Goal: Task Accomplishment & Management: Manage account settings

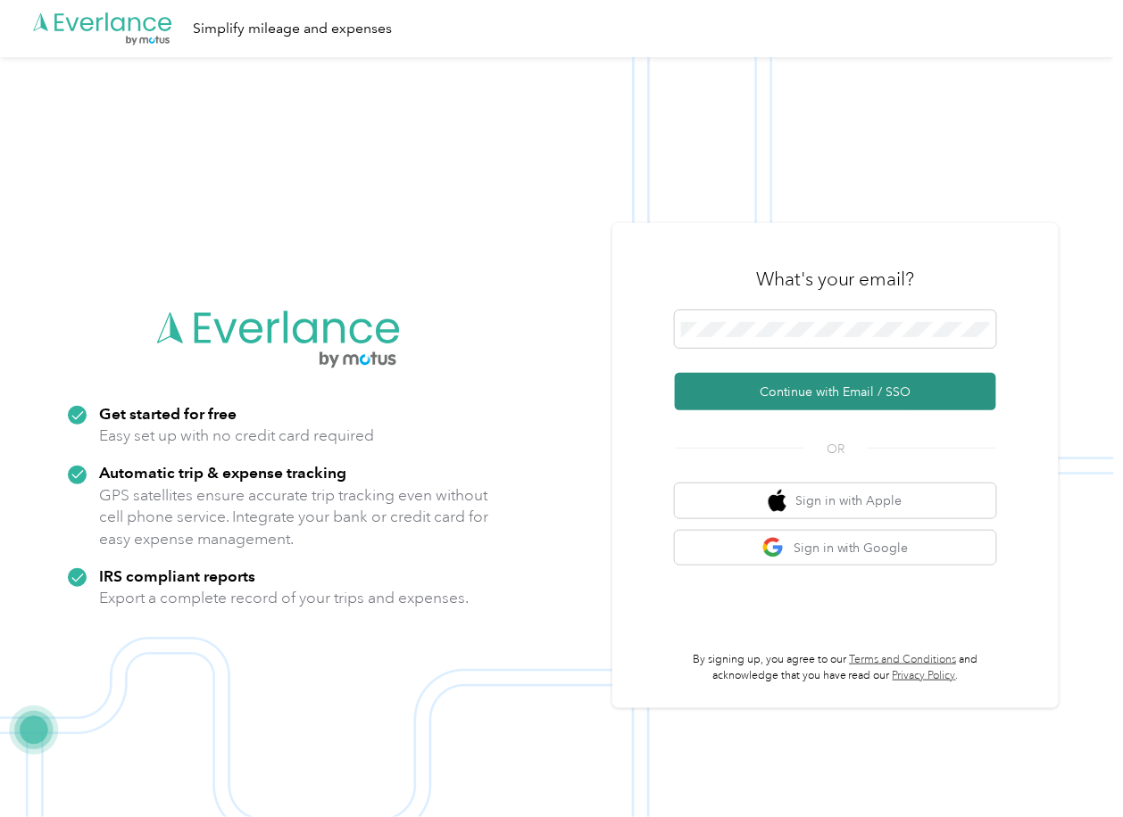
click at [749, 386] on button "Continue with Email / SSO" at bounding box center [835, 391] width 321 height 37
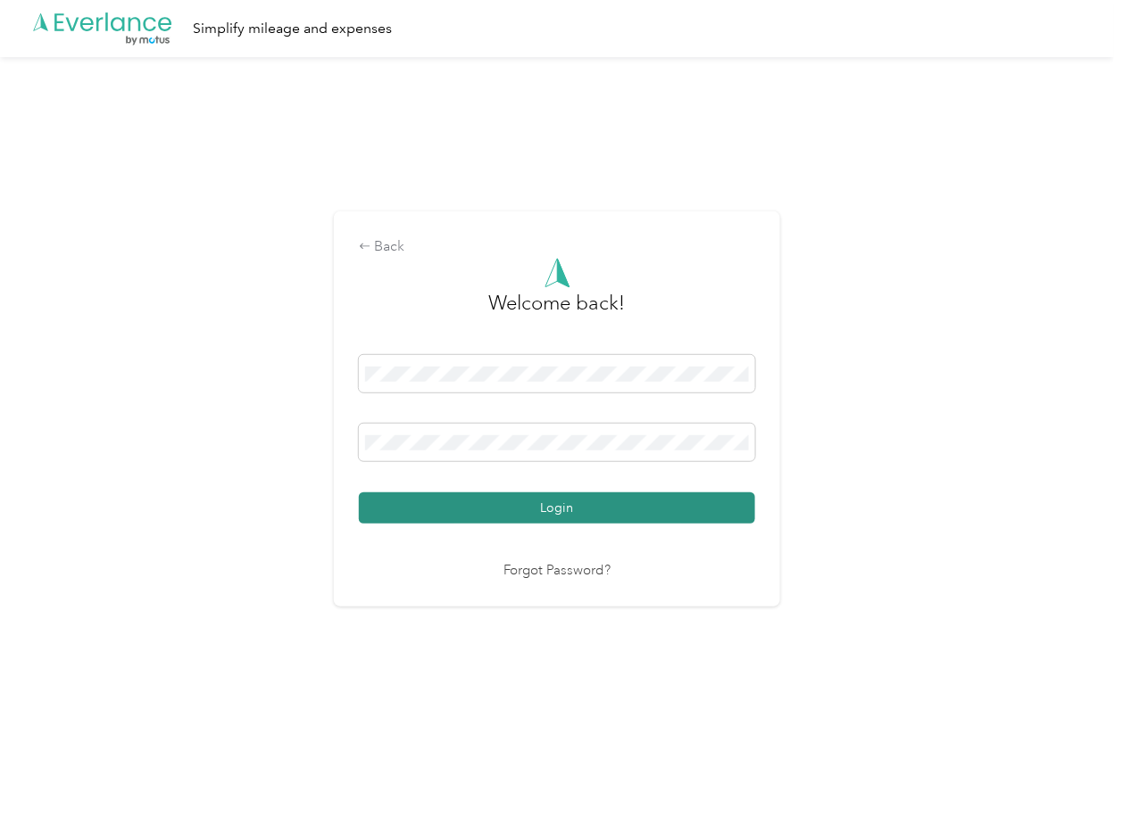
click at [452, 514] on button "Login" at bounding box center [557, 508] width 396 height 31
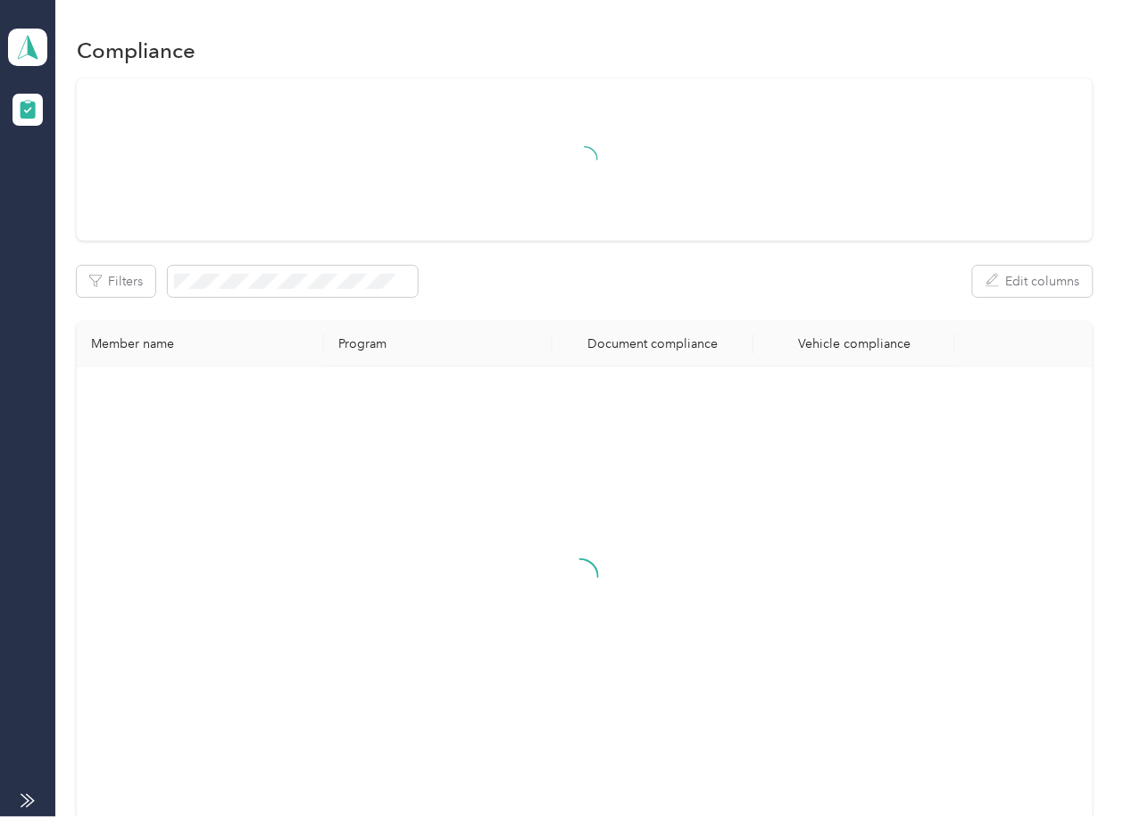
click at [615, 305] on div "Filters Edit columns Member name Program Document compliance Vehicle compliance" at bounding box center [584, 450] width 1015 height 742
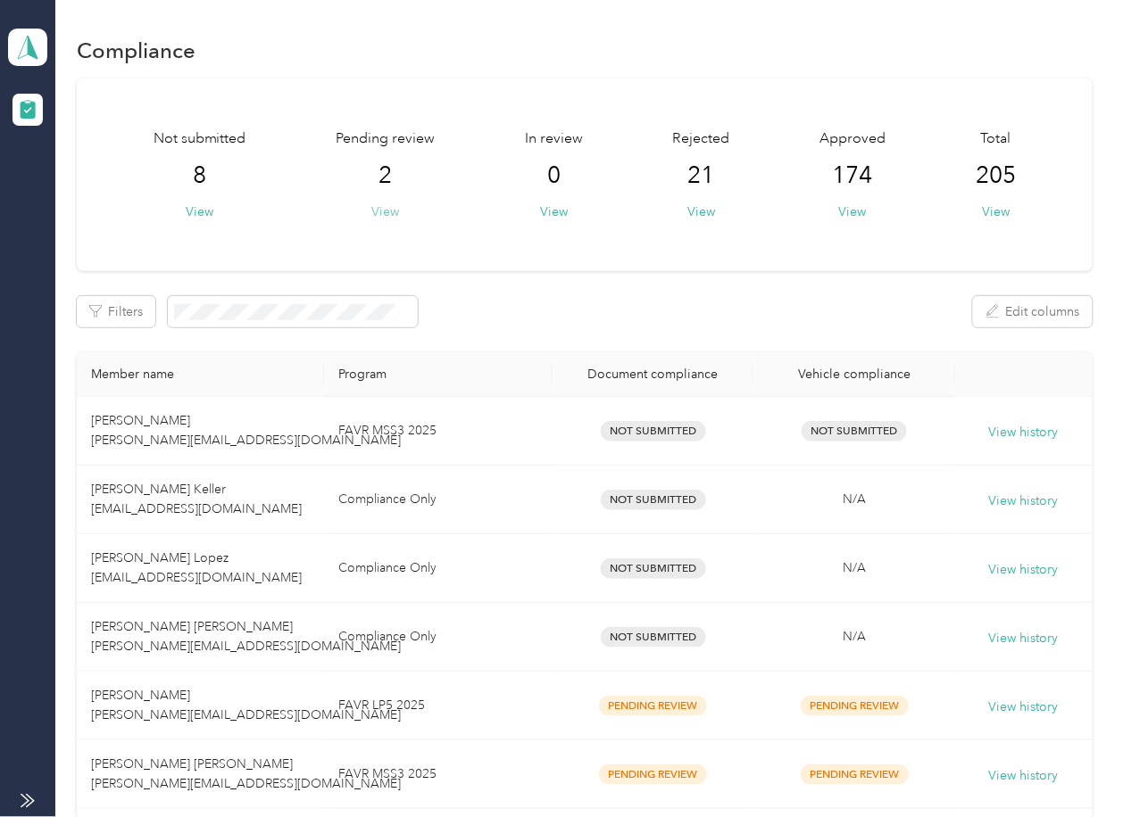
click at [386, 211] on button "View" at bounding box center [385, 212] width 28 height 19
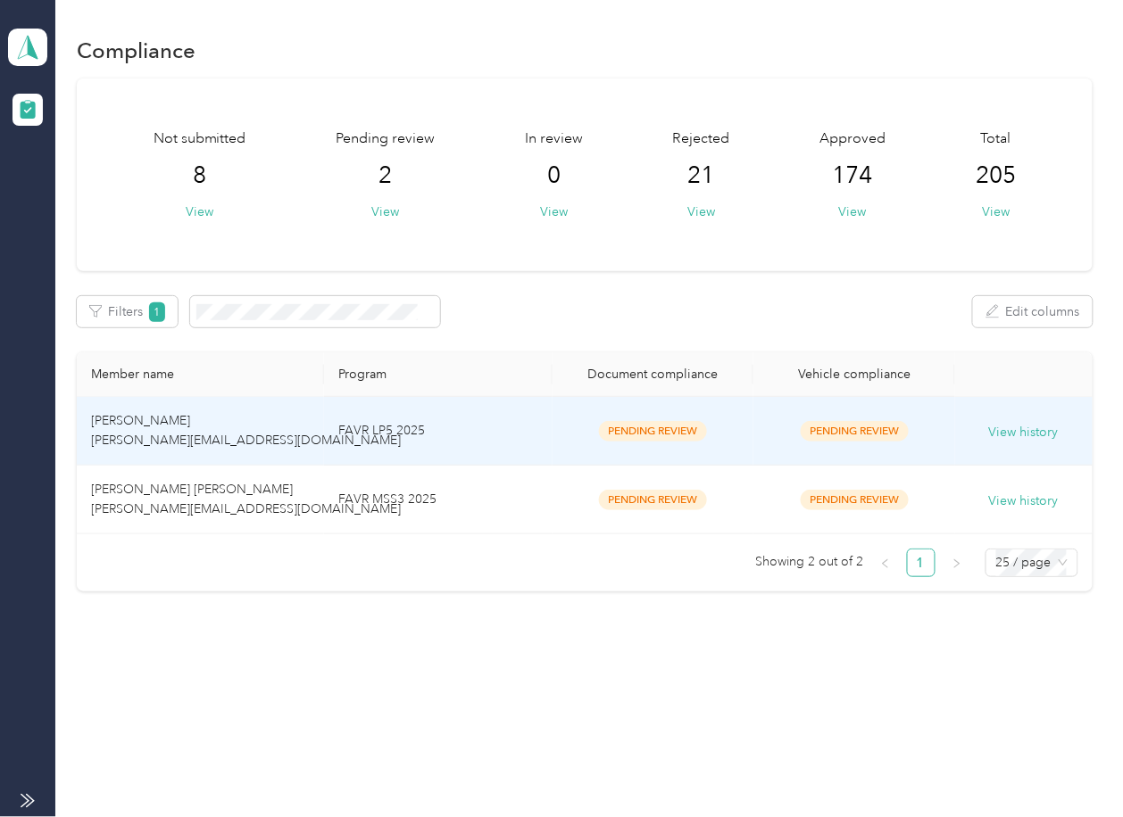
click at [564, 425] on td "Pending Review" at bounding box center [652, 431] width 201 height 69
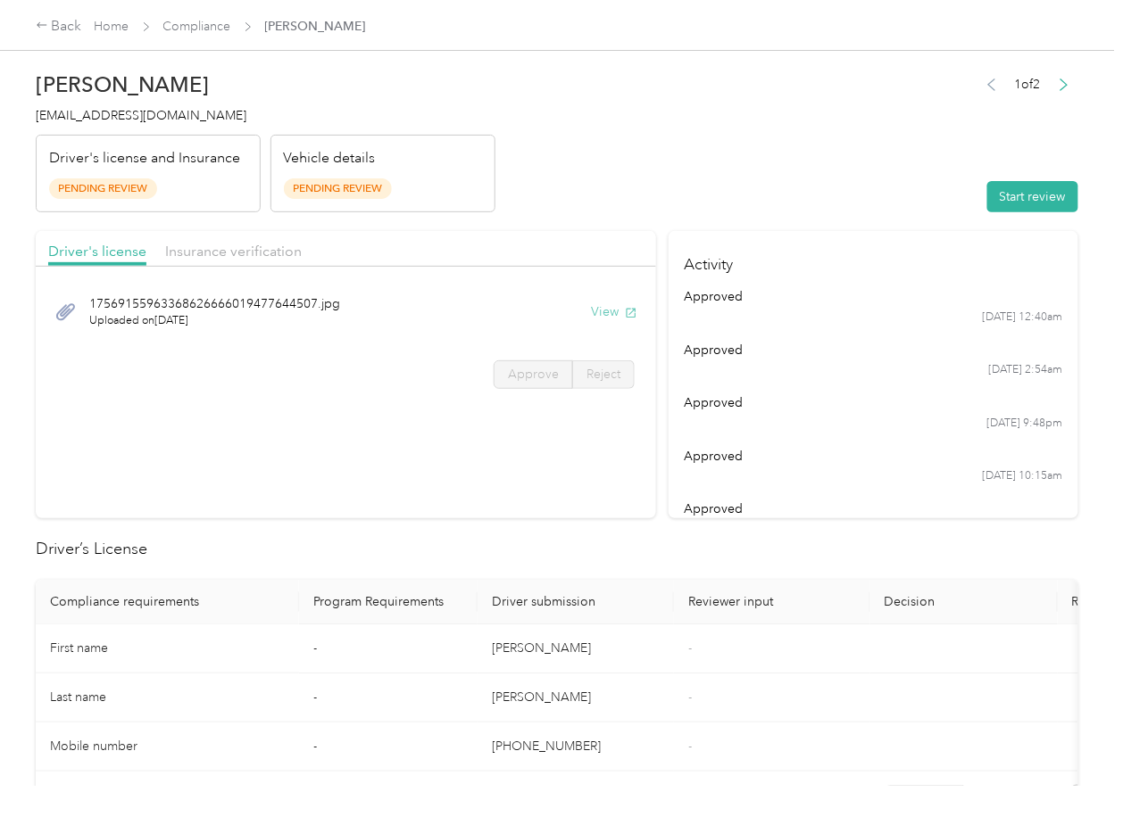
click at [607, 306] on button "View" at bounding box center [614, 312] width 46 height 19
drag, startPoint x: 550, startPoint y: 211, endPoint x: 286, endPoint y: 243, distance: 265.2
click at [549, 210] on header "[PERSON_NAME] [PERSON_NAME][EMAIL_ADDRESS][DOMAIN_NAME] Driver's license and In…" at bounding box center [557, 137] width 1042 height 150
click at [262, 246] on span "Insurance verification" at bounding box center [233, 251] width 137 height 17
click at [596, 308] on button "View" at bounding box center [614, 312] width 46 height 19
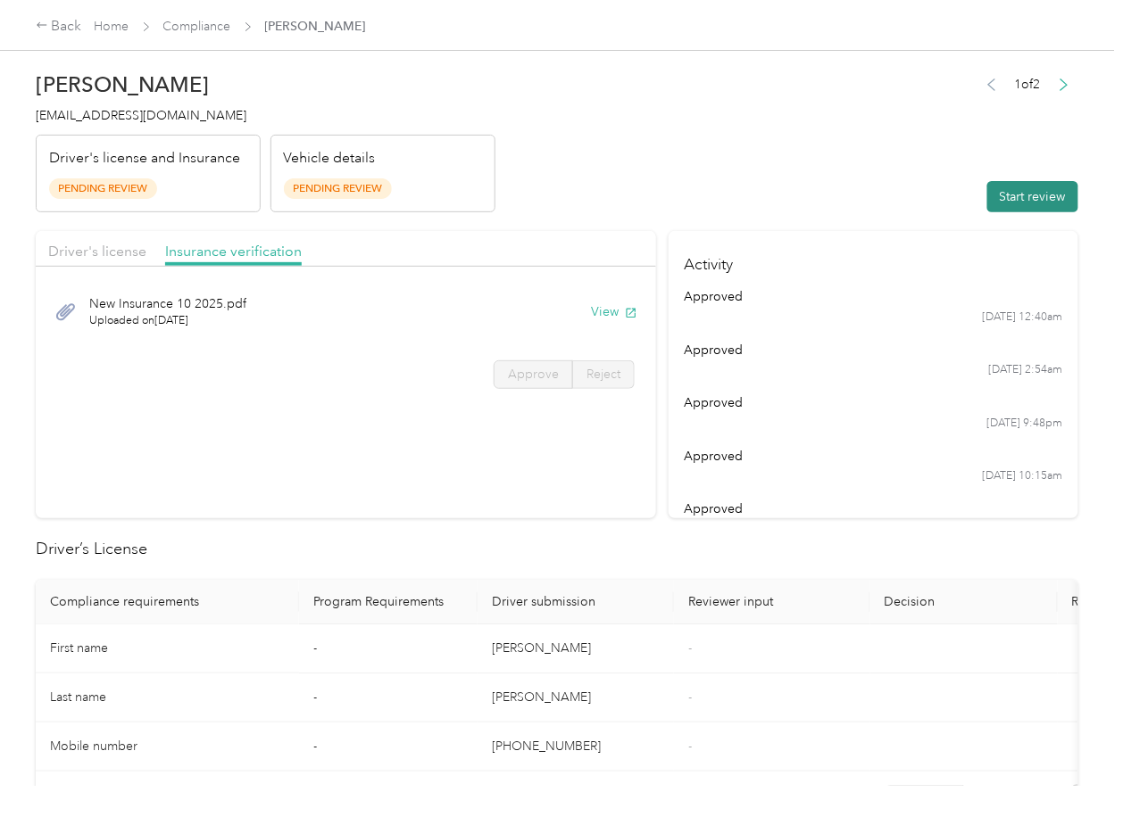
click at [1016, 196] on button "Start review" at bounding box center [1032, 196] width 91 height 31
click at [515, 372] on span "Approve" at bounding box center [533, 374] width 51 height 15
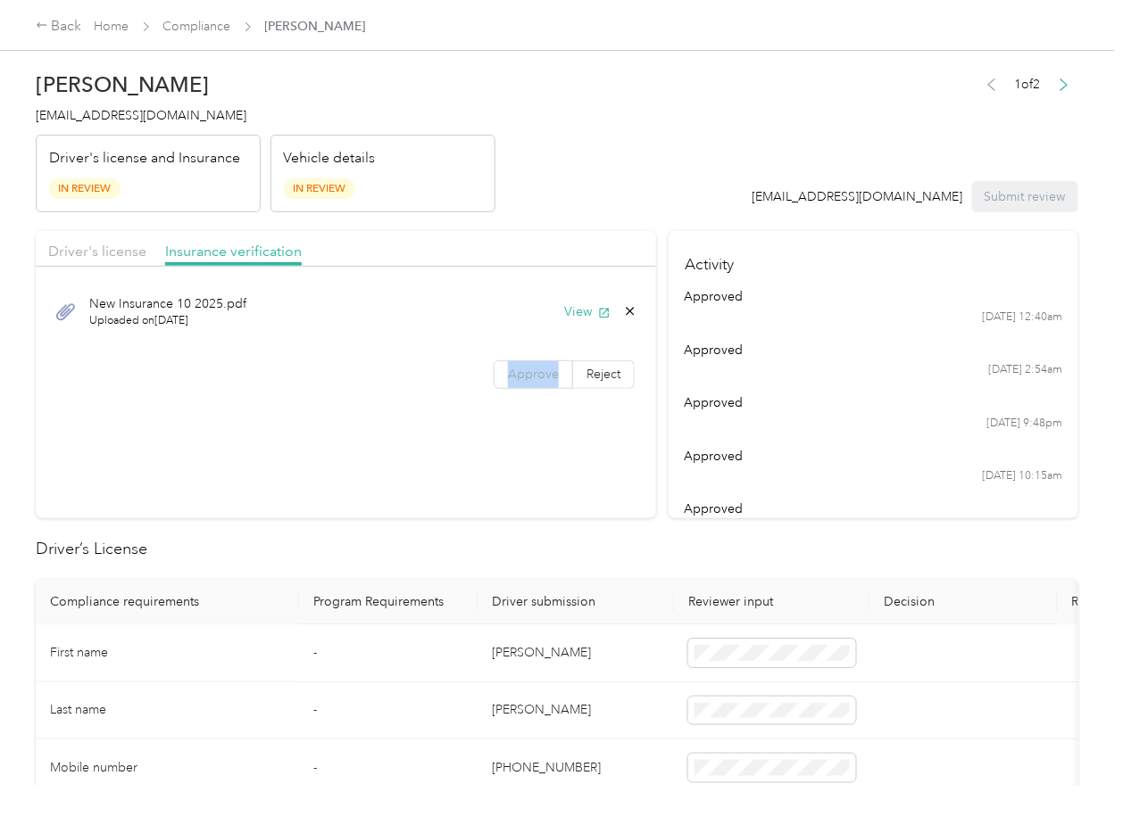
click at [515, 372] on span "Approve" at bounding box center [533, 374] width 51 height 15
click at [114, 261] on div "Driver's license" at bounding box center [97, 252] width 98 height 22
click at [107, 247] on span "Driver's license" at bounding box center [97, 251] width 98 height 17
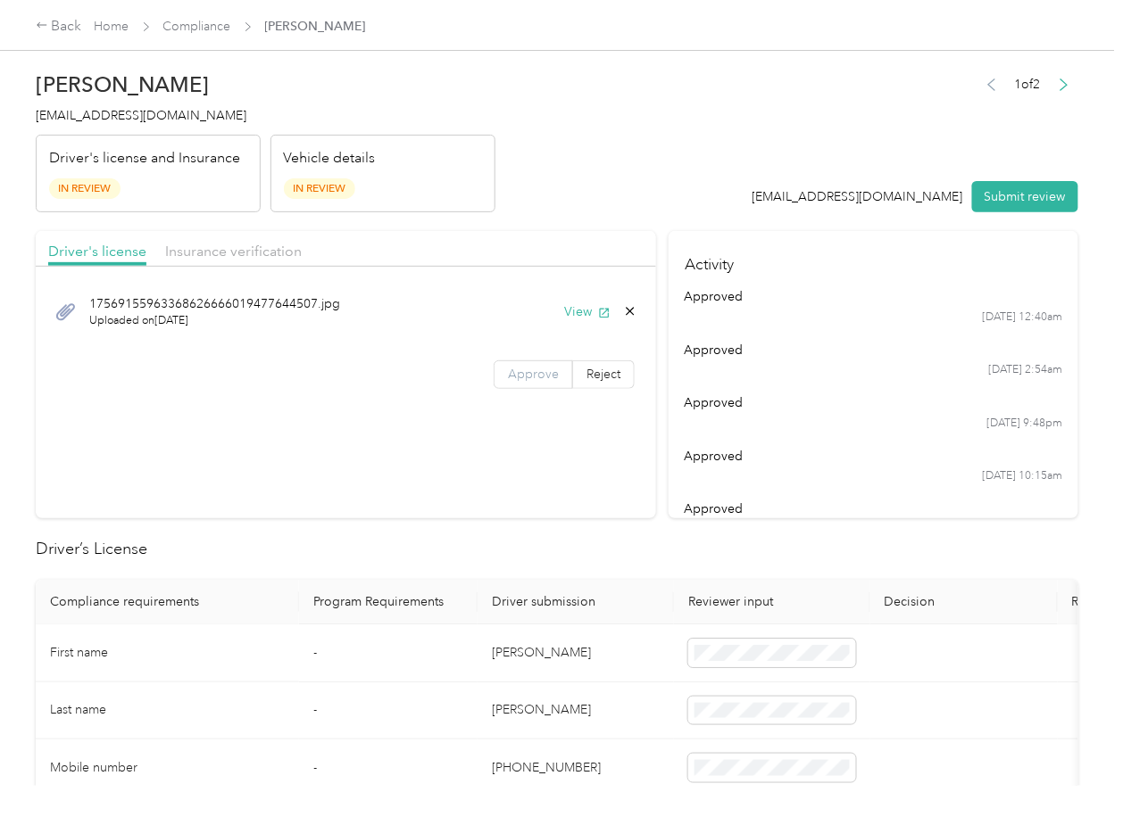
click at [508, 370] on span "Approve" at bounding box center [533, 374] width 51 height 15
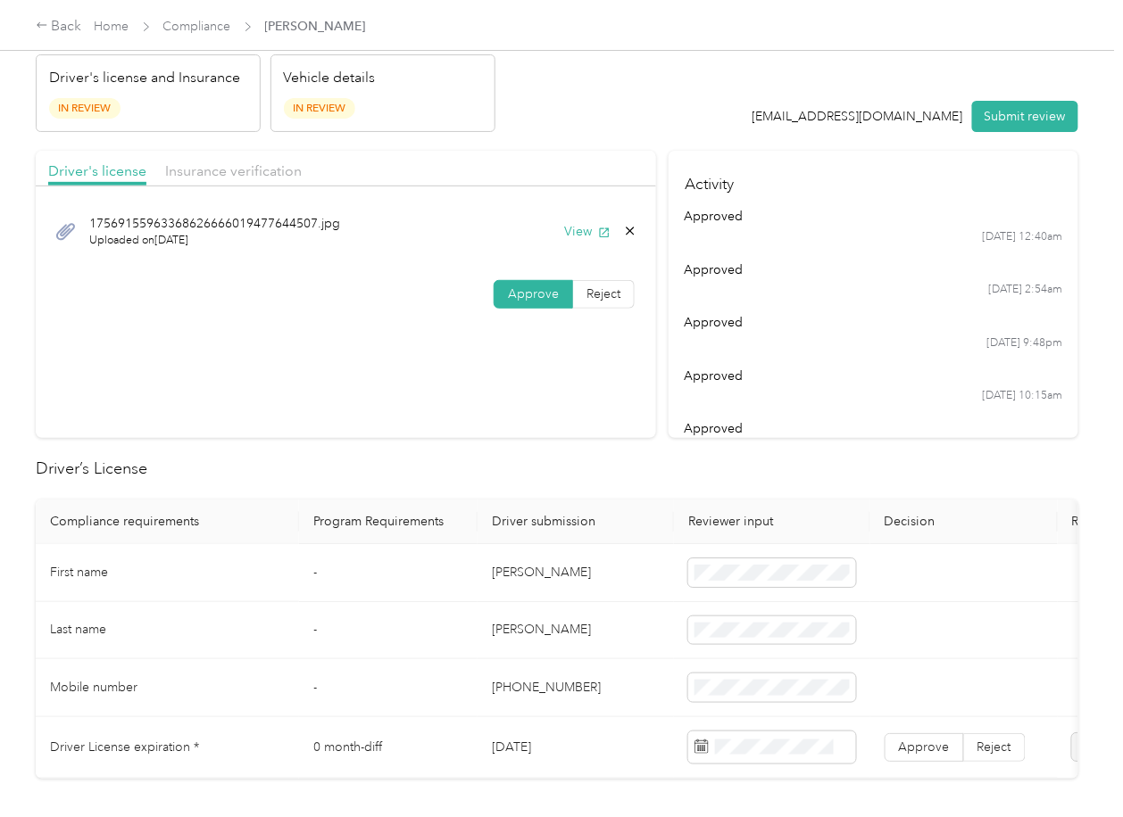
scroll to position [237, 0]
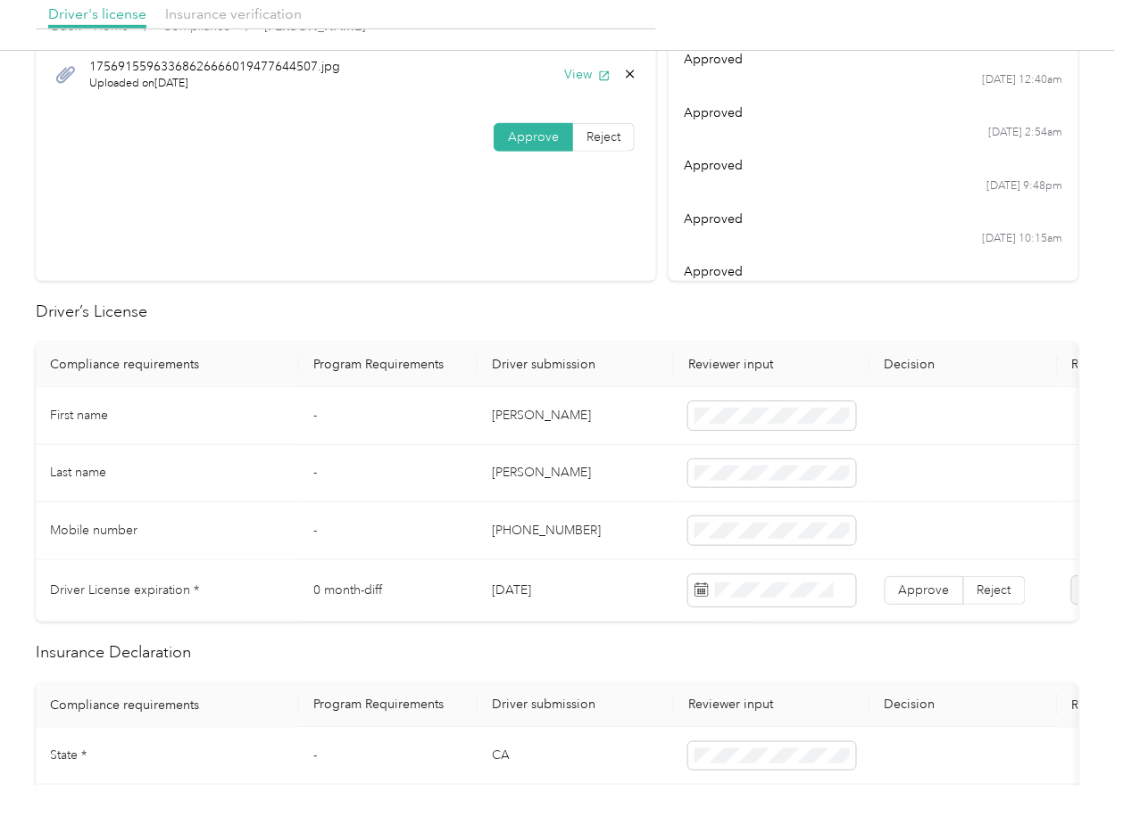
click at [531, 590] on td "[DATE]" at bounding box center [575, 591] width 196 height 62
copy td "[DATE]"
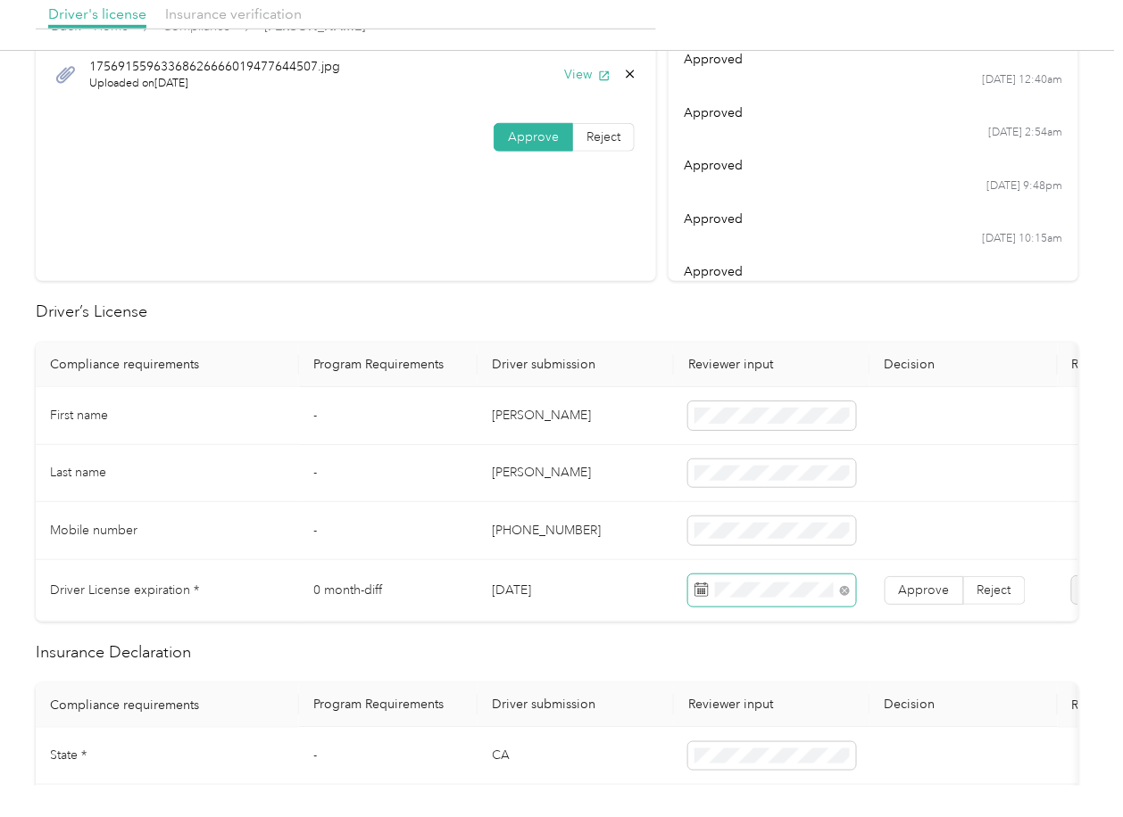
drag, startPoint x: 576, startPoint y: 328, endPoint x: 787, endPoint y: 573, distance: 322.7
click at [896, 596] on label "Approve" at bounding box center [923, 590] width 79 height 29
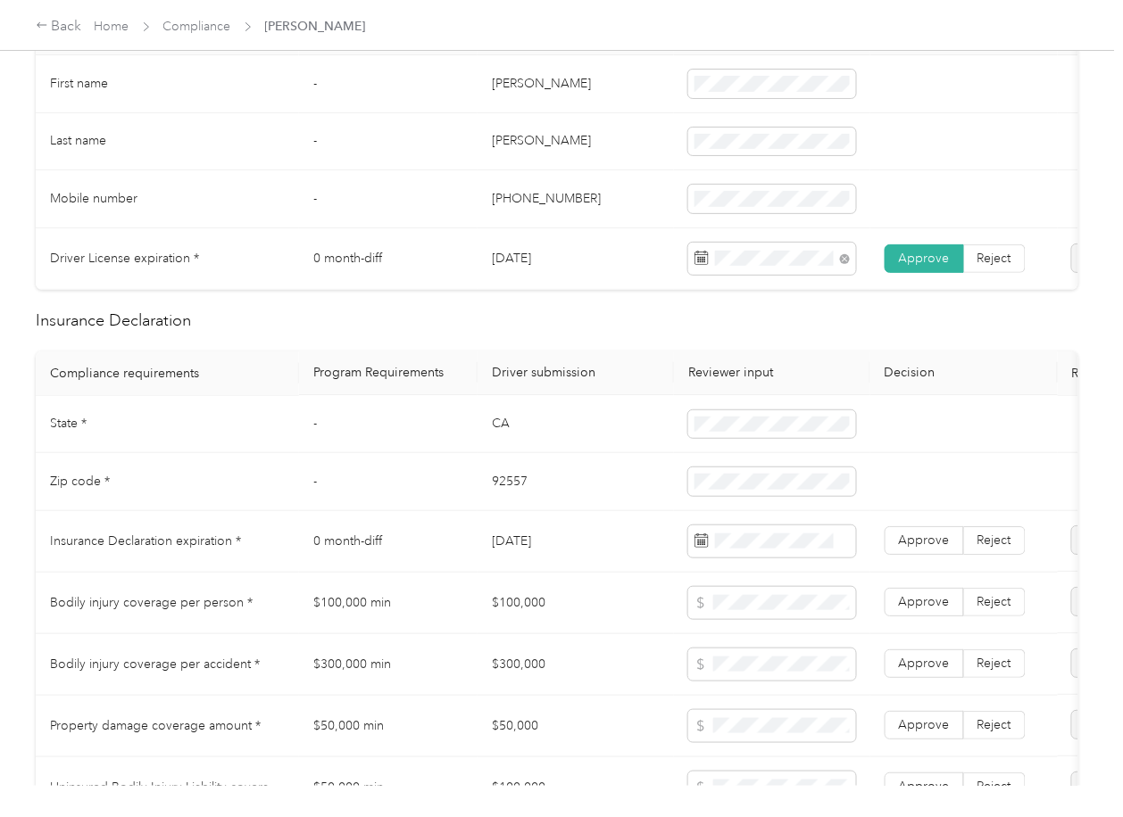
scroll to position [594, 0]
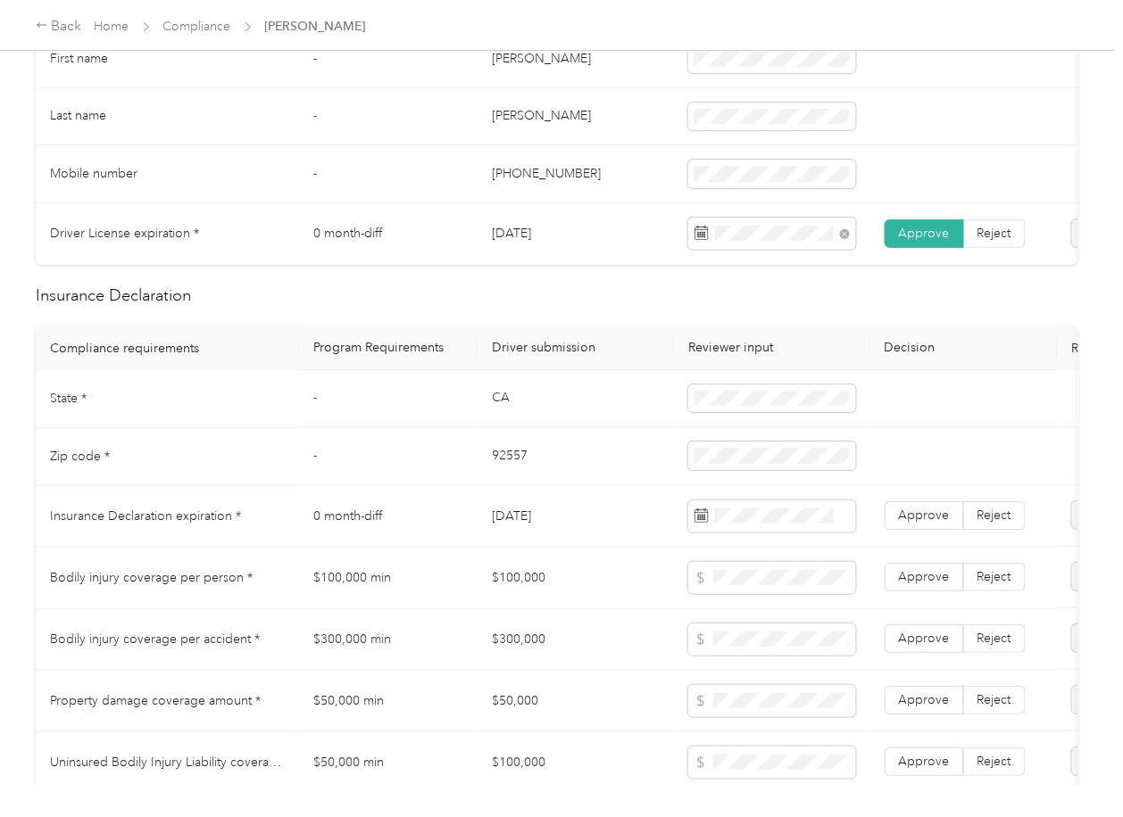
click at [502, 404] on td "CA" at bounding box center [575, 400] width 196 height 58
copy td "CA"
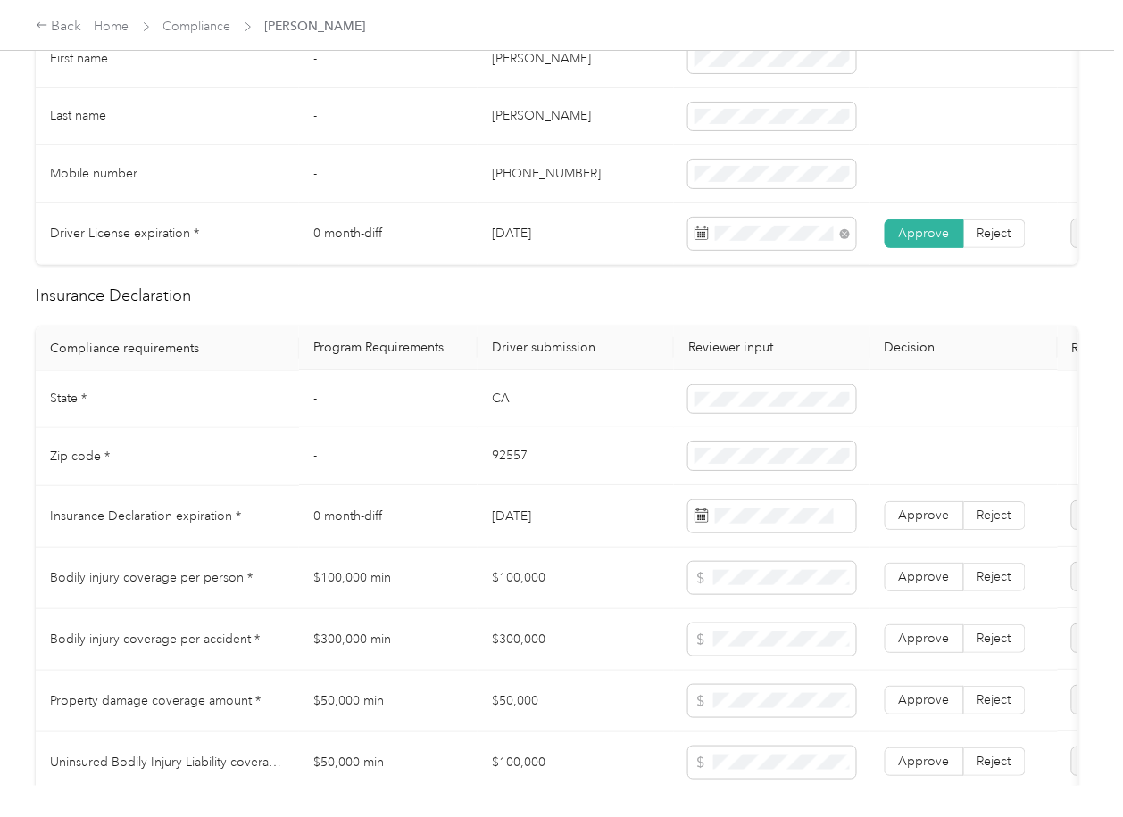
click at [475, 485] on td "-" at bounding box center [388, 457] width 178 height 58
click at [485, 481] on td "92557" at bounding box center [575, 457] width 196 height 58
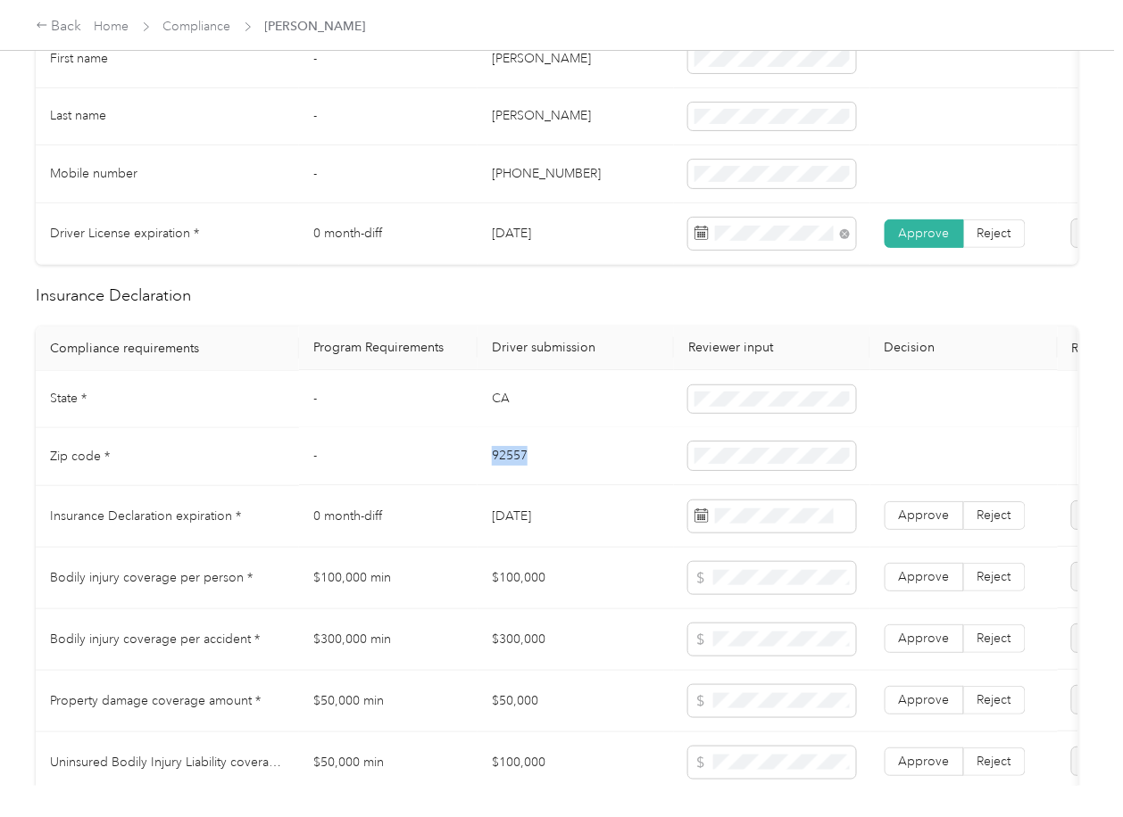
click at [485, 481] on td "92557" at bounding box center [575, 457] width 196 height 58
click at [347, 470] on td "-" at bounding box center [388, 457] width 178 height 58
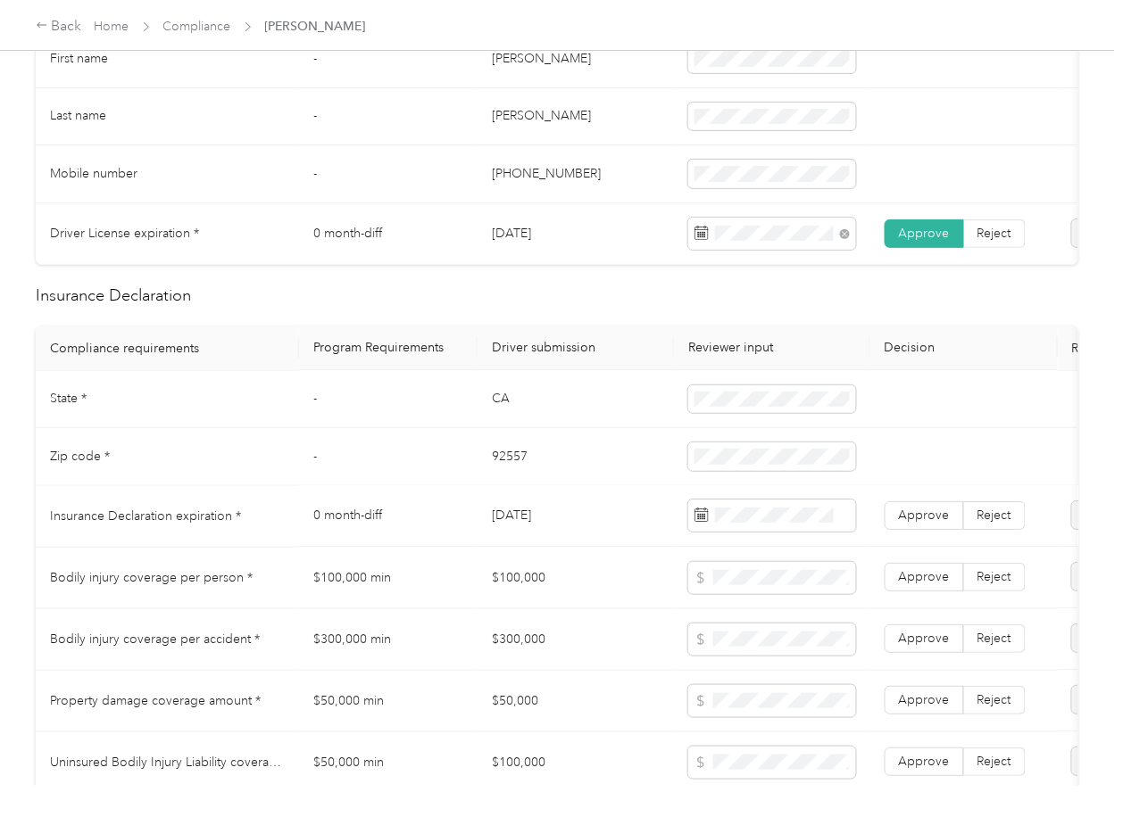
click at [550, 530] on td "[DATE]" at bounding box center [575, 517] width 196 height 62
copy td "[DATE]"
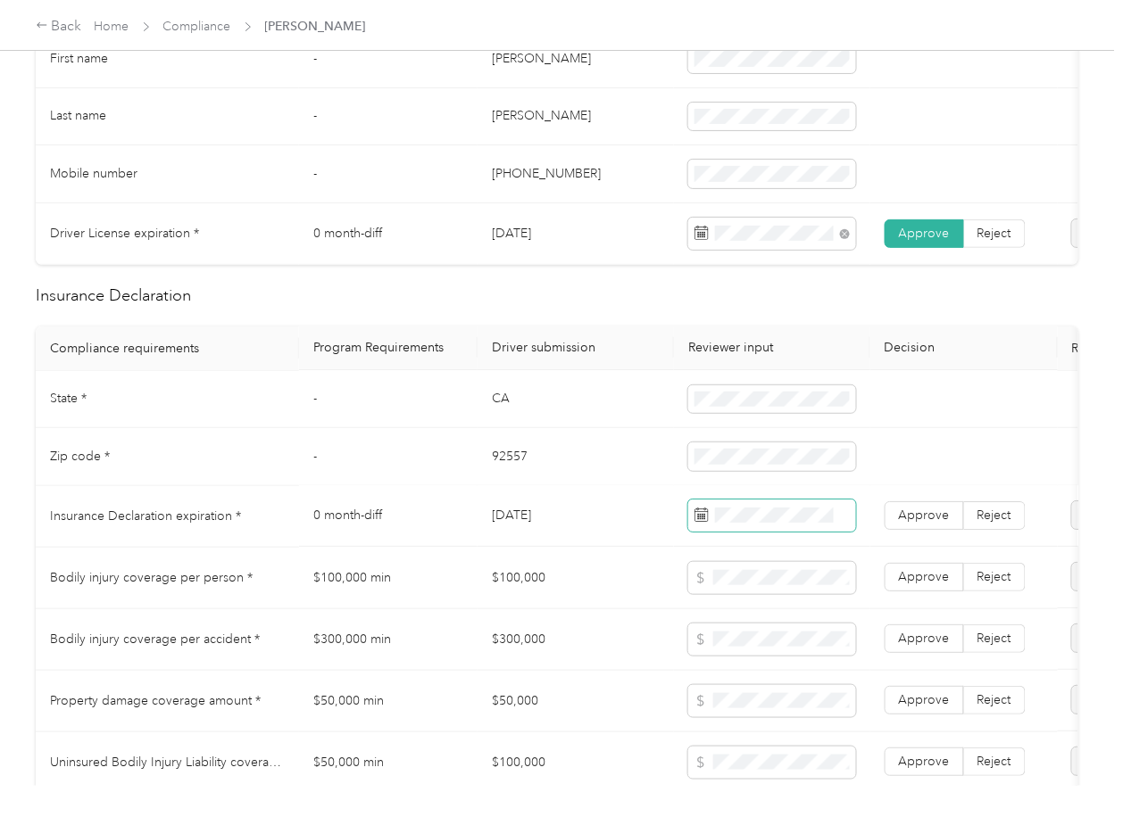
click at [774, 533] on span at bounding box center [772, 517] width 168 height 32
drag, startPoint x: 605, startPoint y: 338, endPoint x: 881, endPoint y: 486, distance: 313.0
click at [604, 340] on div "Driver’s License Compliance requirements Program Requirements Driver submission…" at bounding box center [557, 808] width 1042 height 1730
drag, startPoint x: 936, startPoint y: 528, endPoint x: 535, endPoint y: 555, distance: 402.5
click at [935, 524] on span "Approve" at bounding box center [924, 516] width 51 height 15
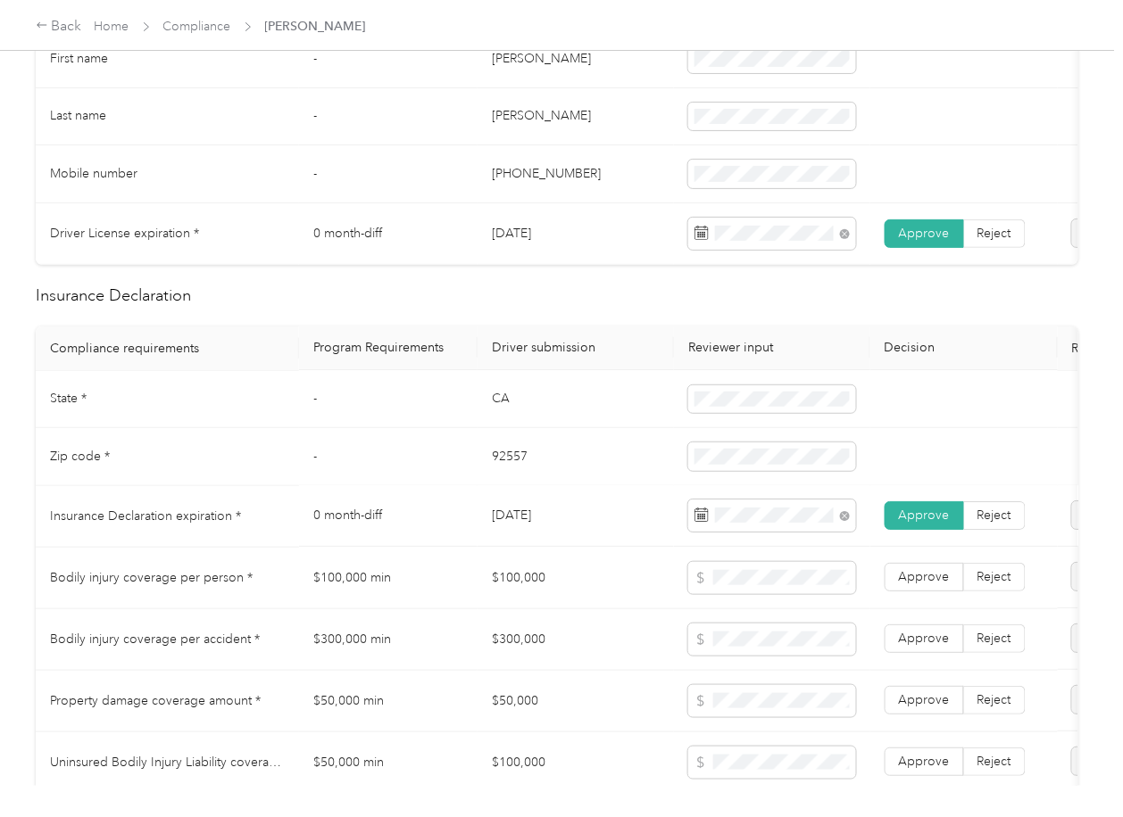
click at [522, 548] on td "[DATE]" at bounding box center [575, 517] width 196 height 62
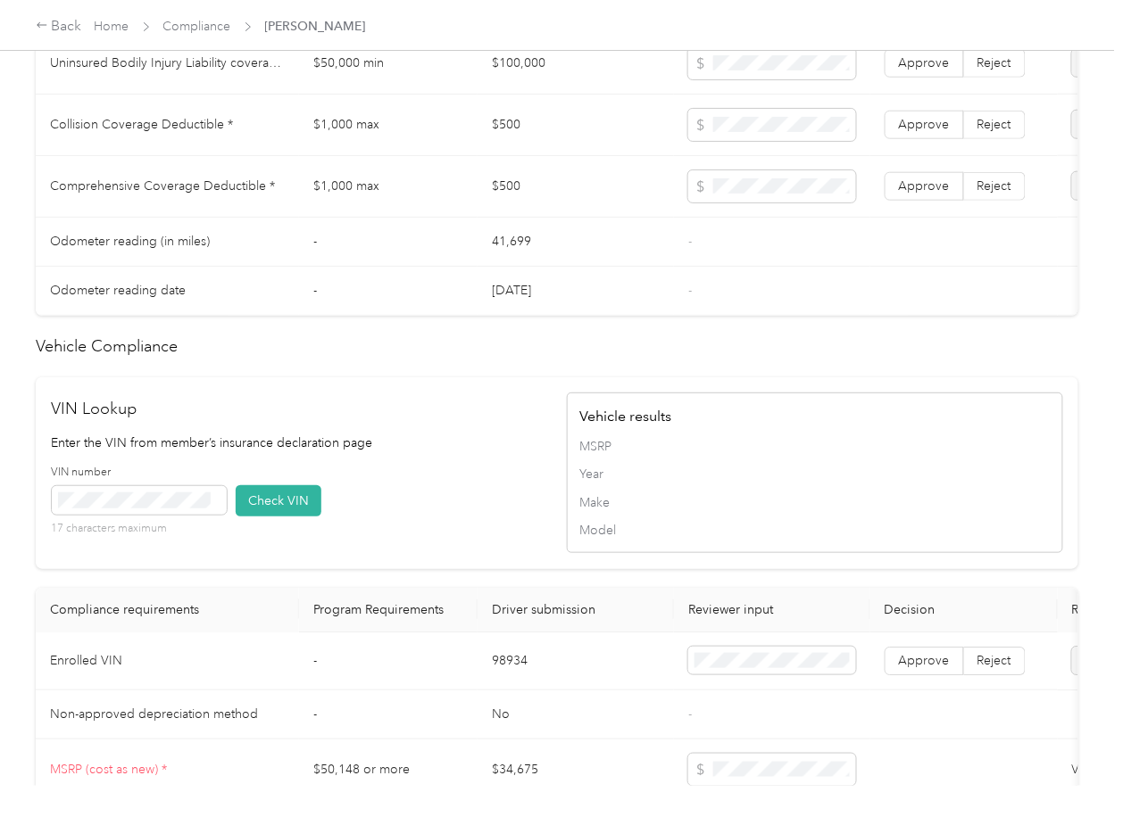
scroll to position [1547, 0]
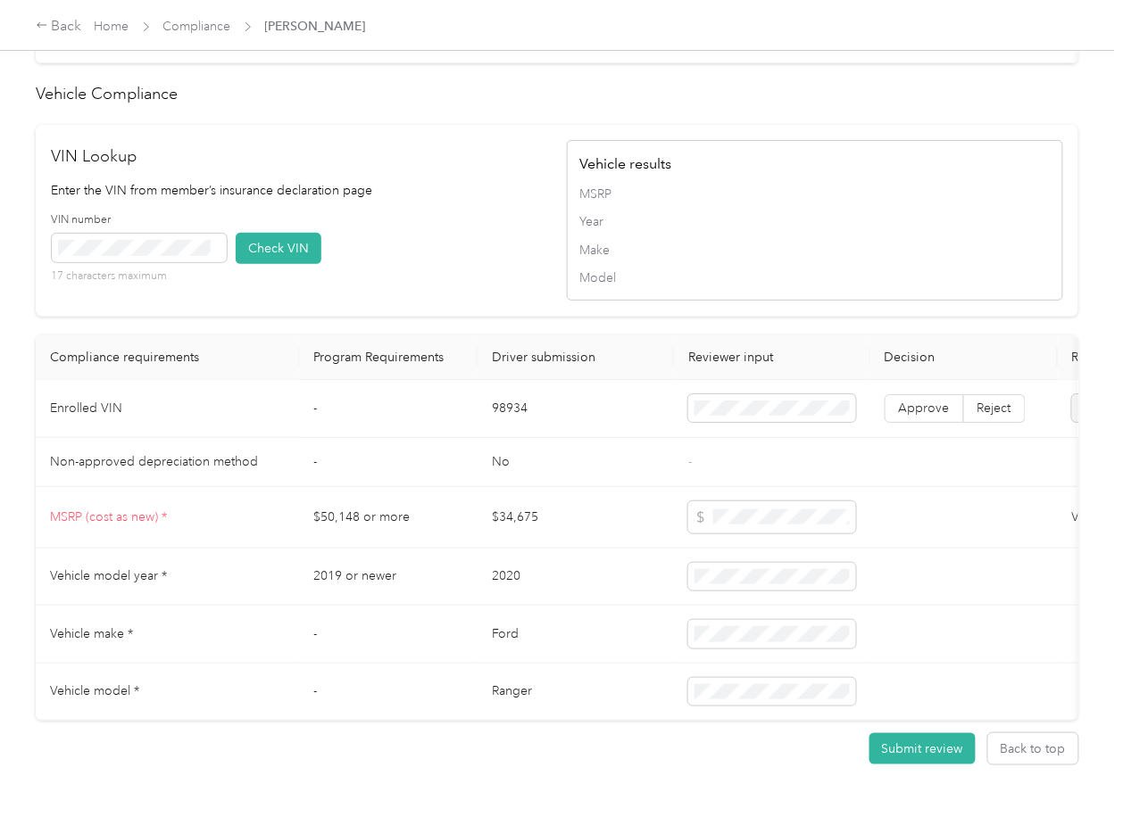
click at [516, 438] on td "98934" at bounding box center [575, 409] width 196 height 58
copy td "98934"
click at [427, 250] on div "VIN number 17 characters maximum Check VIN" at bounding box center [300, 254] width 496 height 85
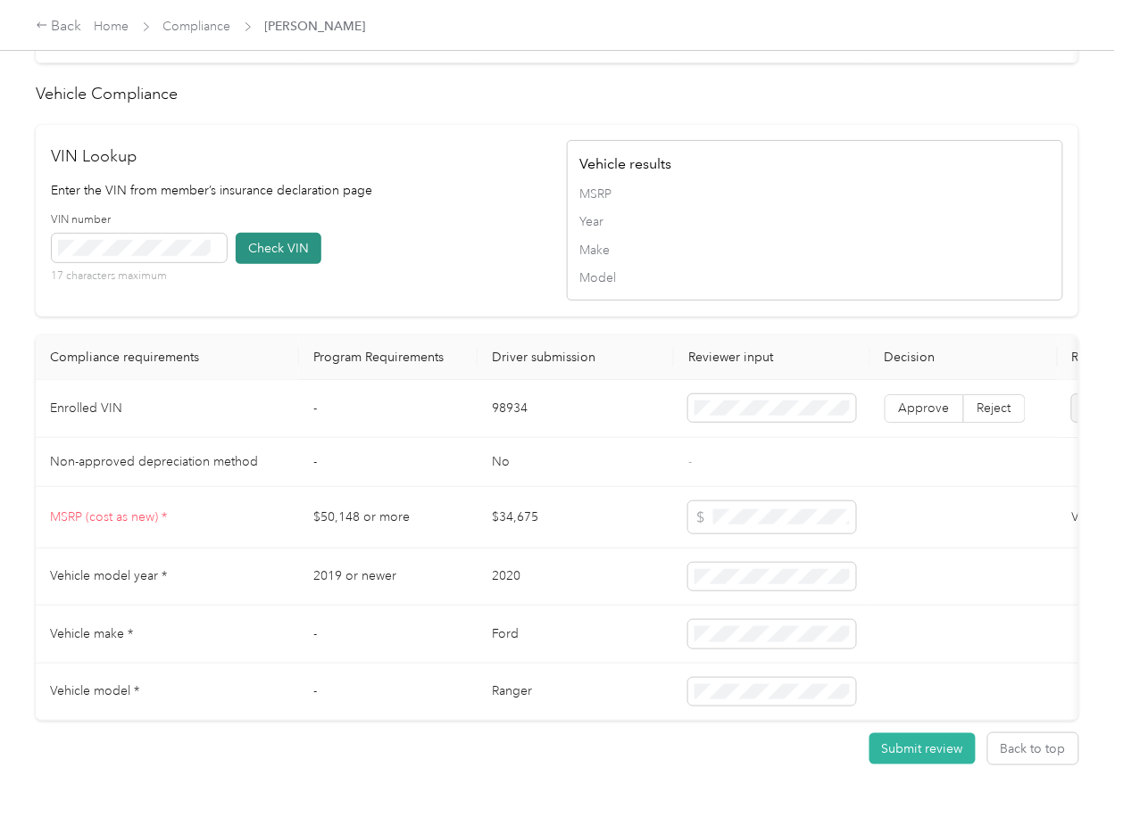
click at [287, 264] on button "Check VIN" at bounding box center [279, 248] width 86 height 31
click at [906, 416] on span "Approve" at bounding box center [924, 408] width 51 height 15
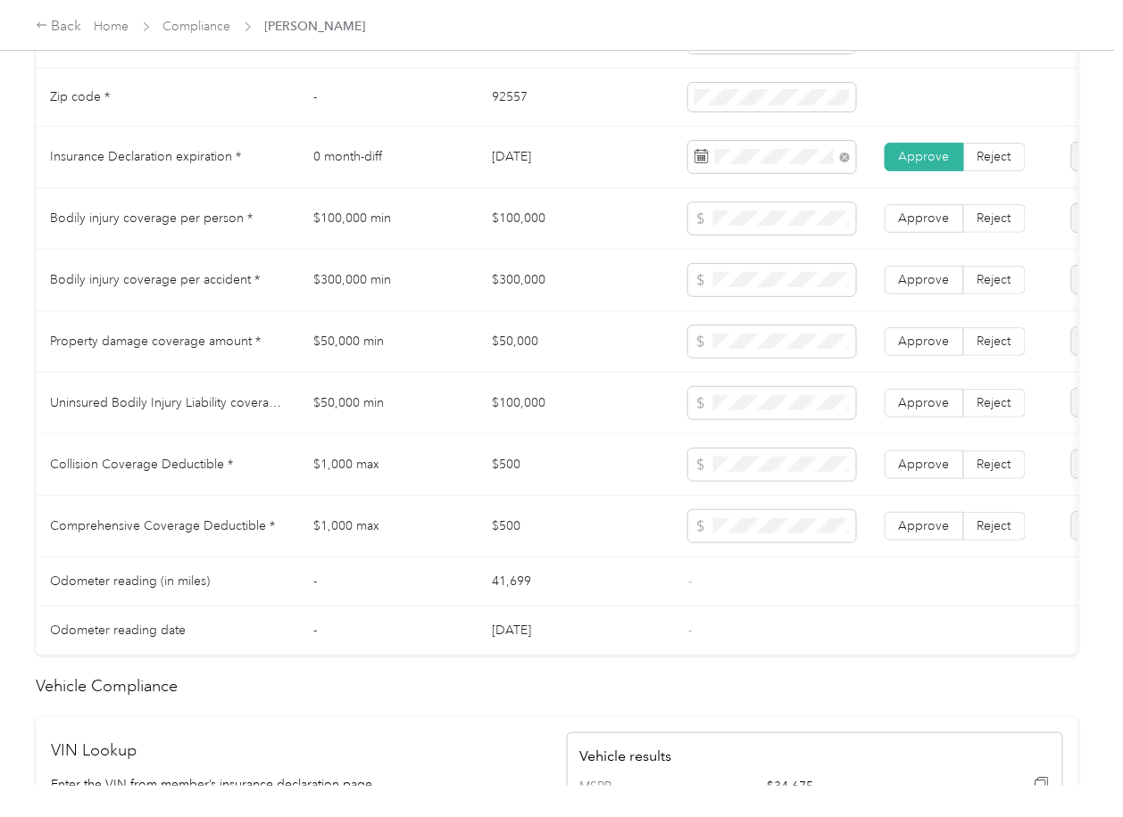
scroll to position [951, 0]
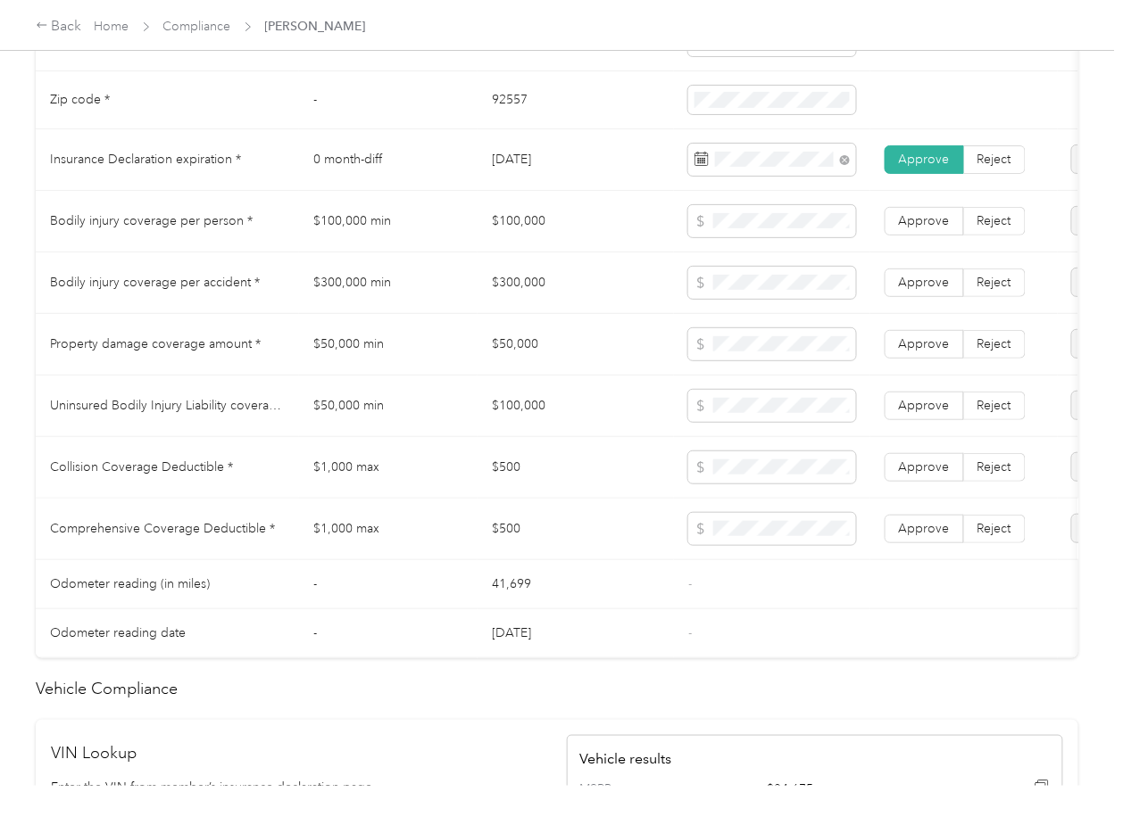
drag, startPoint x: 554, startPoint y: 518, endPoint x: 573, endPoint y: 518, distance: 18.7
click at [554, 518] on td "$500" at bounding box center [575, 530] width 196 height 62
click at [1011, 236] on label "Reject" at bounding box center [995, 221] width 62 height 29
click at [994, 290] on span "Reject" at bounding box center [994, 282] width 34 height 15
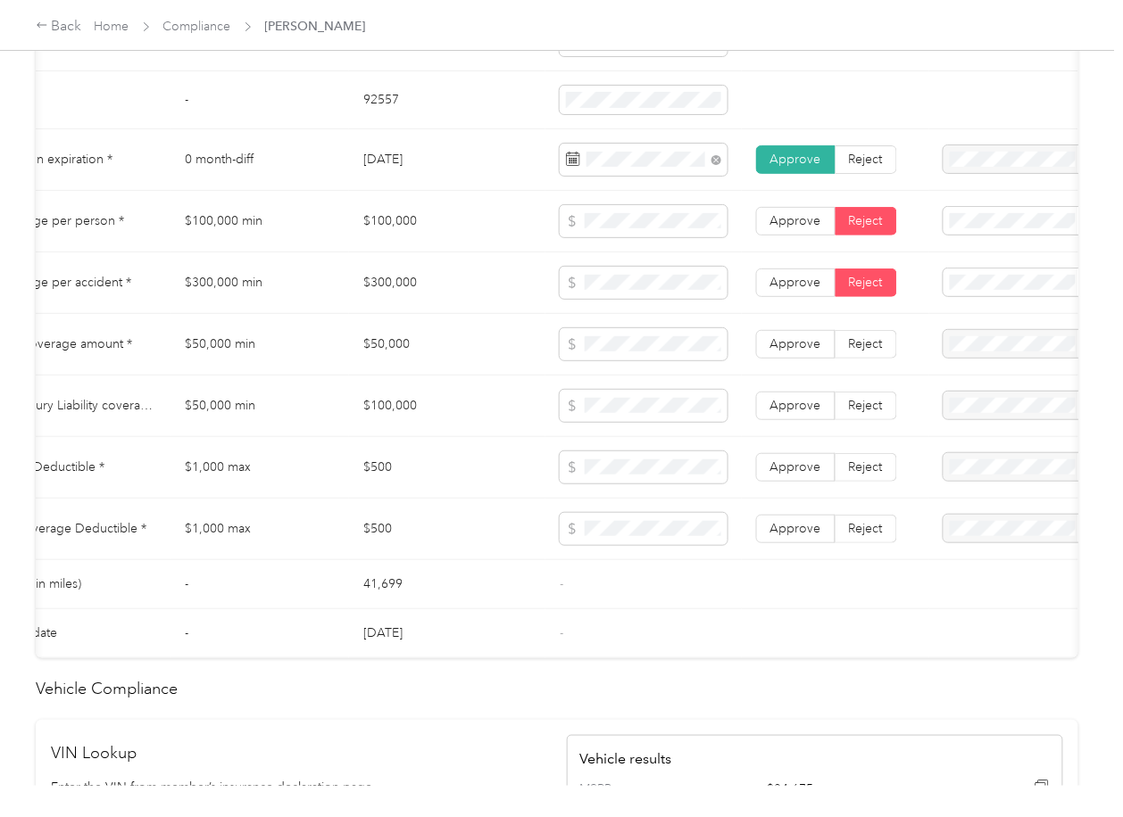
scroll to position [0, 155]
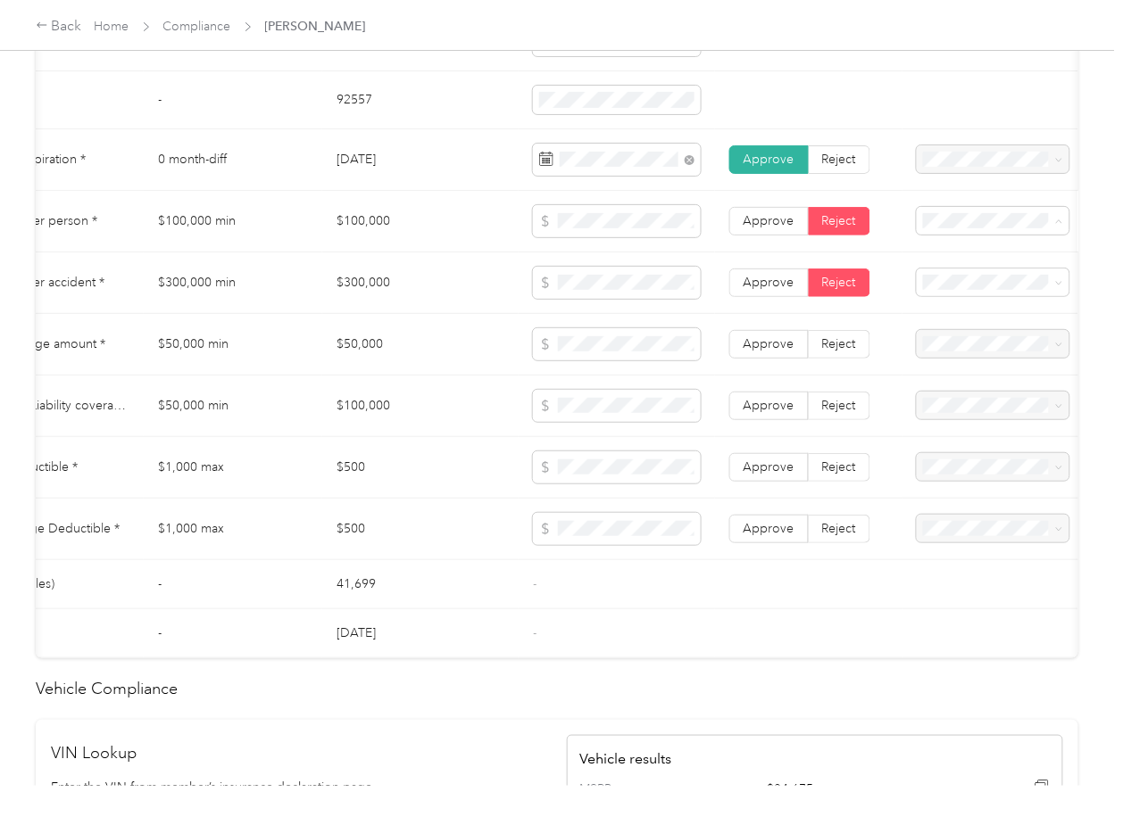
click at [961, 371] on span "Bodily Injury per person below the minimum value requirement" at bounding box center [978, 384] width 100 height 71
click at [966, 430] on span "Bodily Injury per accident below the minimum value requirement" at bounding box center [981, 445] width 107 height 71
drag, startPoint x: 352, startPoint y: 472, endPoint x: 325, endPoint y: 472, distance: 27.7
click at [352, 472] on td "$500" at bounding box center [420, 468] width 196 height 62
click at [292, 409] on td "$50,000 min" at bounding box center [233, 407] width 178 height 62
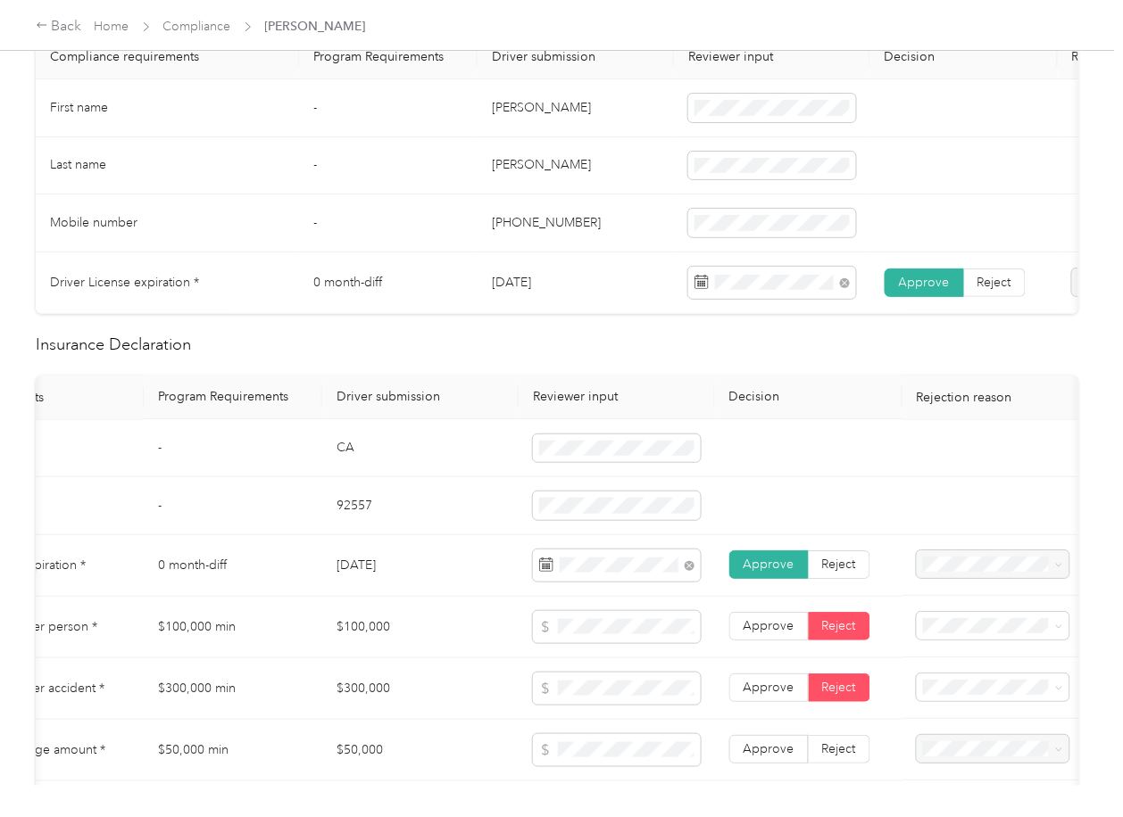
scroll to position [0, 0]
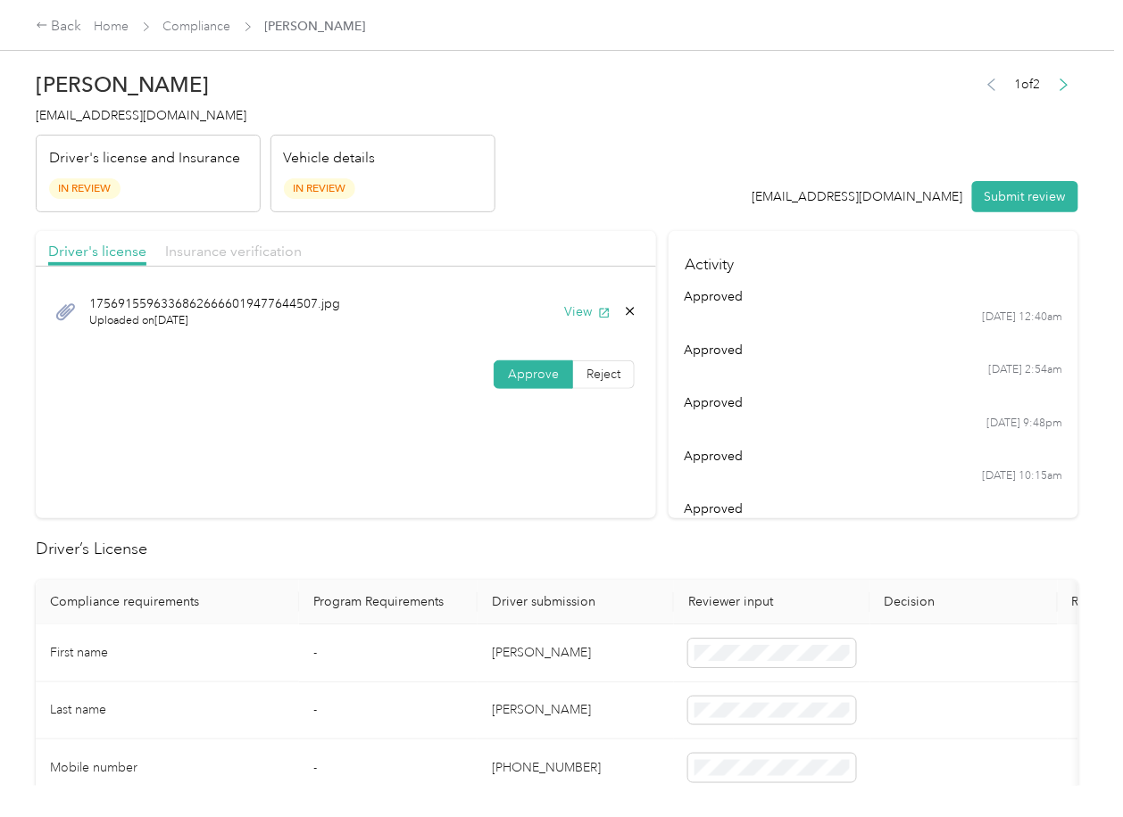
click at [191, 252] on span "Insurance verification" at bounding box center [233, 251] width 137 height 17
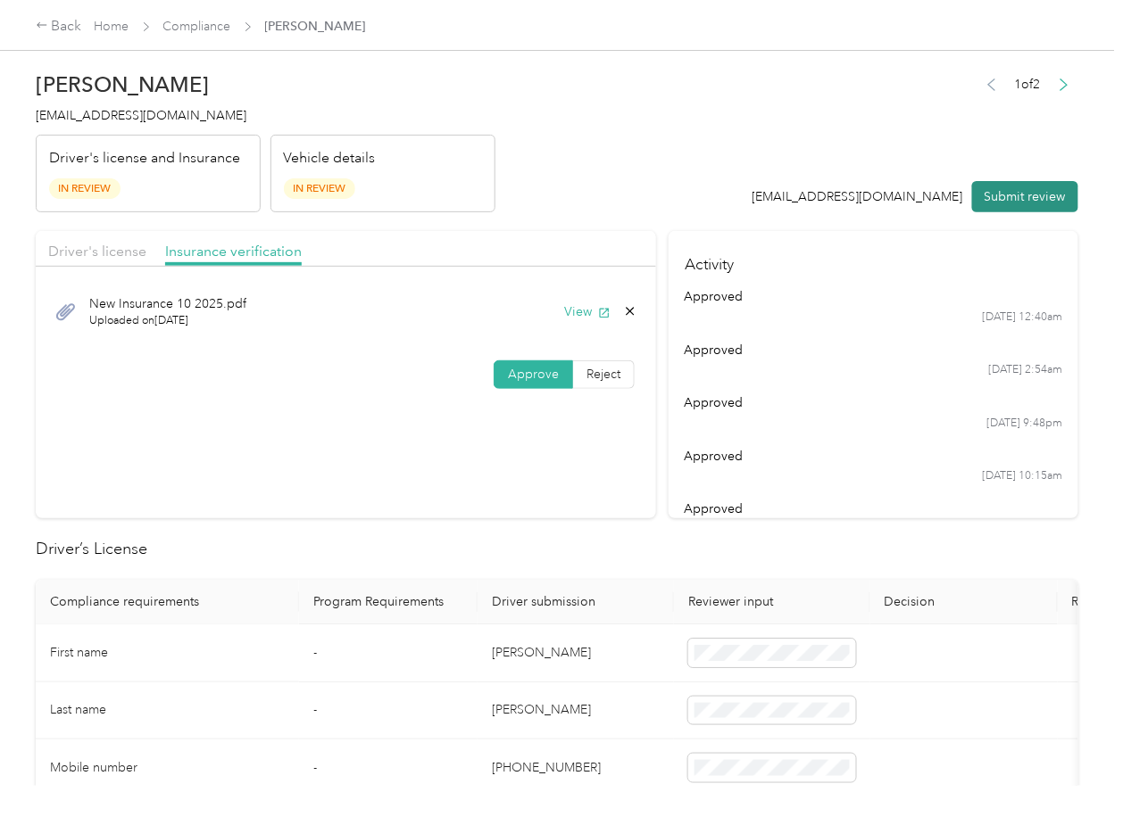
click at [1015, 187] on button "Submit review" at bounding box center [1025, 196] width 106 height 31
click at [132, 126] on div "[PERSON_NAME] [PERSON_NAME][EMAIL_ADDRESS][DOMAIN_NAME] Driver's license and In…" at bounding box center [266, 137] width 460 height 150
click at [134, 118] on span "[EMAIL_ADDRESS][DOMAIN_NAME]" at bounding box center [141, 115] width 211 height 15
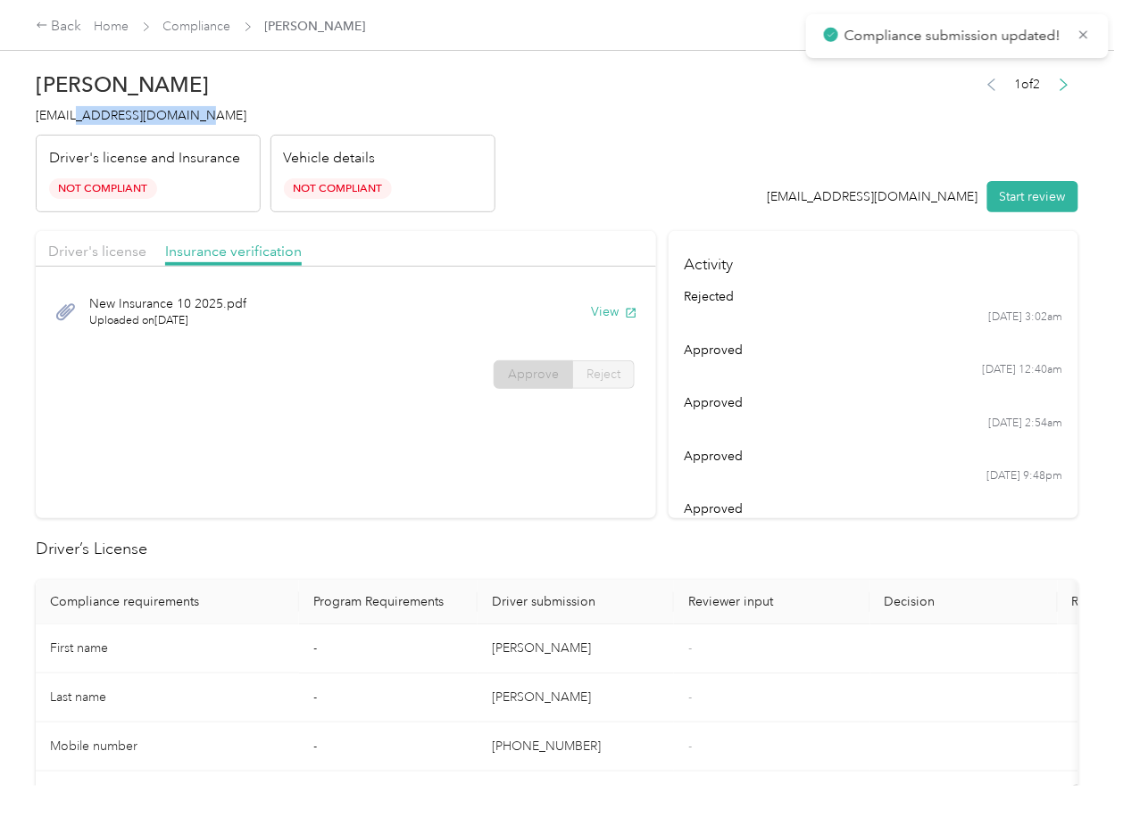
click at [134, 118] on span "[EMAIL_ADDRESS][DOMAIN_NAME]" at bounding box center [141, 115] width 211 height 15
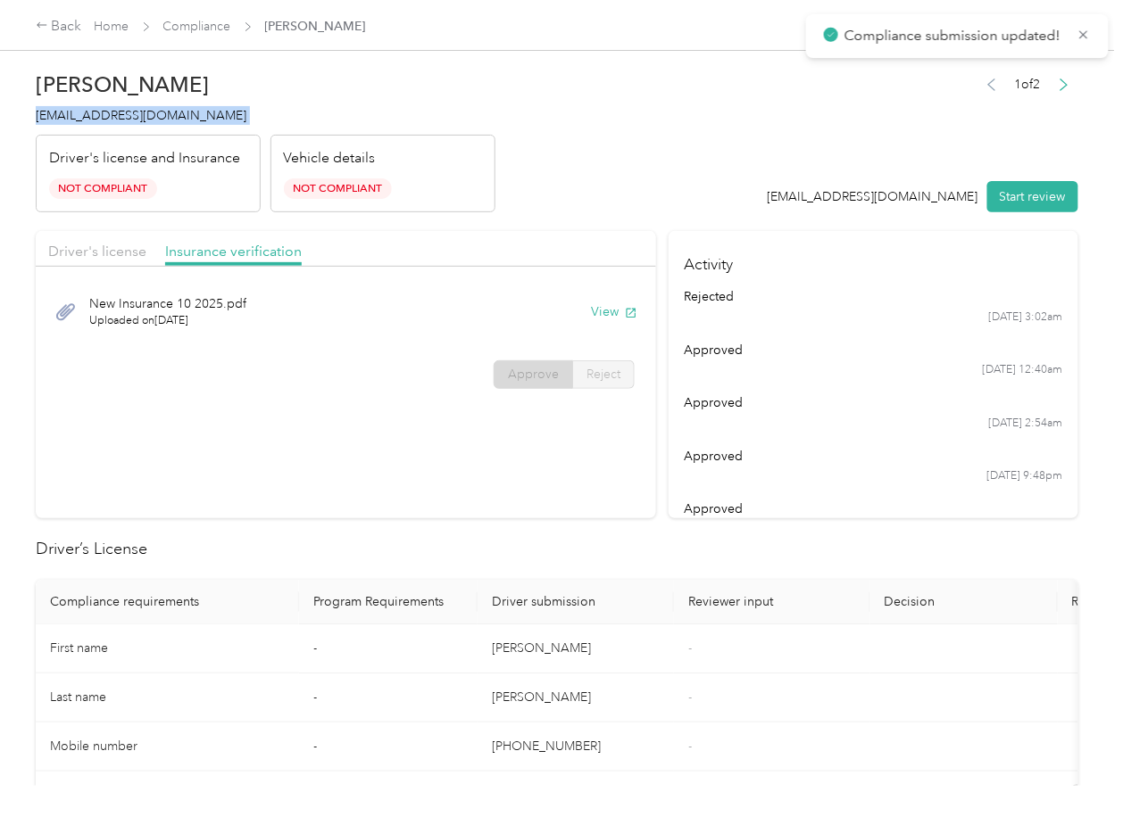
copy span "[EMAIL_ADDRESS][DOMAIN_NAME]"
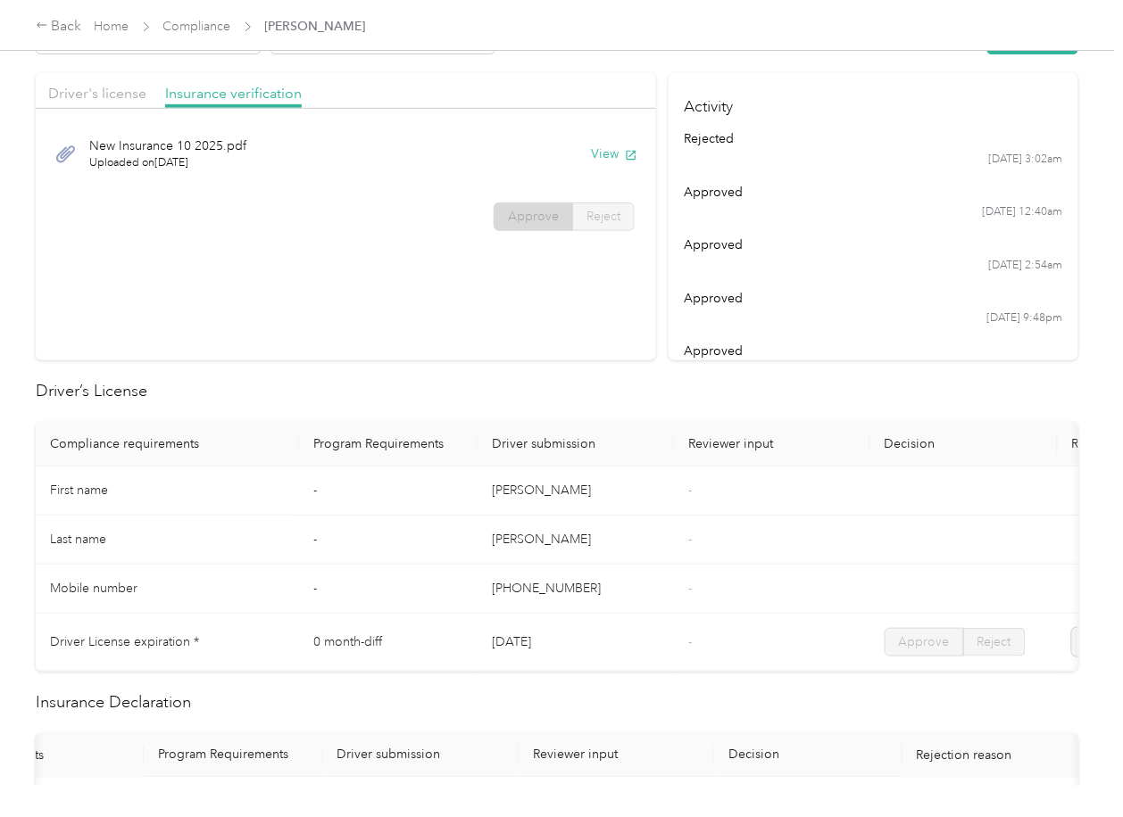
scroll to position [714, 0]
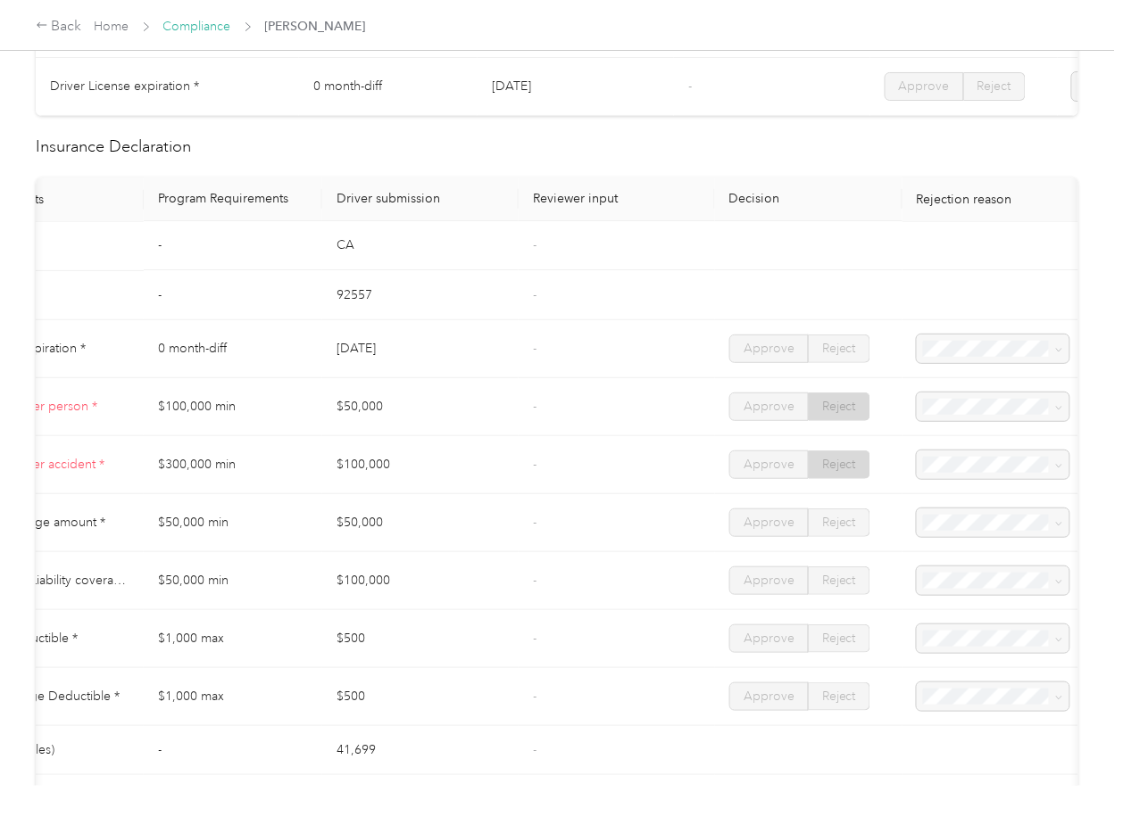
click at [186, 26] on link "Compliance" at bounding box center [197, 26] width 68 height 15
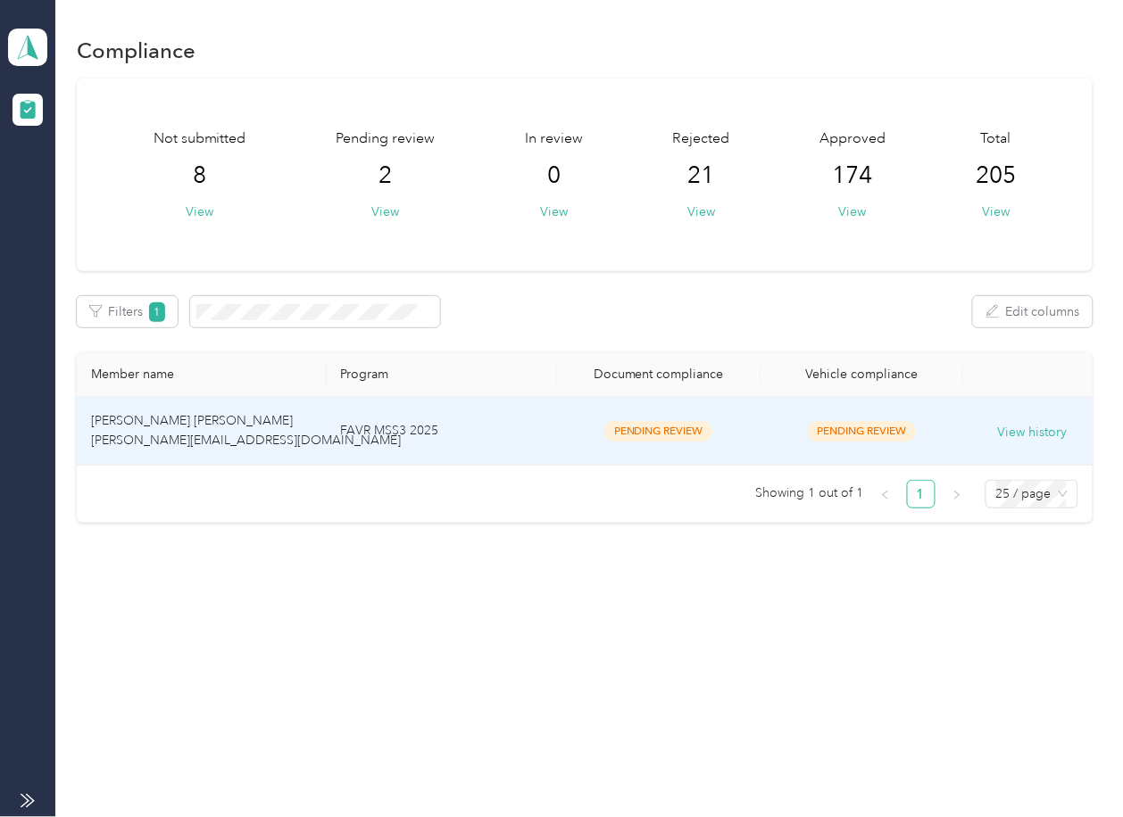
click at [249, 403] on td "[PERSON_NAME] [PERSON_NAME] [PERSON_NAME][EMAIL_ADDRESS][DOMAIN_NAME]" at bounding box center [201, 431] width 249 height 69
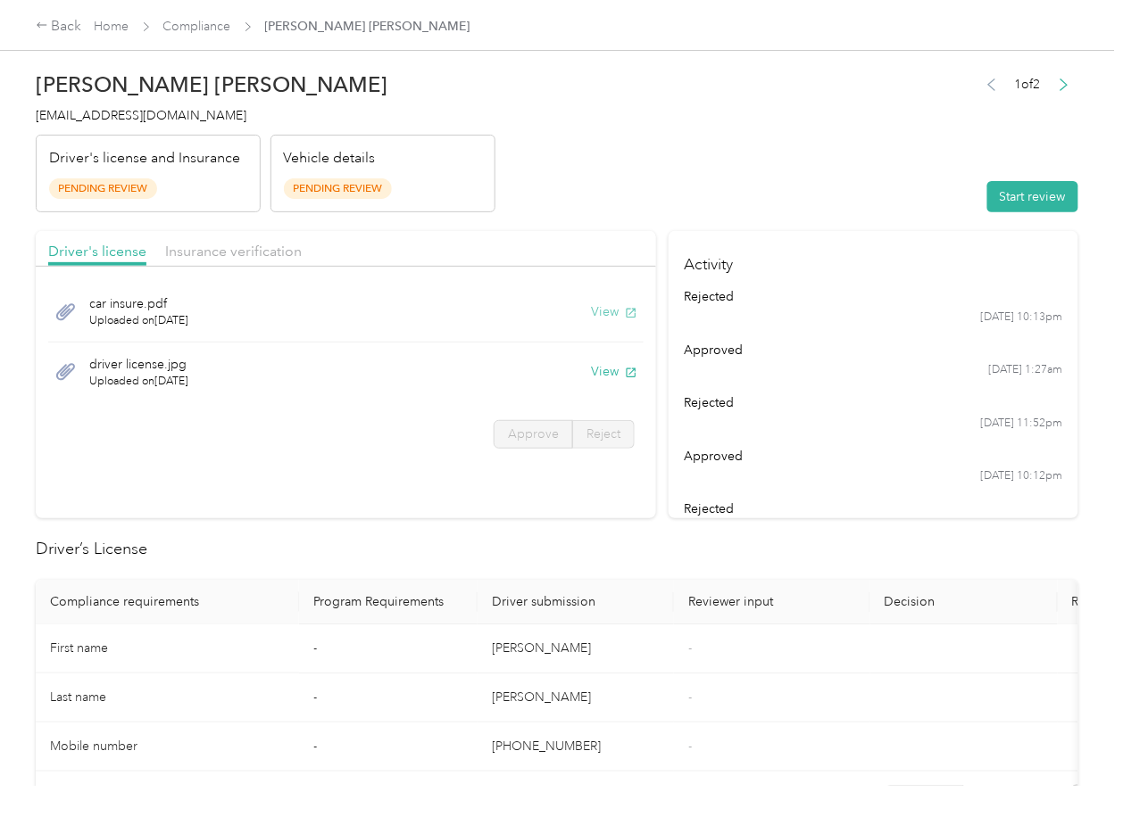
click at [604, 308] on button "View" at bounding box center [614, 312] width 46 height 19
click at [608, 366] on button "View" at bounding box center [614, 371] width 46 height 19
drag, startPoint x: 568, startPoint y: 252, endPoint x: 460, endPoint y: 245, distance: 108.2
click at [568, 252] on div "Driver's license Insurance verification" at bounding box center [346, 249] width 620 height 36
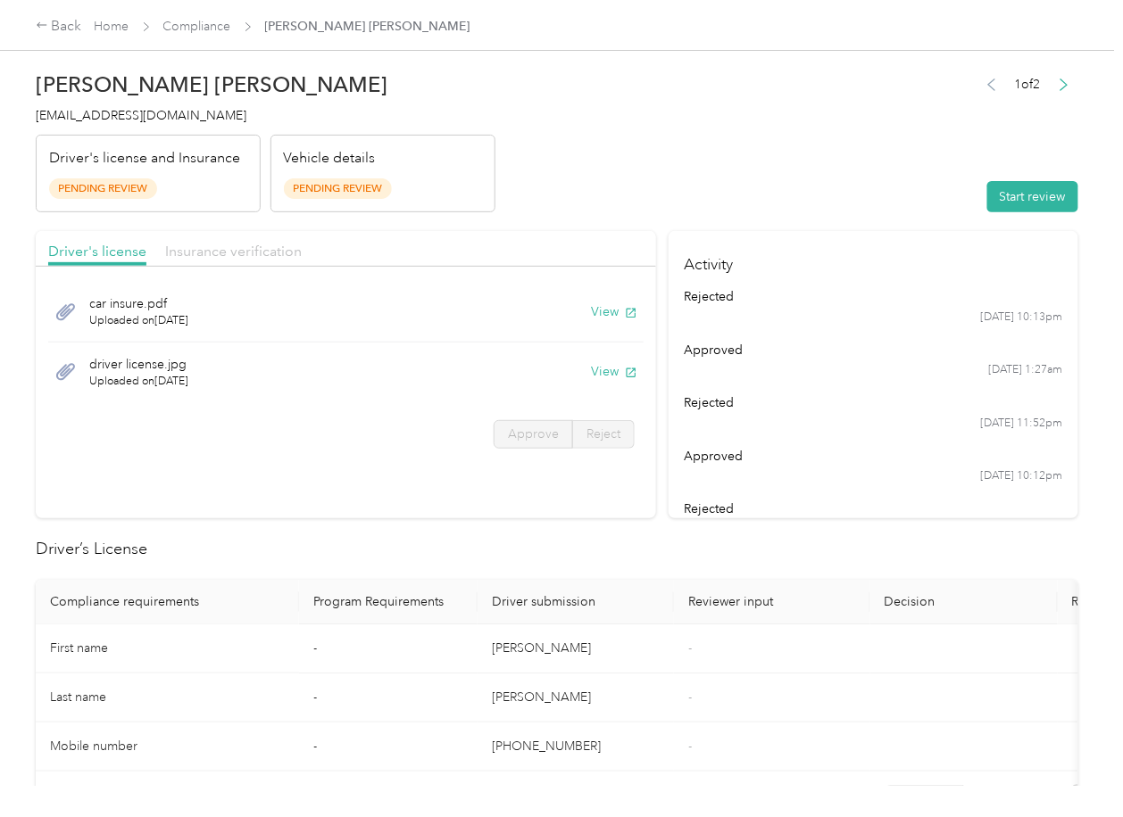
drag, startPoint x: 226, startPoint y: 247, endPoint x: 239, endPoint y: 247, distance: 13.4
click at [225, 247] on span "Insurance verification" at bounding box center [233, 251] width 137 height 17
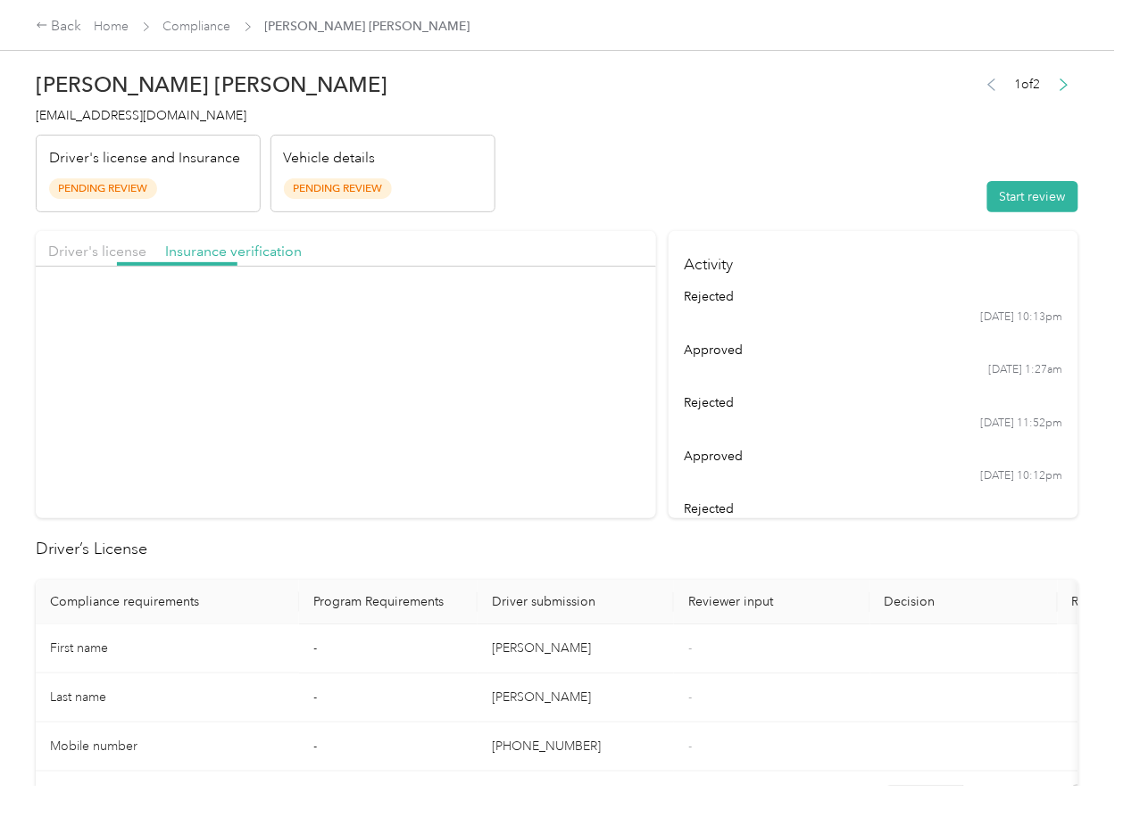
drag, startPoint x: 239, startPoint y: 247, endPoint x: 247, endPoint y: 272, distance: 26.2
click at [240, 250] on span "Insurance verification" at bounding box center [233, 251] width 137 height 17
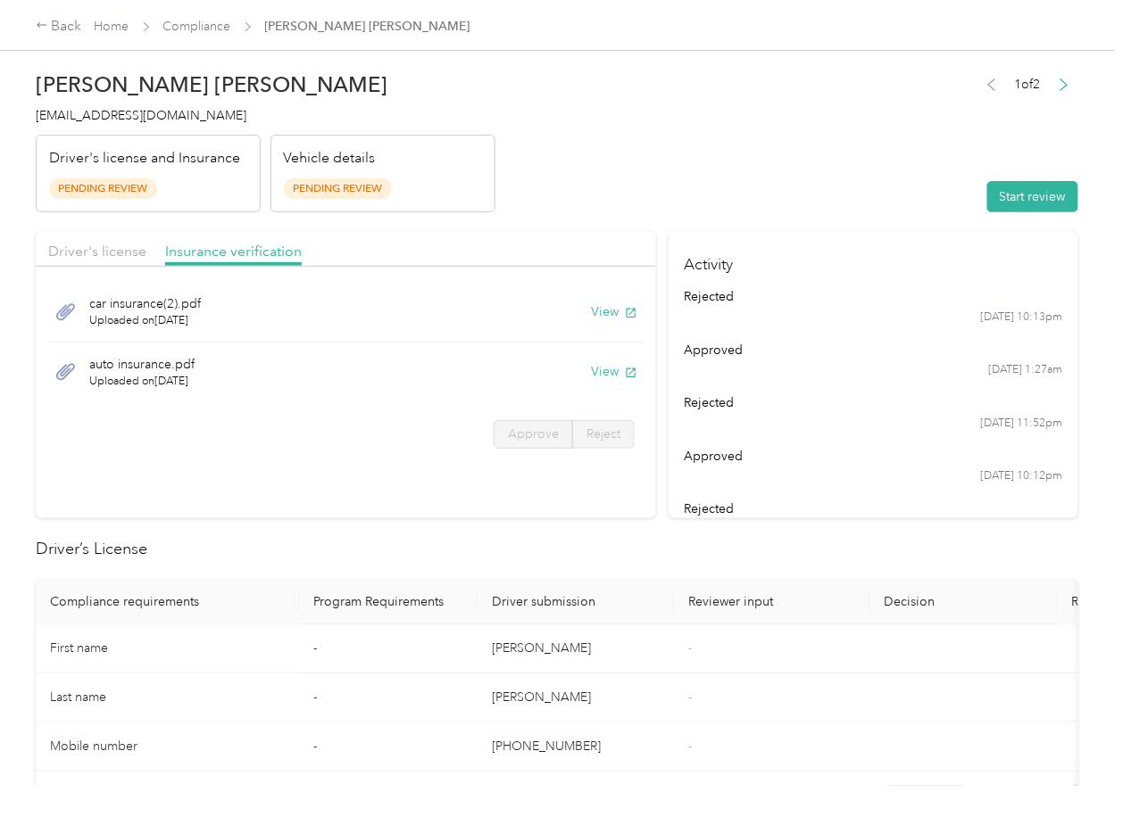
drag, startPoint x: 594, startPoint y: 312, endPoint x: 610, endPoint y: 323, distance: 19.3
click at [596, 312] on button "View" at bounding box center [614, 312] width 46 height 19
click at [600, 370] on button "View" at bounding box center [614, 371] width 46 height 19
drag, startPoint x: 626, startPoint y: 212, endPoint x: 993, endPoint y: 211, distance: 366.8
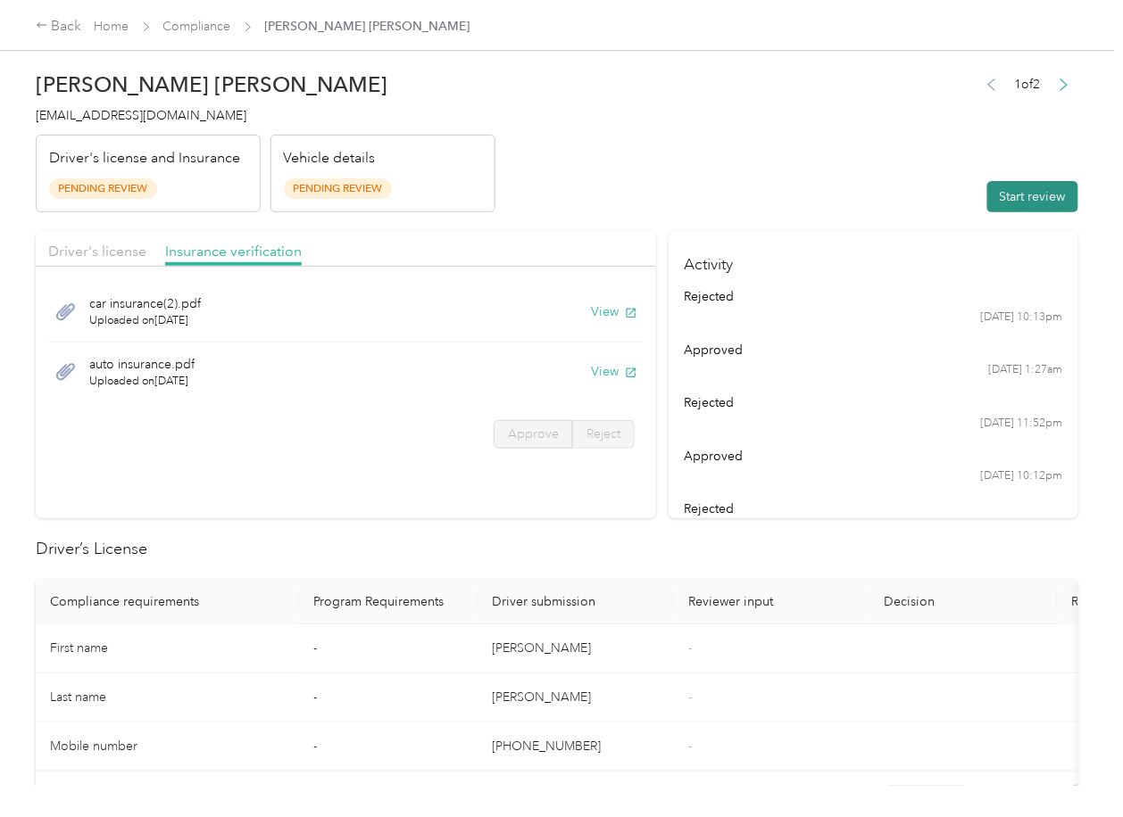
drag, startPoint x: 1008, startPoint y: 203, endPoint x: 623, endPoint y: 284, distance: 392.9
click at [1008, 203] on button "Start review" at bounding box center [1032, 196] width 91 height 31
click at [77, 258] on span "Driver's license" at bounding box center [97, 251] width 98 height 17
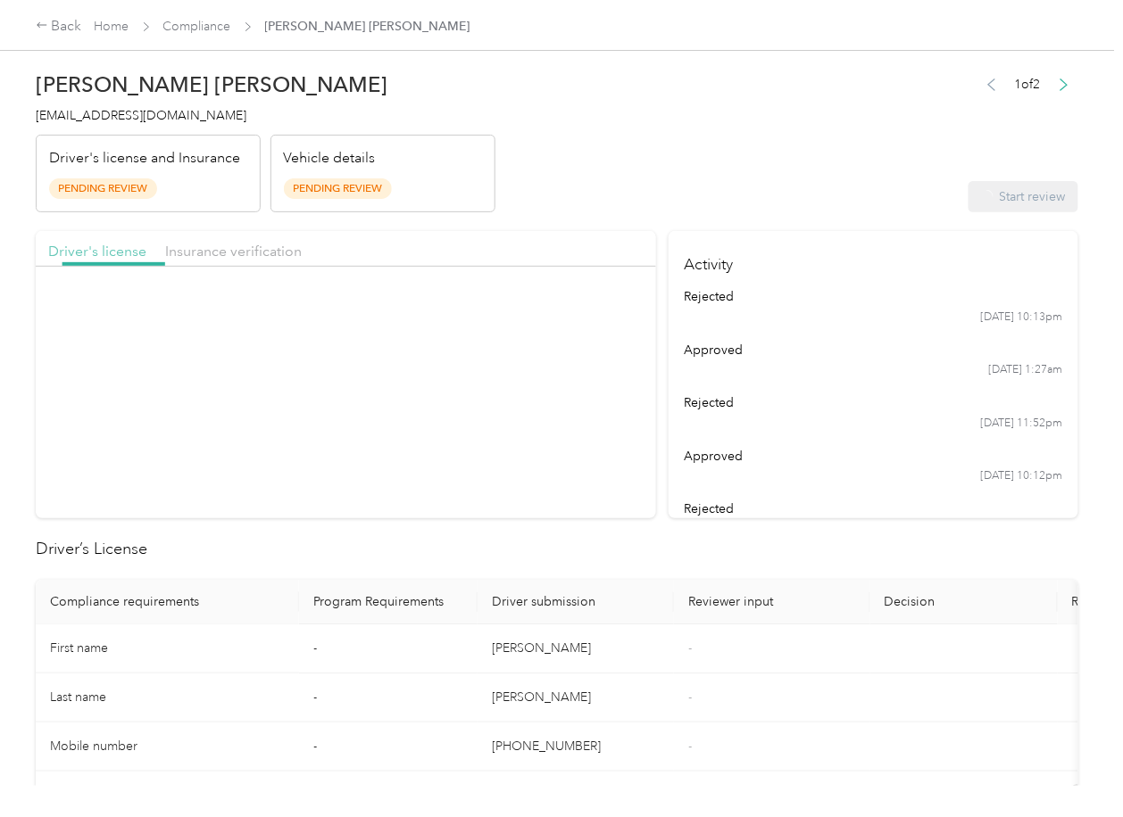
click at [92, 254] on span "Driver's license" at bounding box center [97, 251] width 98 height 17
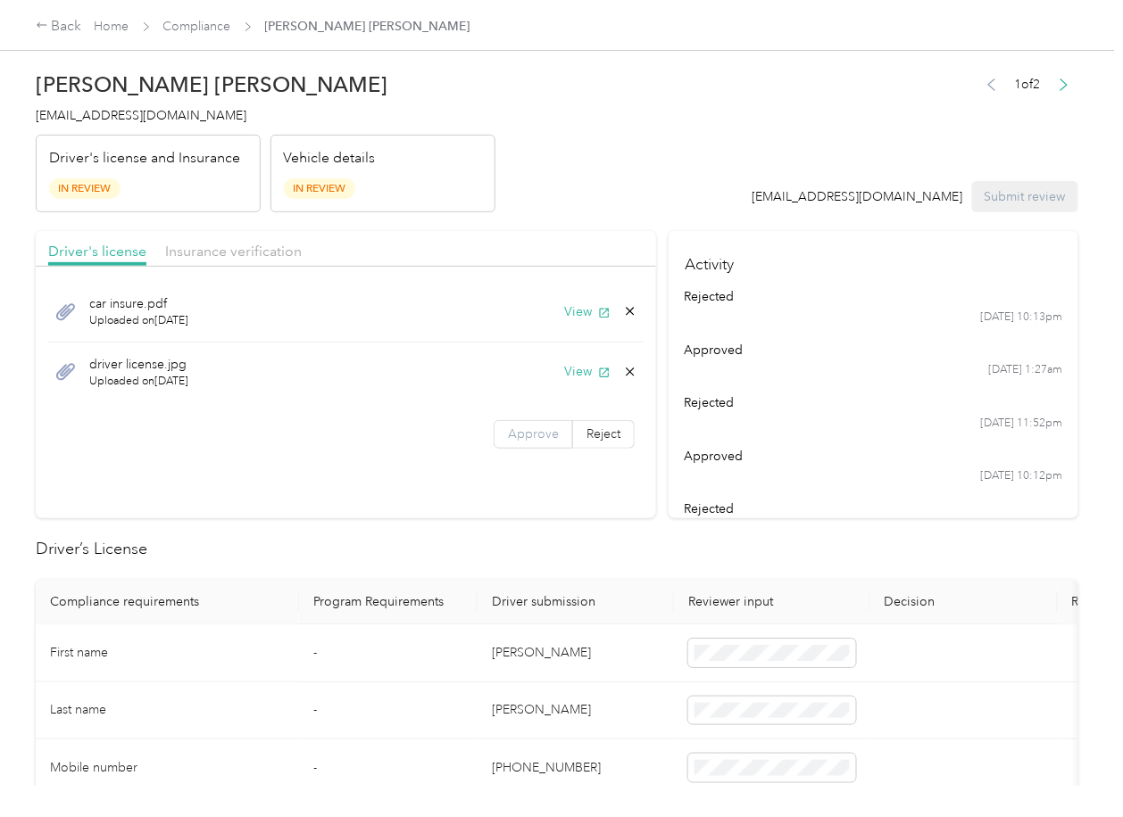
click at [530, 424] on label "Approve" at bounding box center [532, 434] width 79 height 29
click at [526, 427] on span "Approve" at bounding box center [533, 434] width 51 height 15
click at [252, 250] on span "Insurance verification" at bounding box center [233, 251] width 137 height 17
click at [207, 245] on span "Insurance verification" at bounding box center [233, 251] width 137 height 17
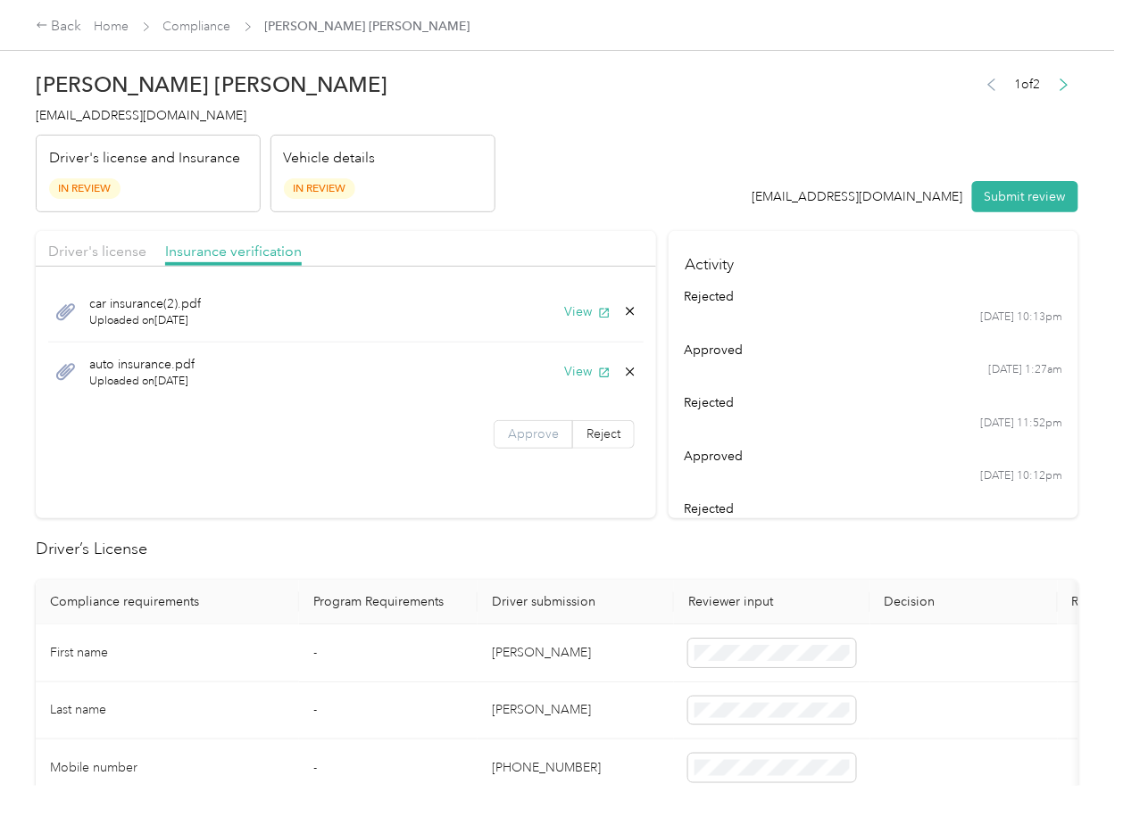
click at [508, 422] on label "Approve" at bounding box center [532, 434] width 79 height 29
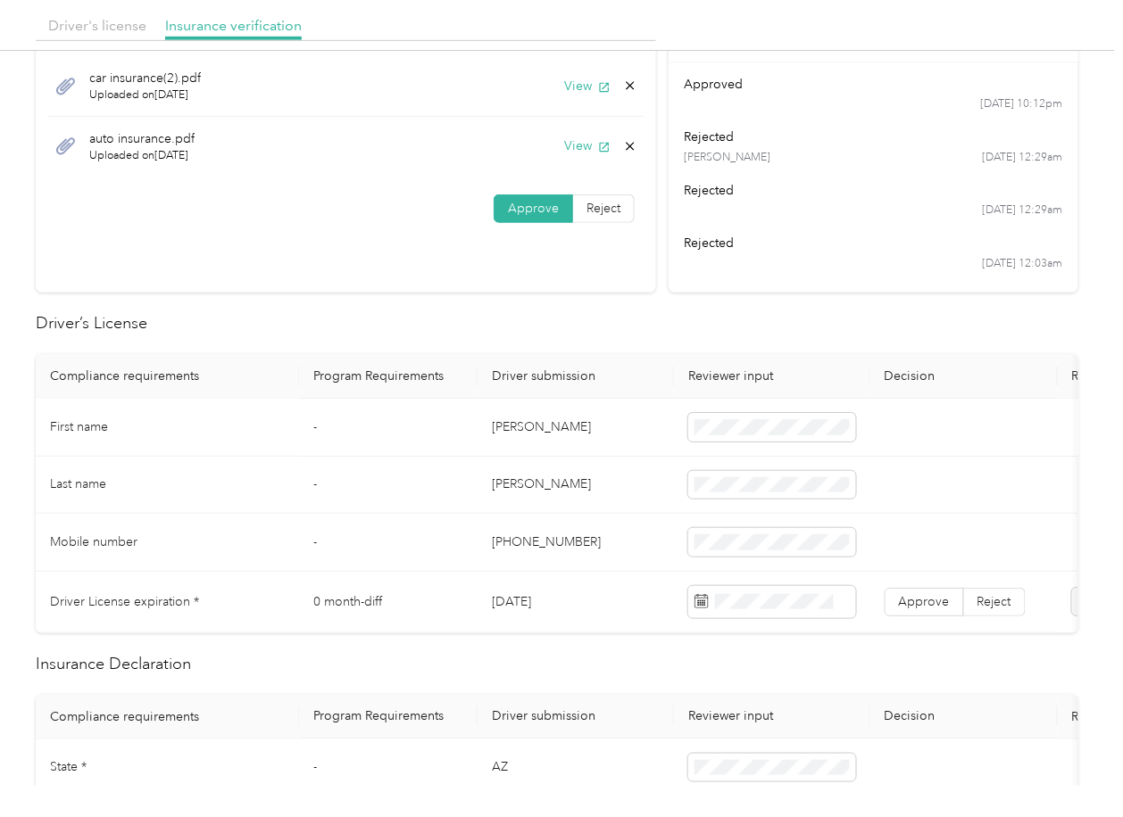
scroll to position [237, 0]
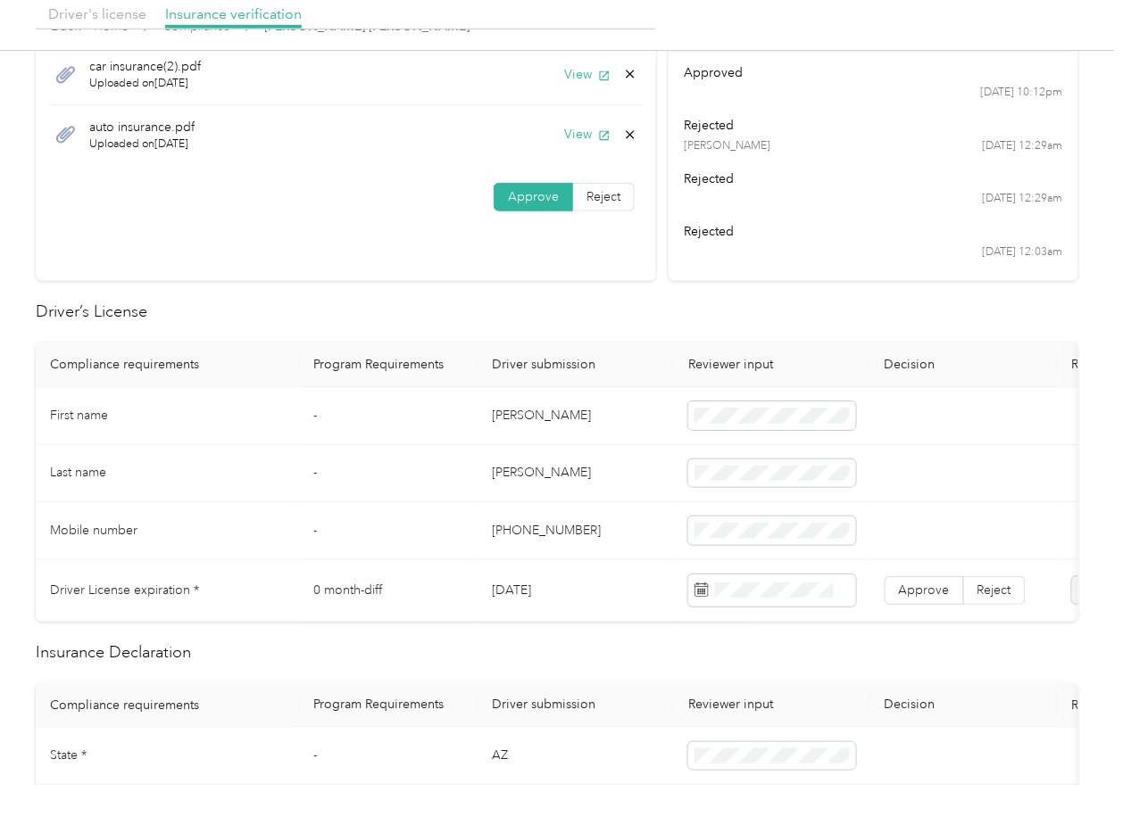
click at [528, 591] on td "[DATE]" at bounding box center [575, 591] width 196 height 62
copy td "[DATE]"
click at [598, 309] on h2 "Driver’s License" at bounding box center [557, 312] width 1042 height 24
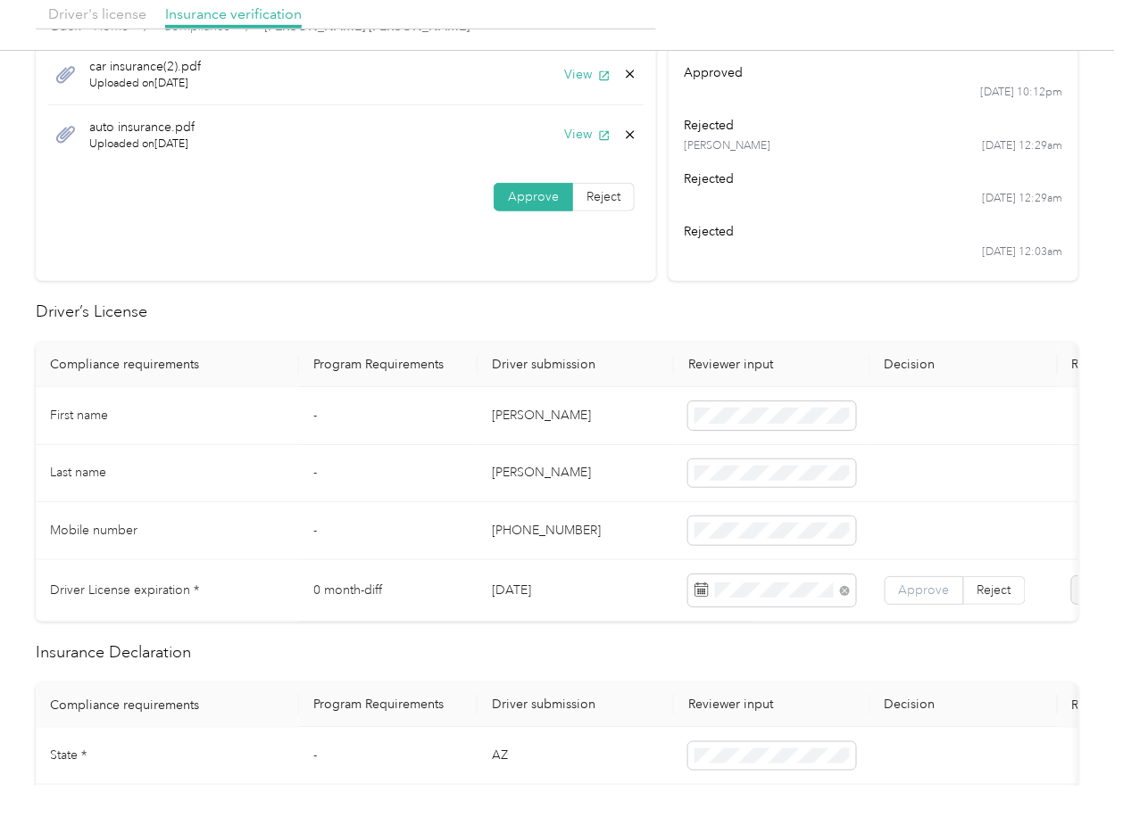
click at [914, 587] on span "Approve" at bounding box center [924, 590] width 51 height 15
click at [487, 502] on td "[PHONE_NUMBER]" at bounding box center [575, 531] width 196 height 58
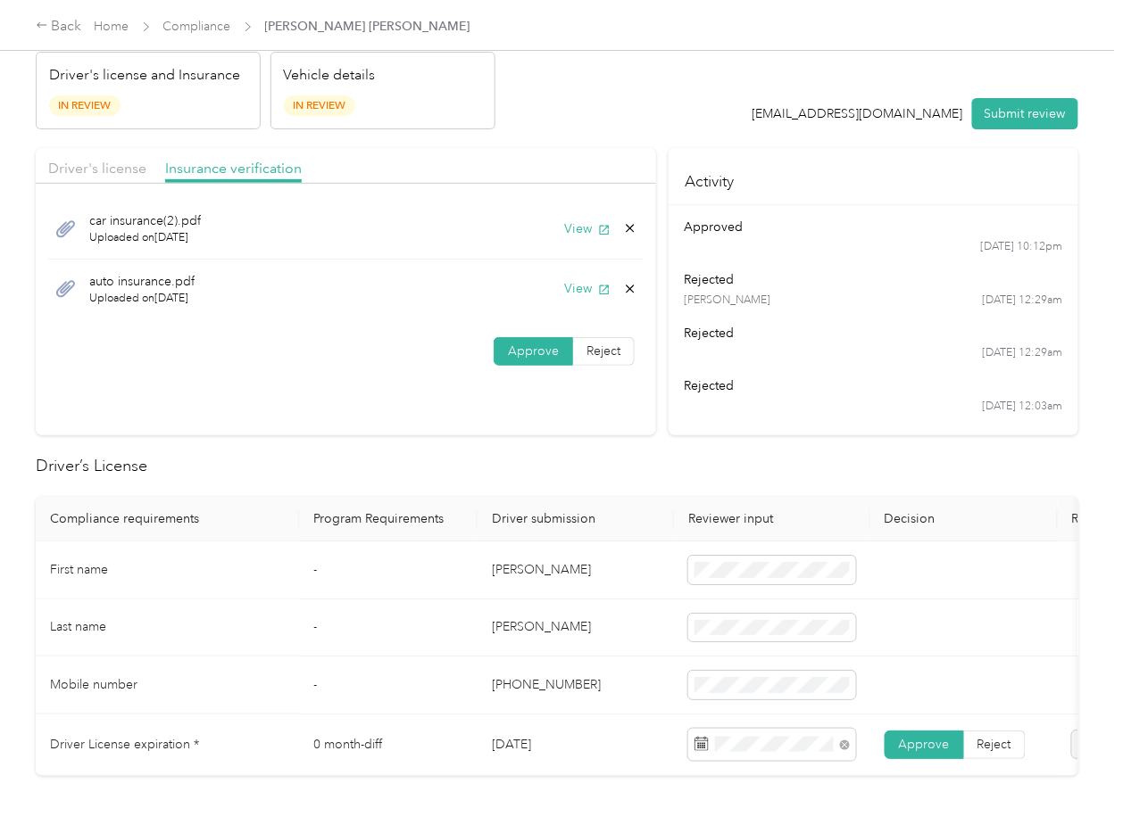
scroll to position [0, 0]
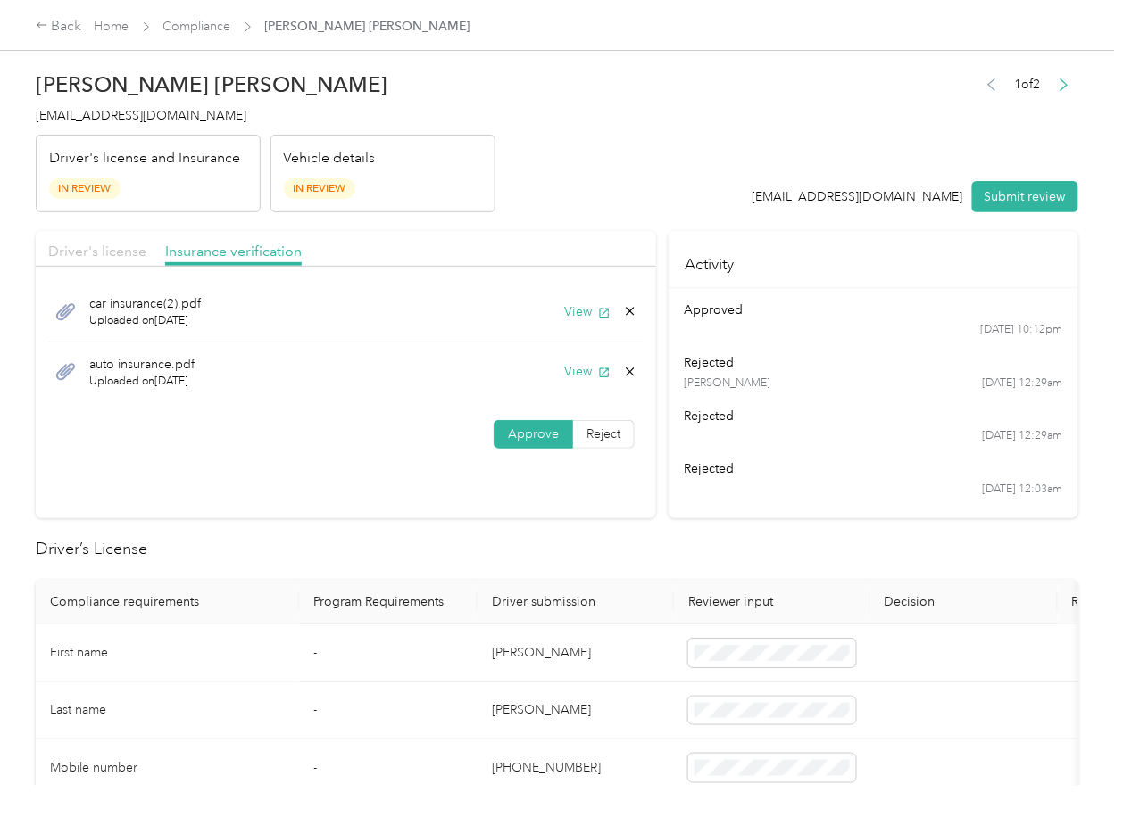
click at [112, 259] on span "Driver's license" at bounding box center [97, 251] width 98 height 17
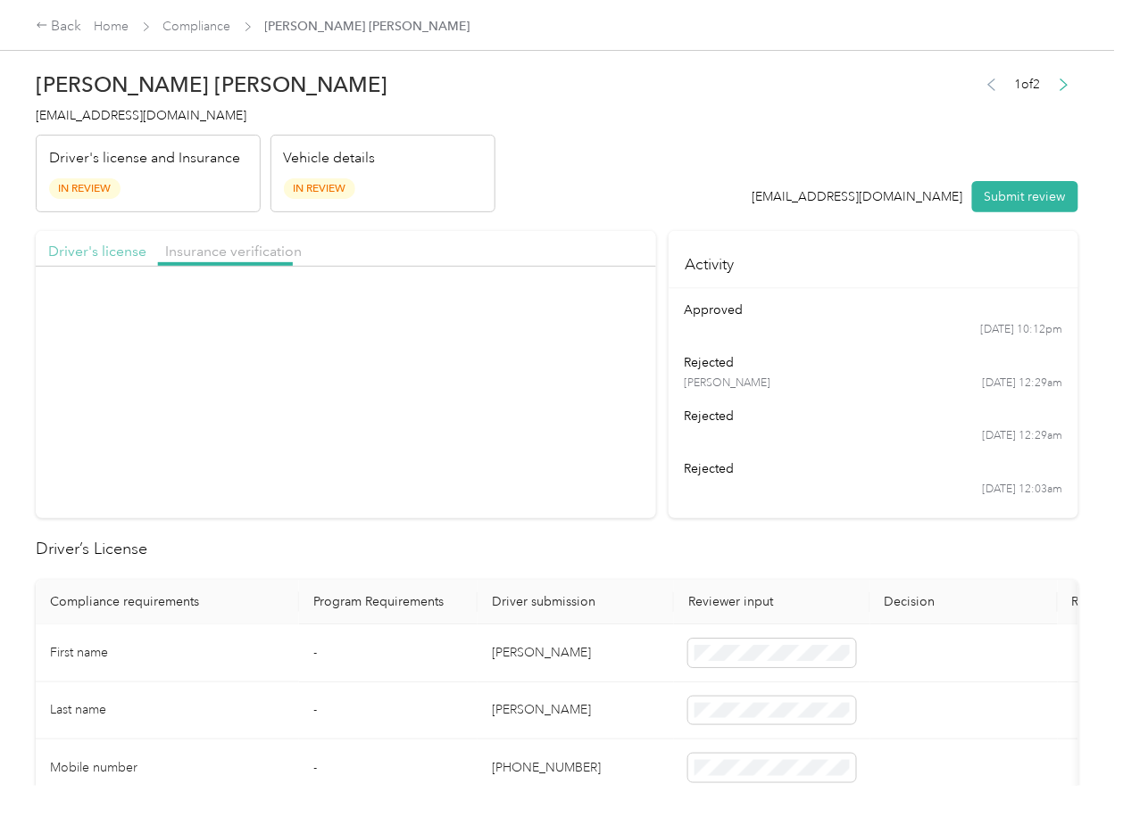
click at [109, 245] on span "Driver's license" at bounding box center [97, 251] width 98 height 17
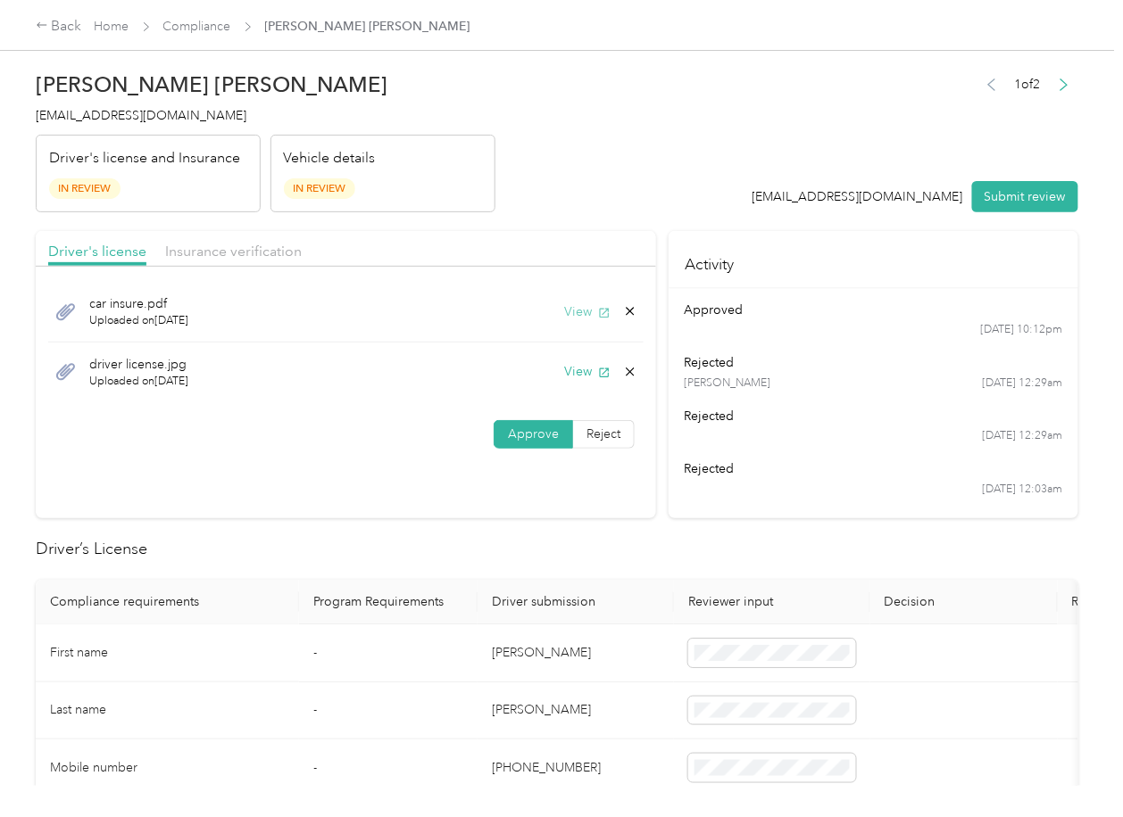
click at [598, 311] on icon "button" at bounding box center [604, 313] width 12 height 12
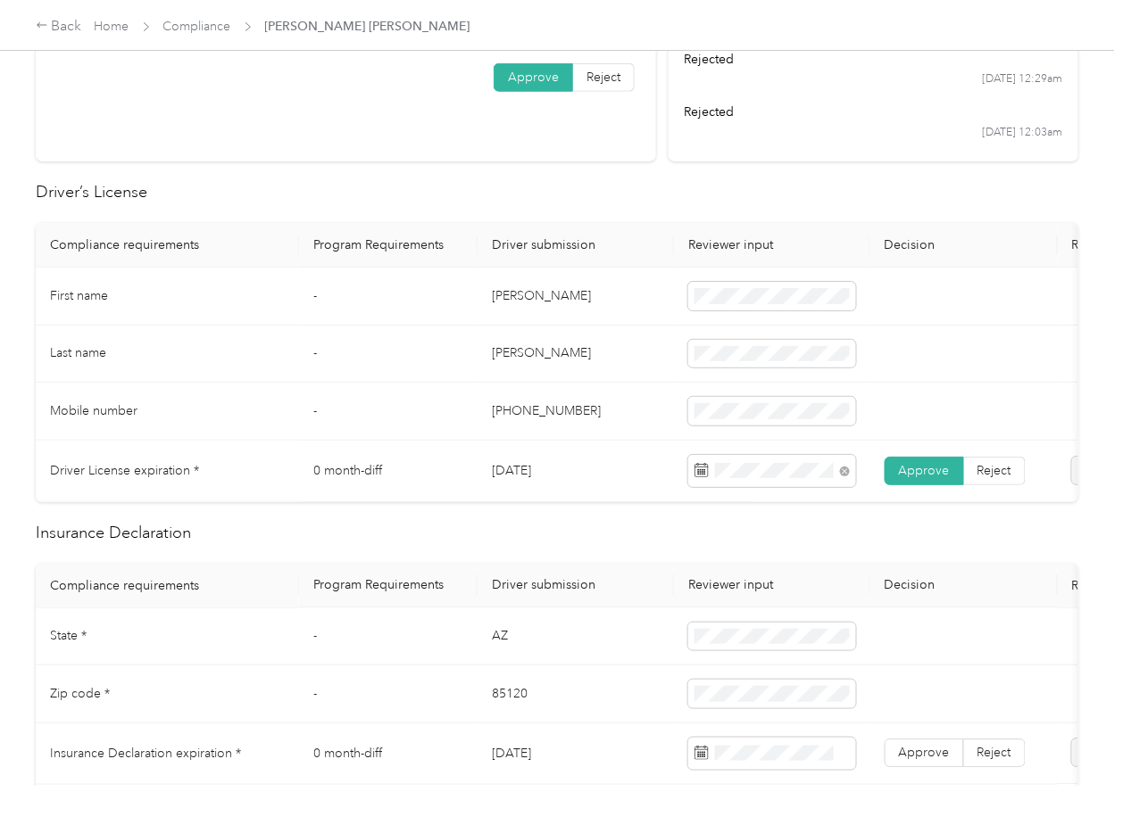
scroll to position [594, 0]
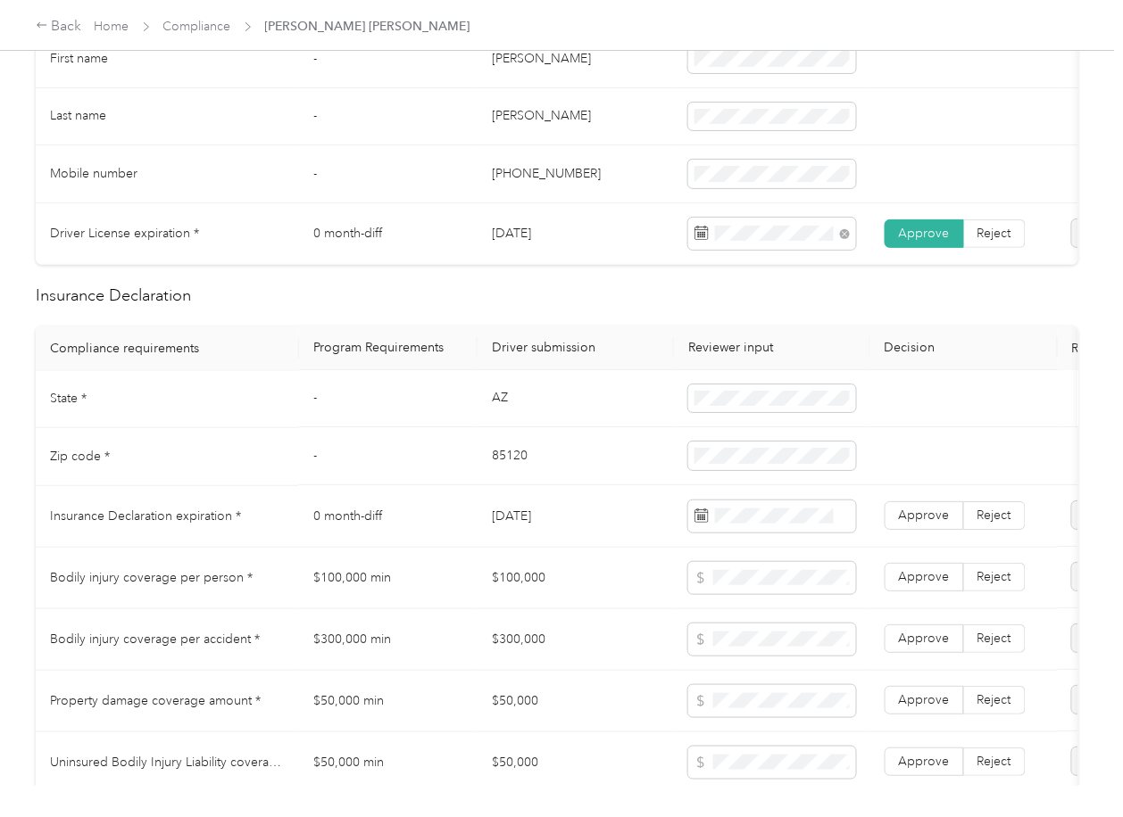
click at [498, 407] on td "AZ" at bounding box center [575, 400] width 196 height 58
copy td "AZ"
click at [516, 469] on td "85120" at bounding box center [575, 457] width 196 height 58
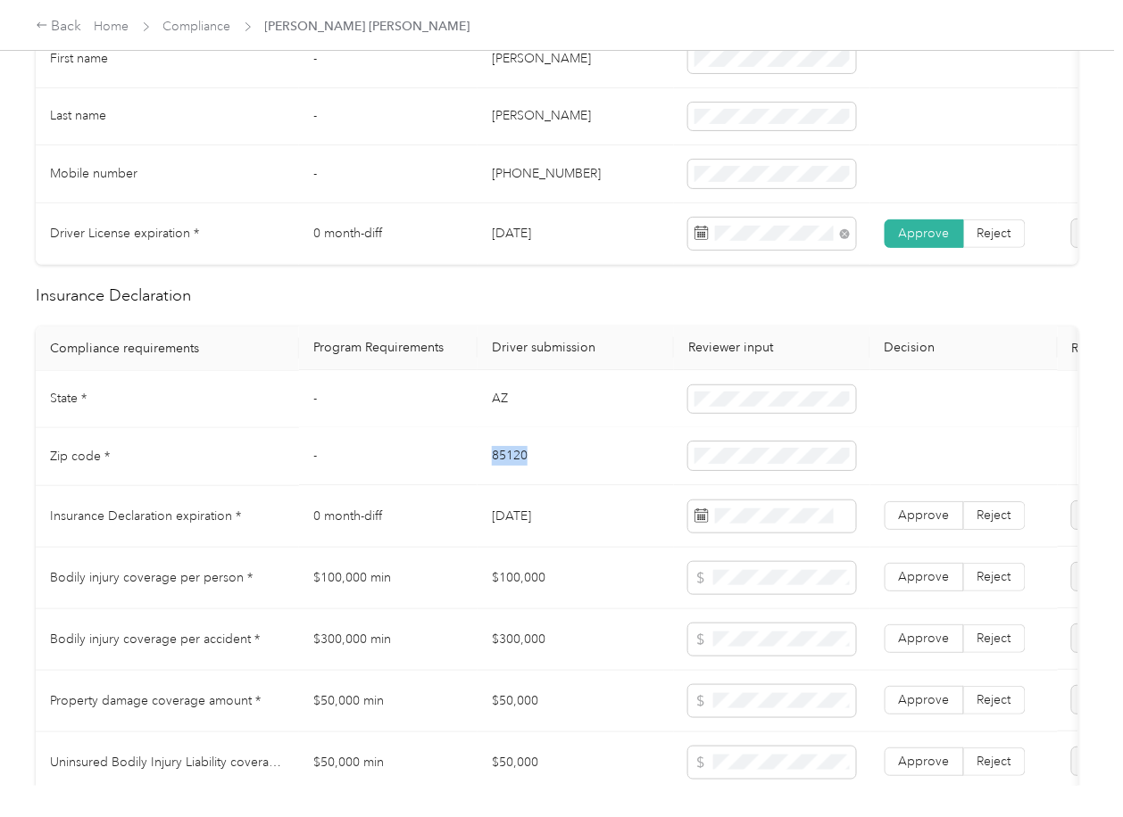
click at [516, 469] on td "85120" at bounding box center [575, 457] width 196 height 58
copy td "85120"
click at [574, 524] on td "[DATE]" at bounding box center [575, 517] width 196 height 62
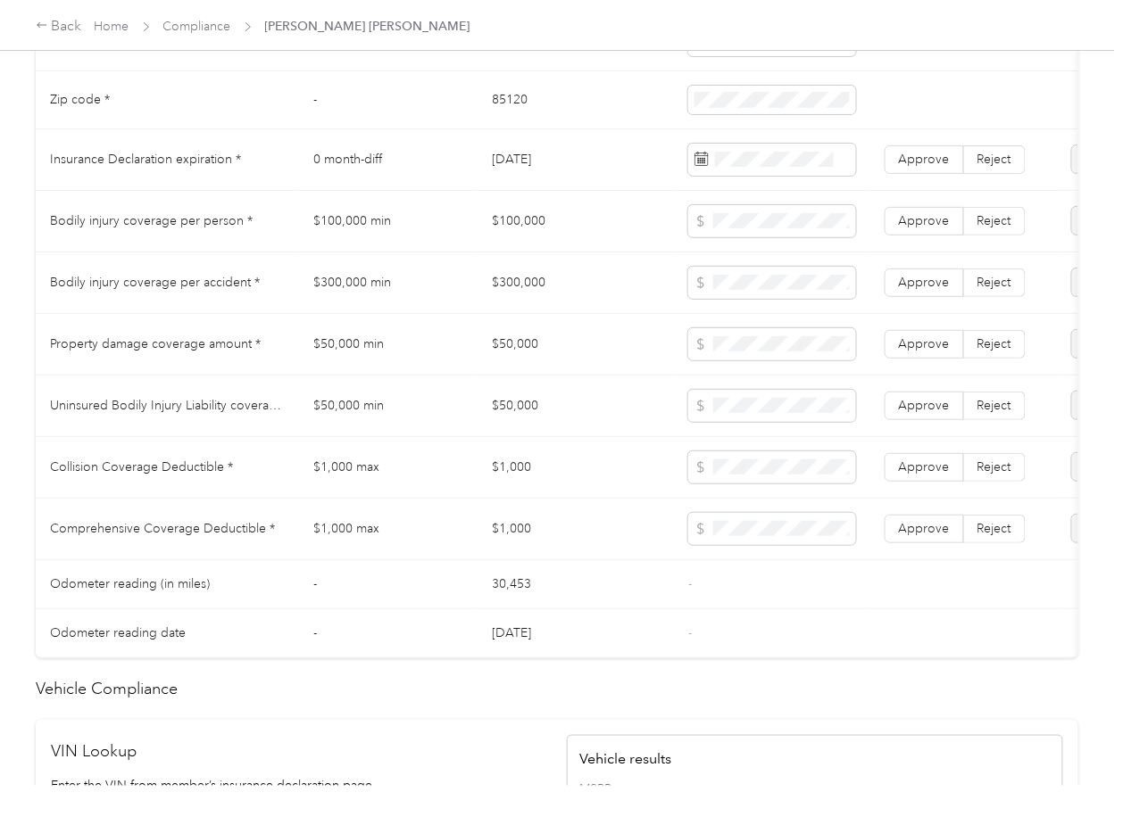
scroll to position [0, 223]
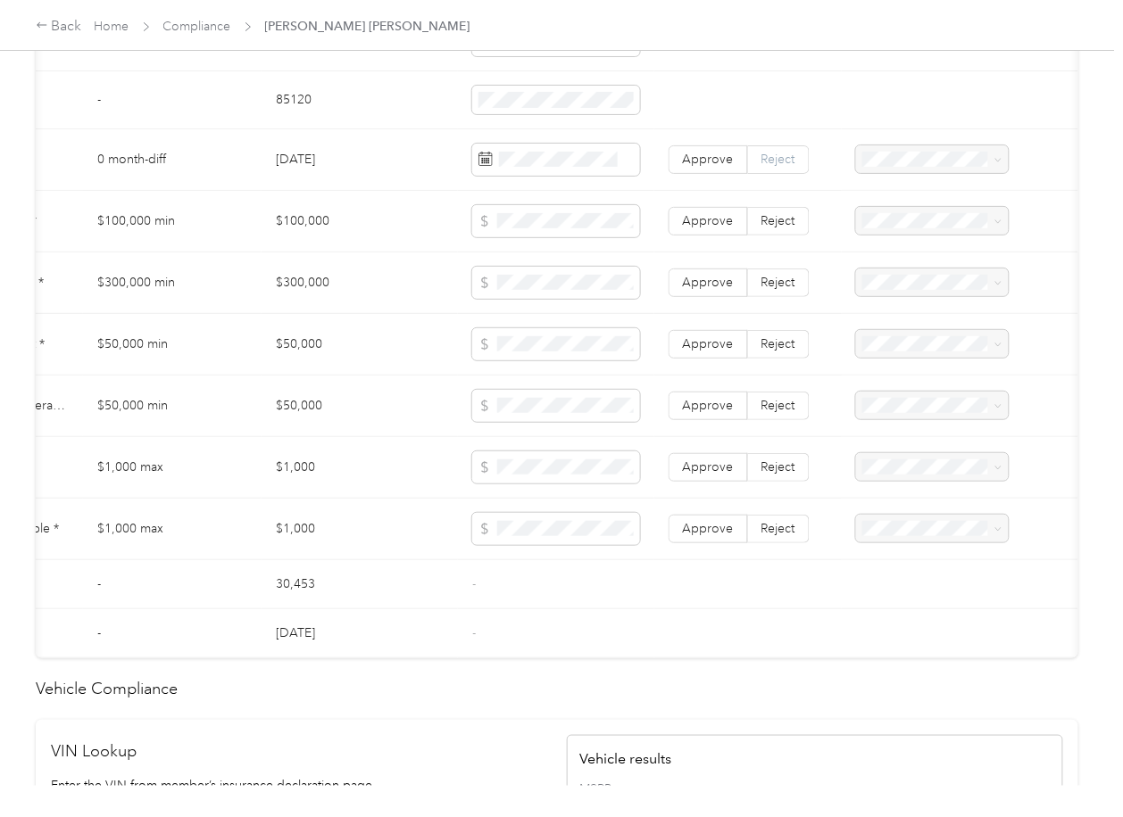
click at [769, 167] on span "Reject" at bounding box center [778, 159] width 34 height 15
click at [883, 287] on span "Expired Insurance Policy" at bounding box center [911, 303] width 102 height 34
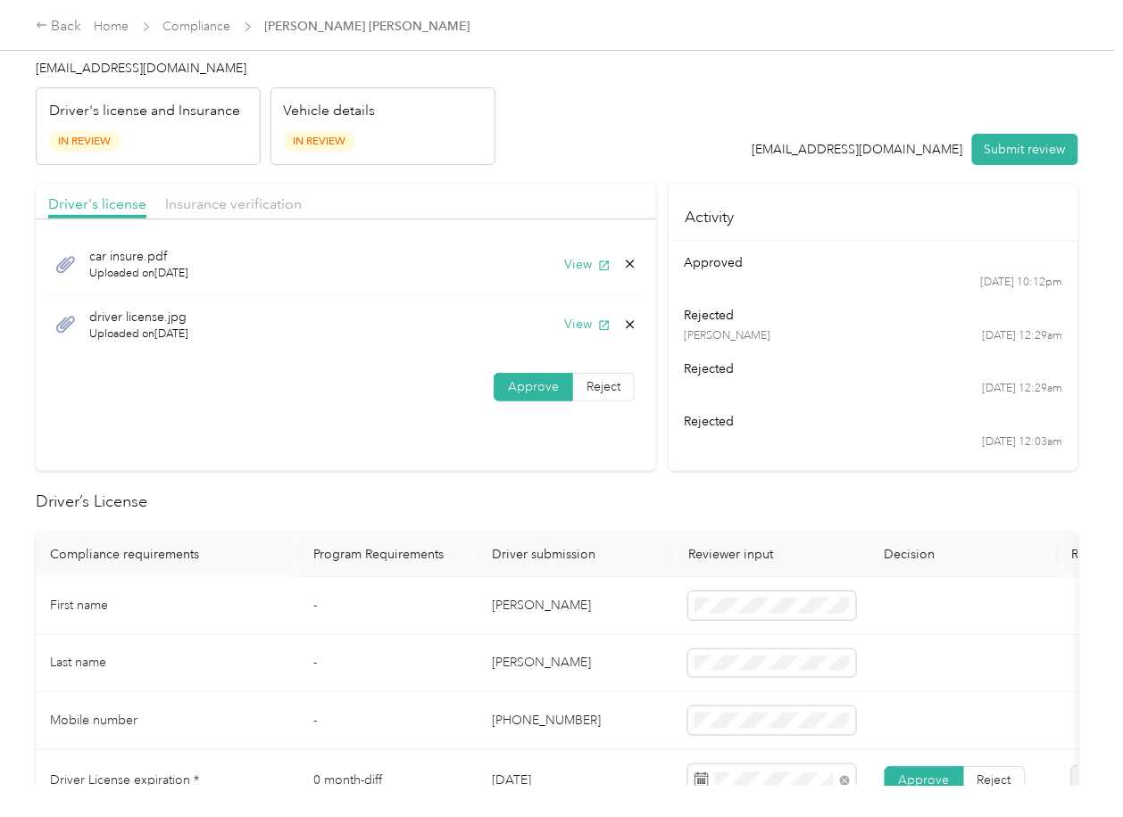
scroll to position [0, 0]
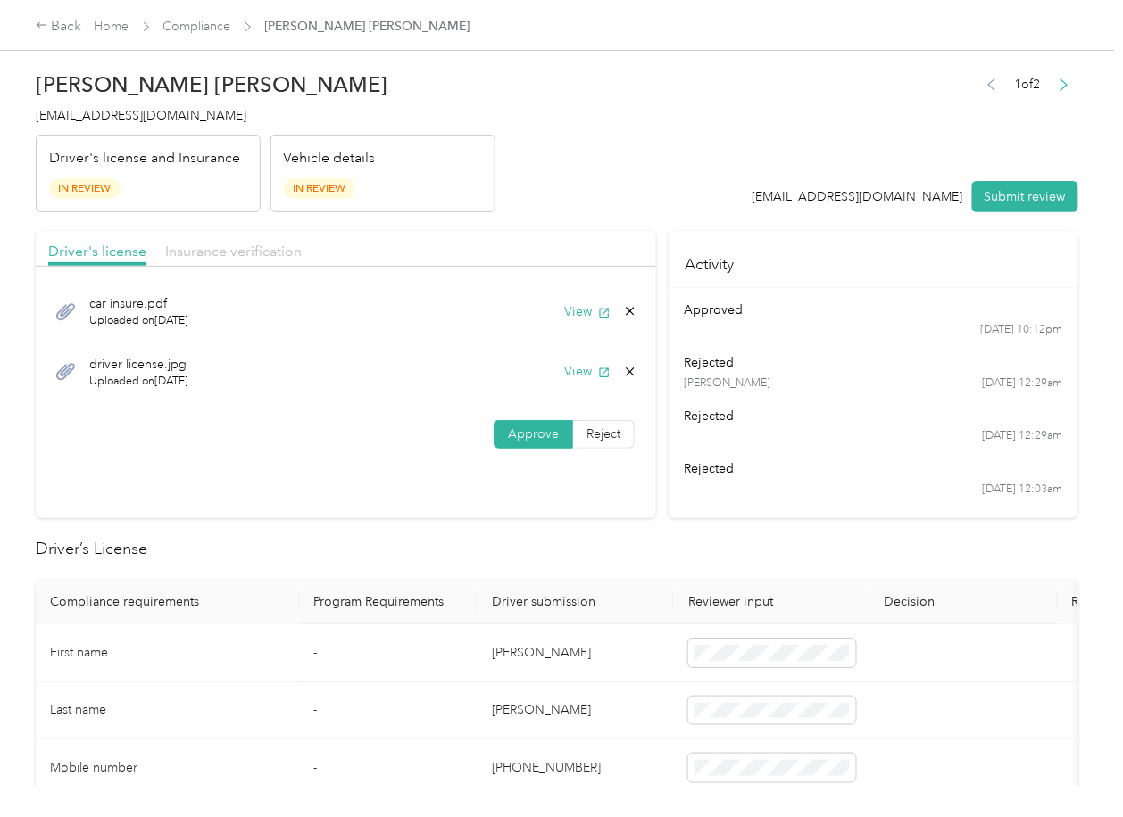
click at [236, 253] on span "Insurance verification" at bounding box center [233, 251] width 137 height 17
click at [568, 309] on button "View" at bounding box center [587, 312] width 46 height 19
click at [83, 252] on span "Driver's license" at bounding box center [97, 251] width 98 height 17
click at [632, 312] on icon at bounding box center [630, 311] width 14 height 14
click at [571, 321] on button "Yes" at bounding box center [580, 325] width 35 height 29
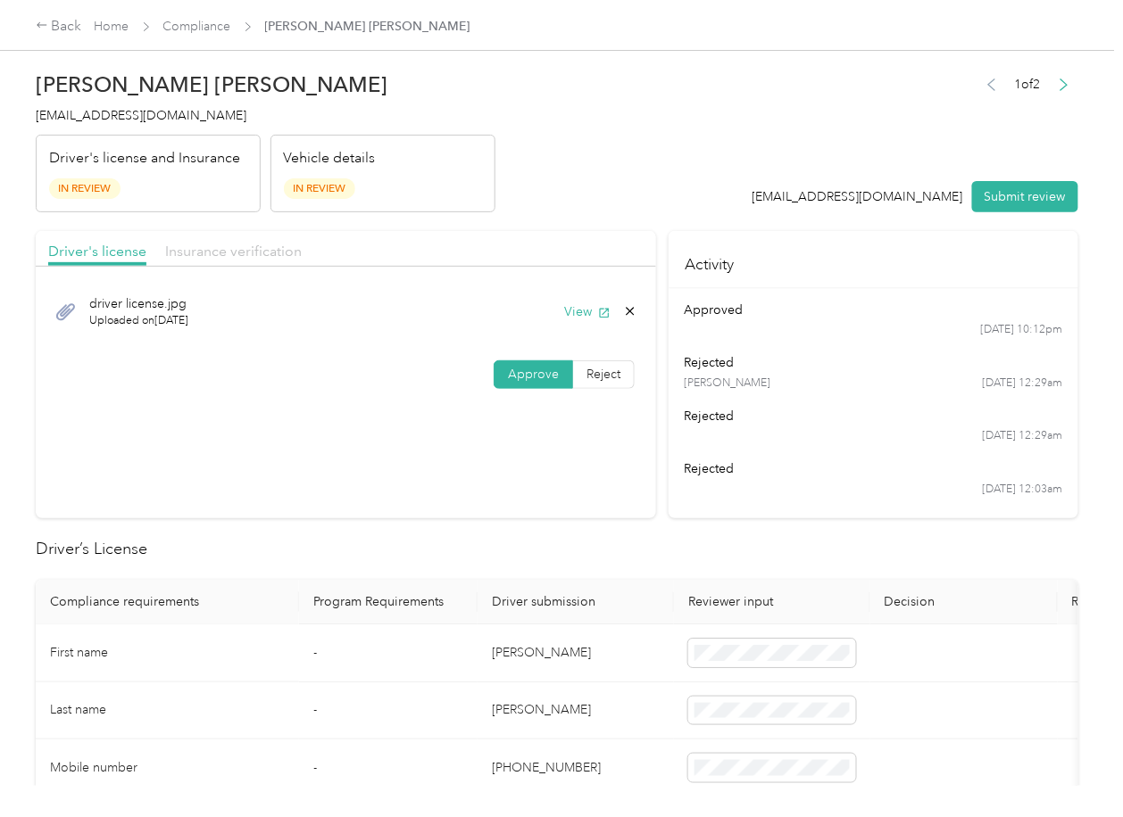
click at [236, 250] on span "Insurance verification" at bounding box center [233, 251] width 137 height 17
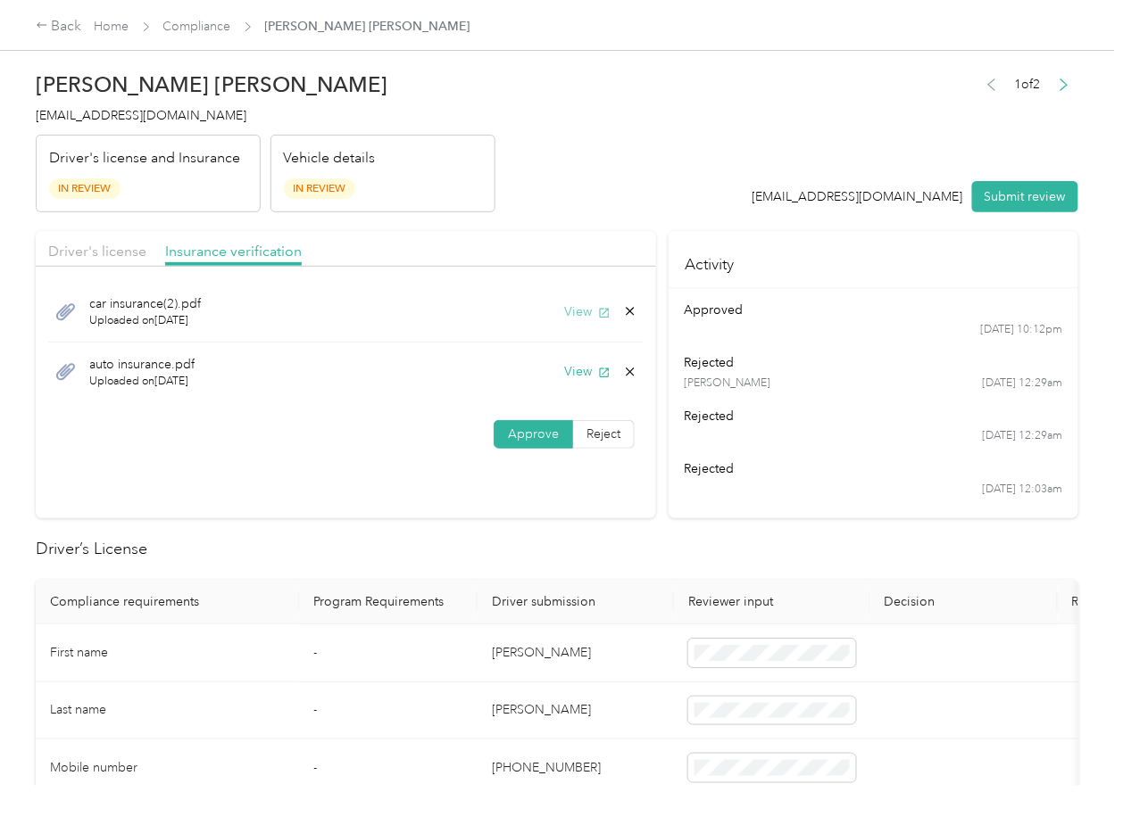
click at [587, 319] on button "View" at bounding box center [587, 312] width 46 height 19
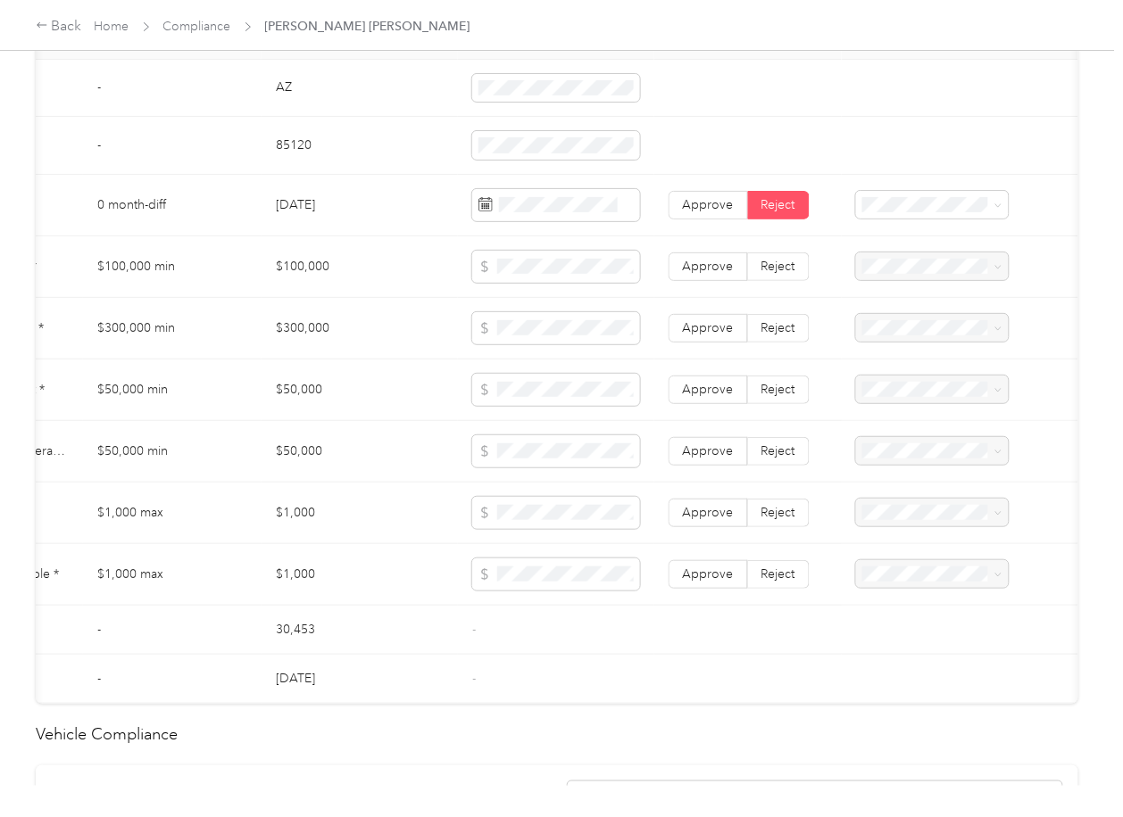
scroll to position [833, 0]
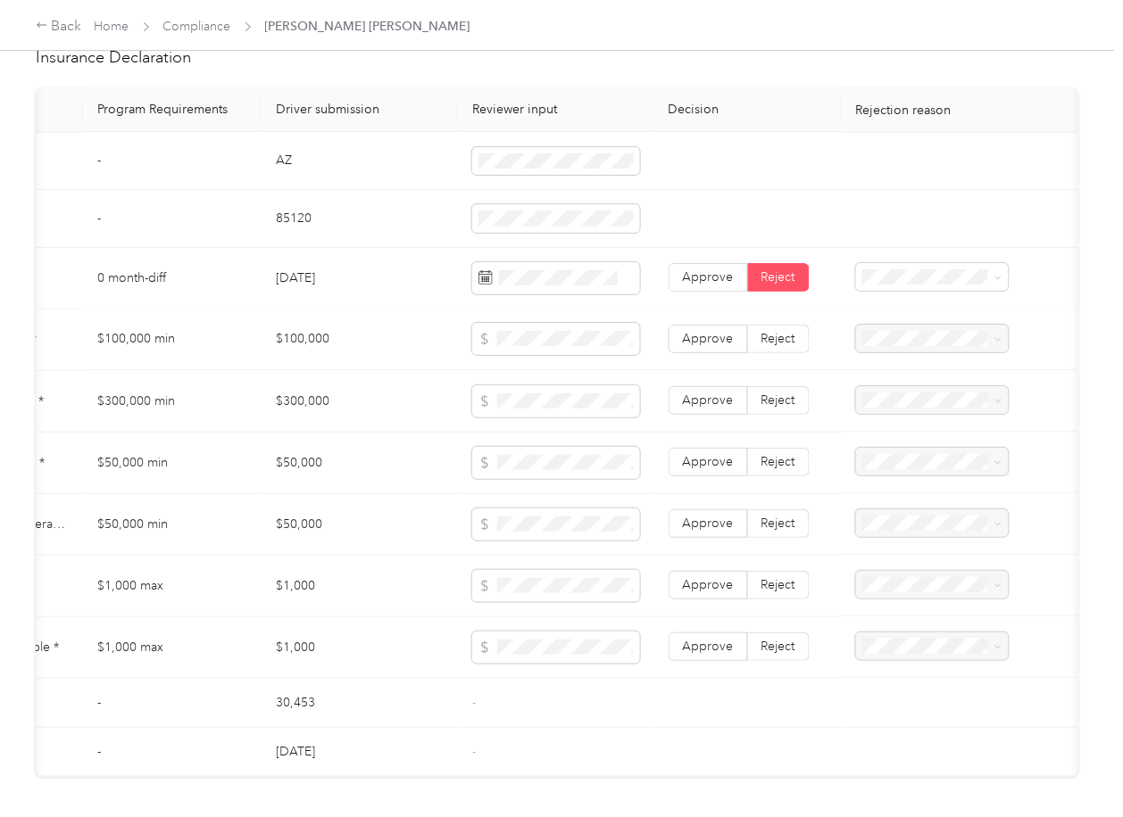
click at [361, 357] on td "$100,000" at bounding box center [359, 341] width 196 height 62
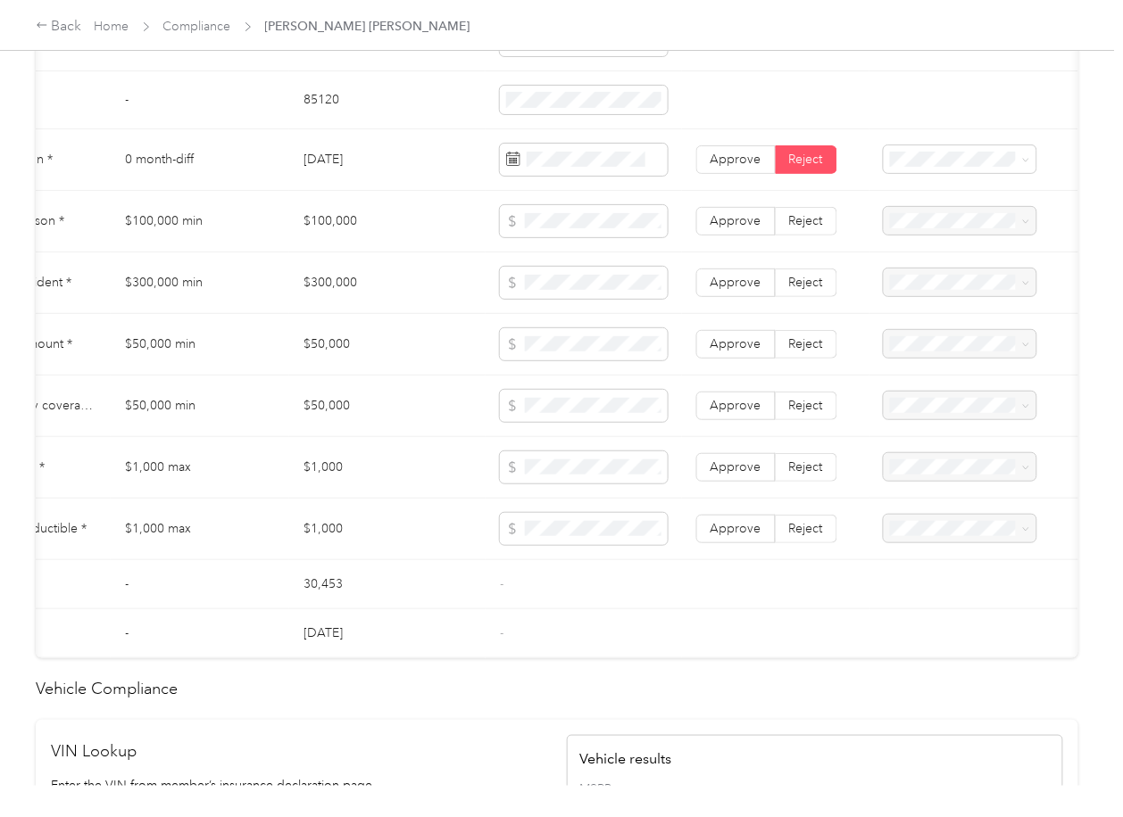
scroll to position [0, 106]
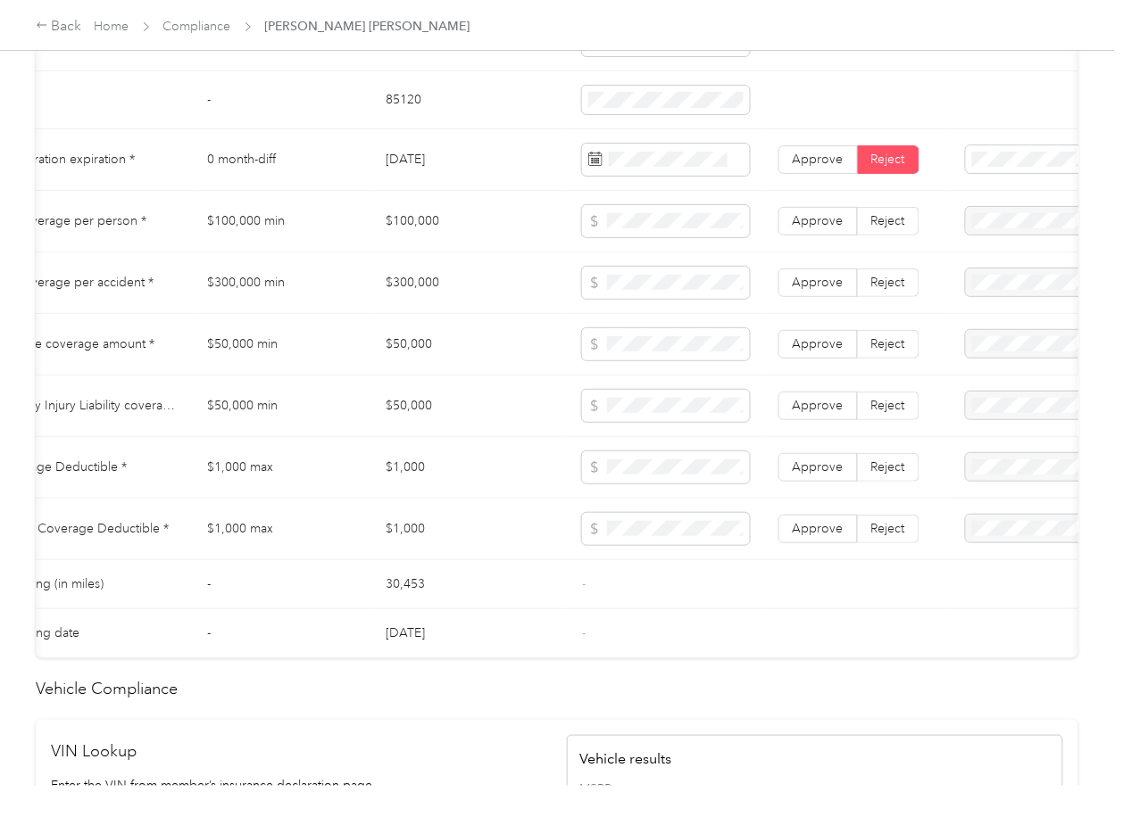
click at [508, 394] on td "$50,000" at bounding box center [469, 407] width 196 height 62
click at [419, 235] on td "$100,000" at bounding box center [469, 222] width 196 height 62
copy td "$100,000"
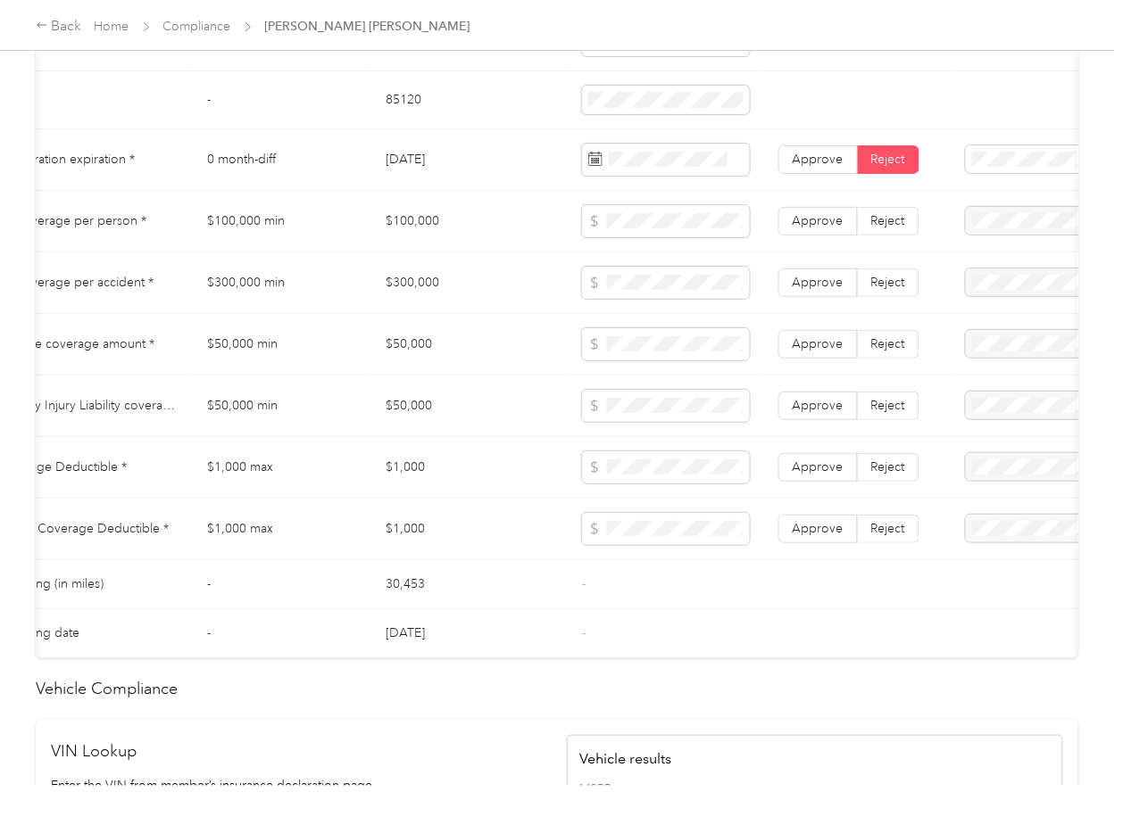
click at [408, 294] on td "$300,000" at bounding box center [469, 284] width 196 height 62
copy td "$300,000"
click at [387, 348] on td "$50,000" at bounding box center [469, 345] width 196 height 62
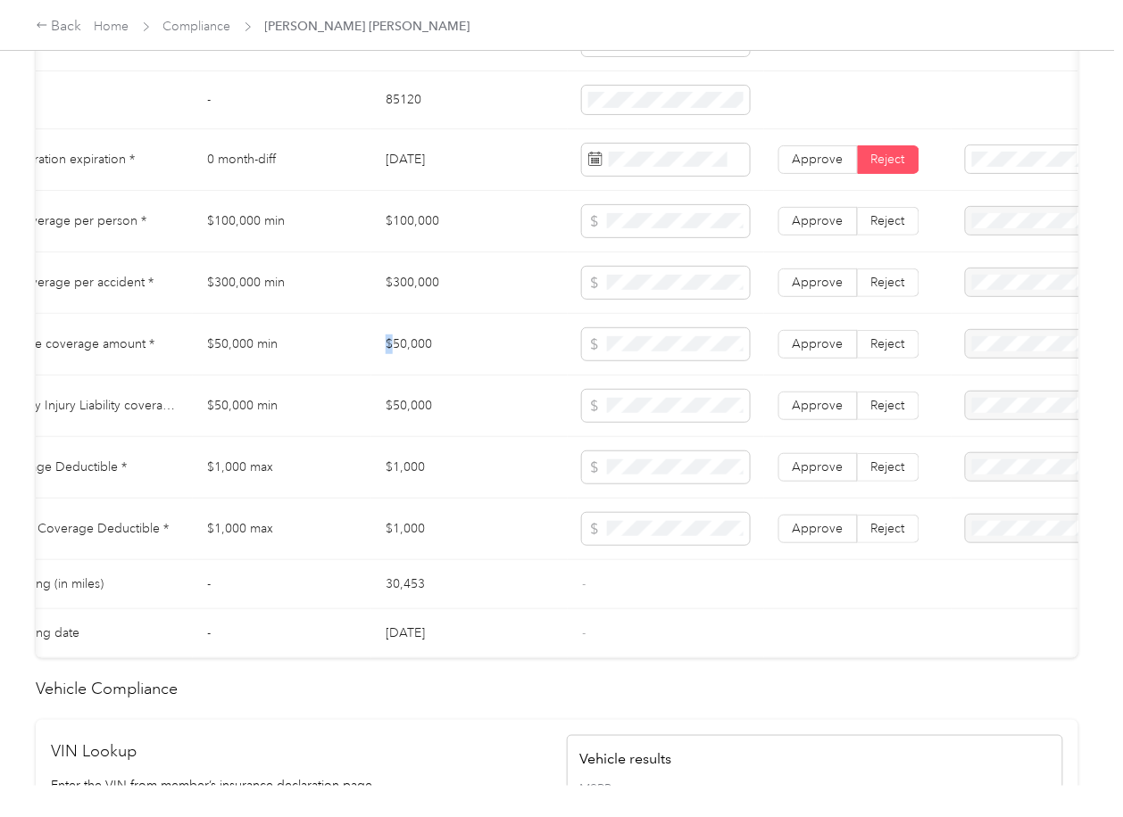
click at [387, 348] on td "$50,000" at bounding box center [469, 345] width 196 height 62
click at [402, 415] on td "$50,000" at bounding box center [469, 407] width 196 height 62
click at [417, 481] on td "$1,000" at bounding box center [469, 468] width 196 height 62
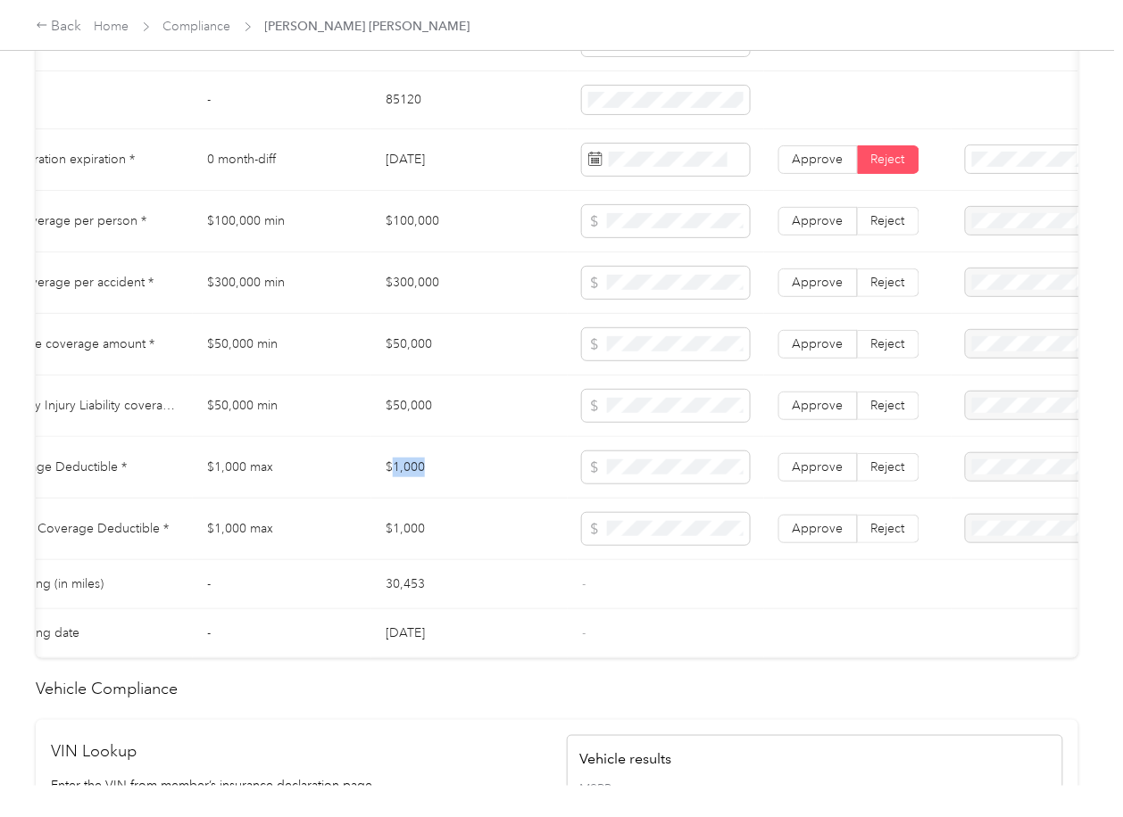
click at [417, 481] on td "$1,000" at bounding box center [469, 468] width 196 height 62
click at [649, 536] on span at bounding box center [666, 529] width 168 height 32
click at [810, 536] on span "Approve" at bounding box center [817, 528] width 51 height 15
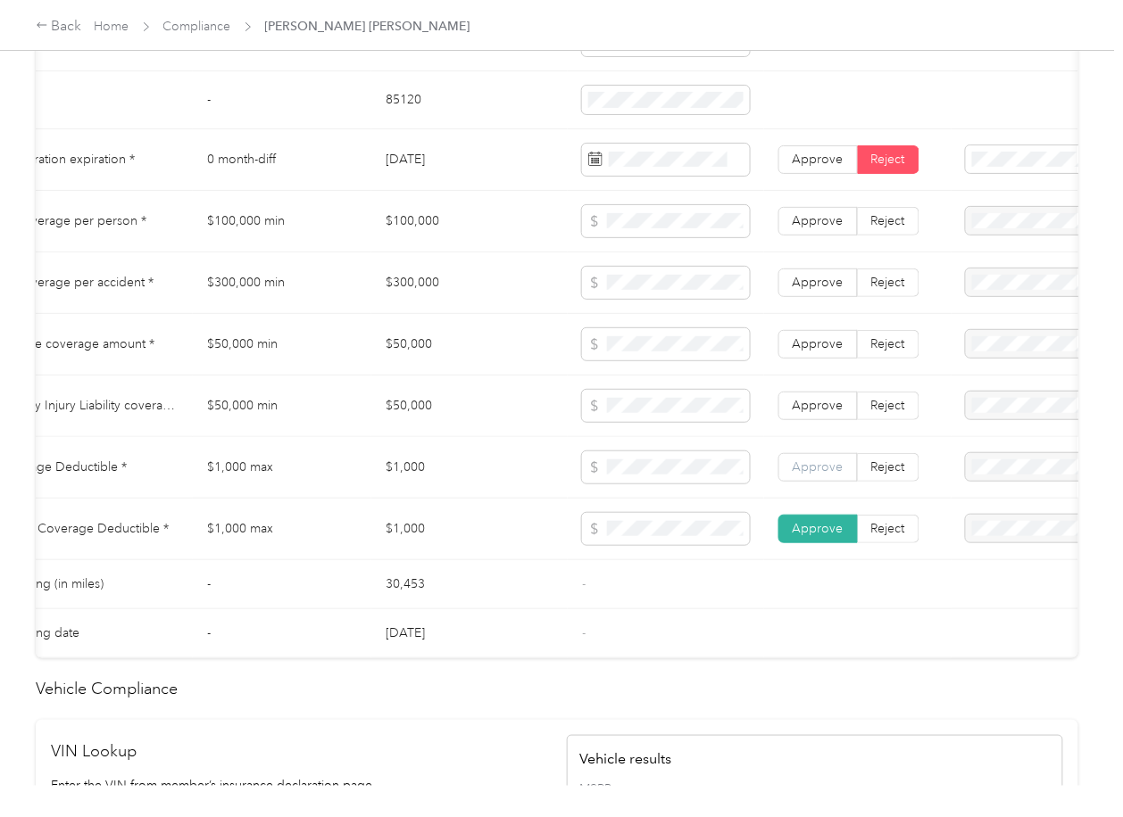
click at [834, 482] on label "Approve" at bounding box center [817, 467] width 79 height 29
click at [809, 420] on label "Approve" at bounding box center [817, 406] width 79 height 29
click at [819, 352] on span "Approve" at bounding box center [817, 343] width 51 height 15
click at [819, 297] on label "Approve" at bounding box center [817, 283] width 79 height 29
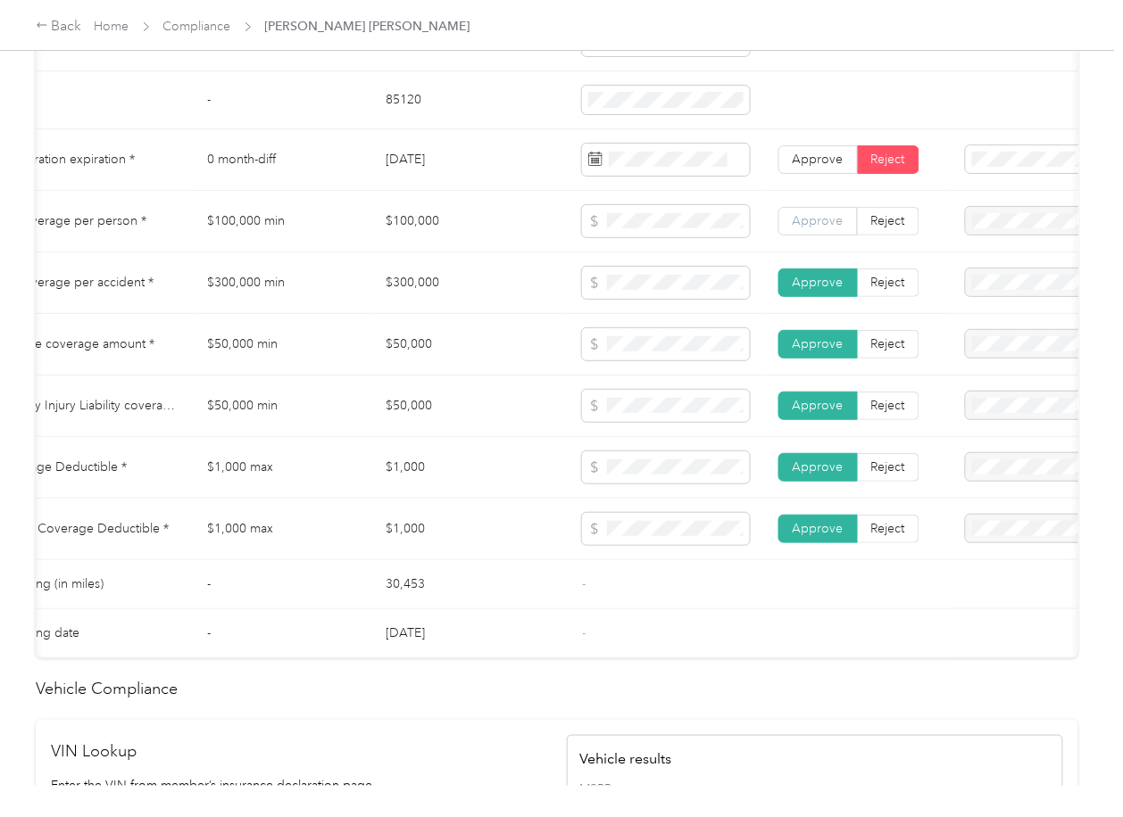
click at [814, 236] on label "Approve" at bounding box center [817, 221] width 79 height 29
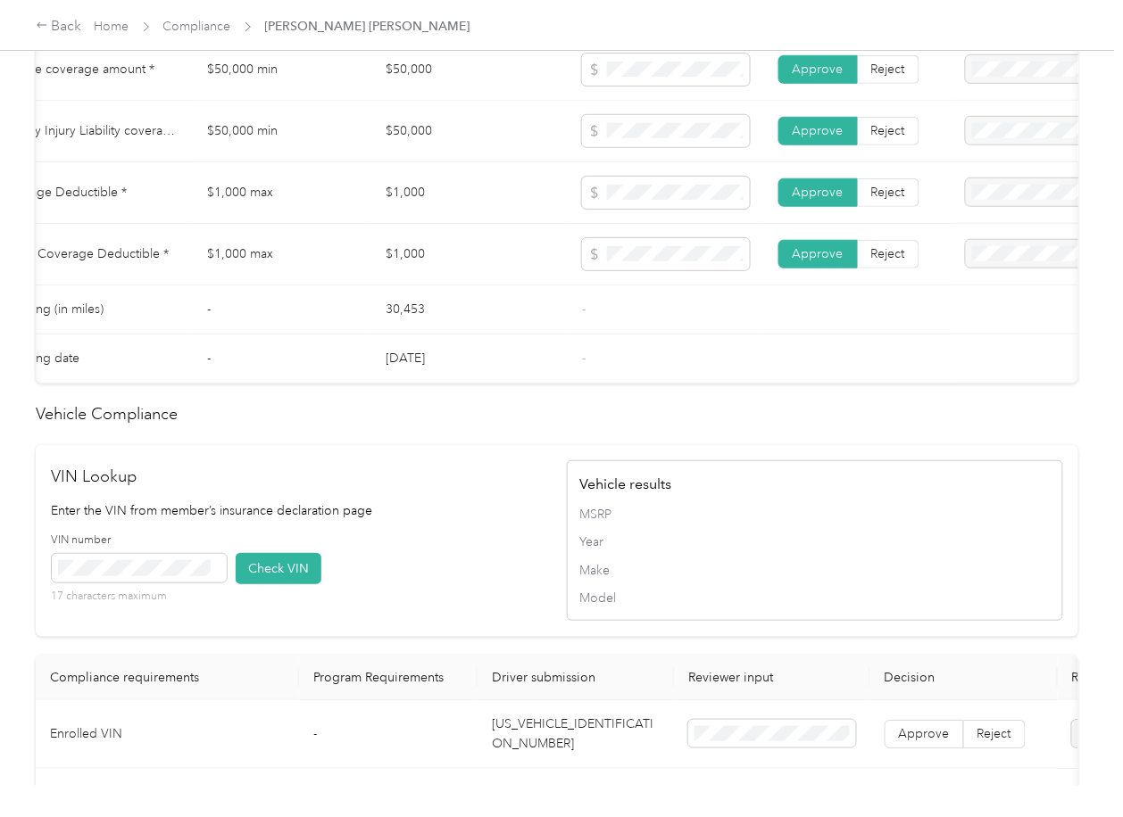
scroll to position [1683, 0]
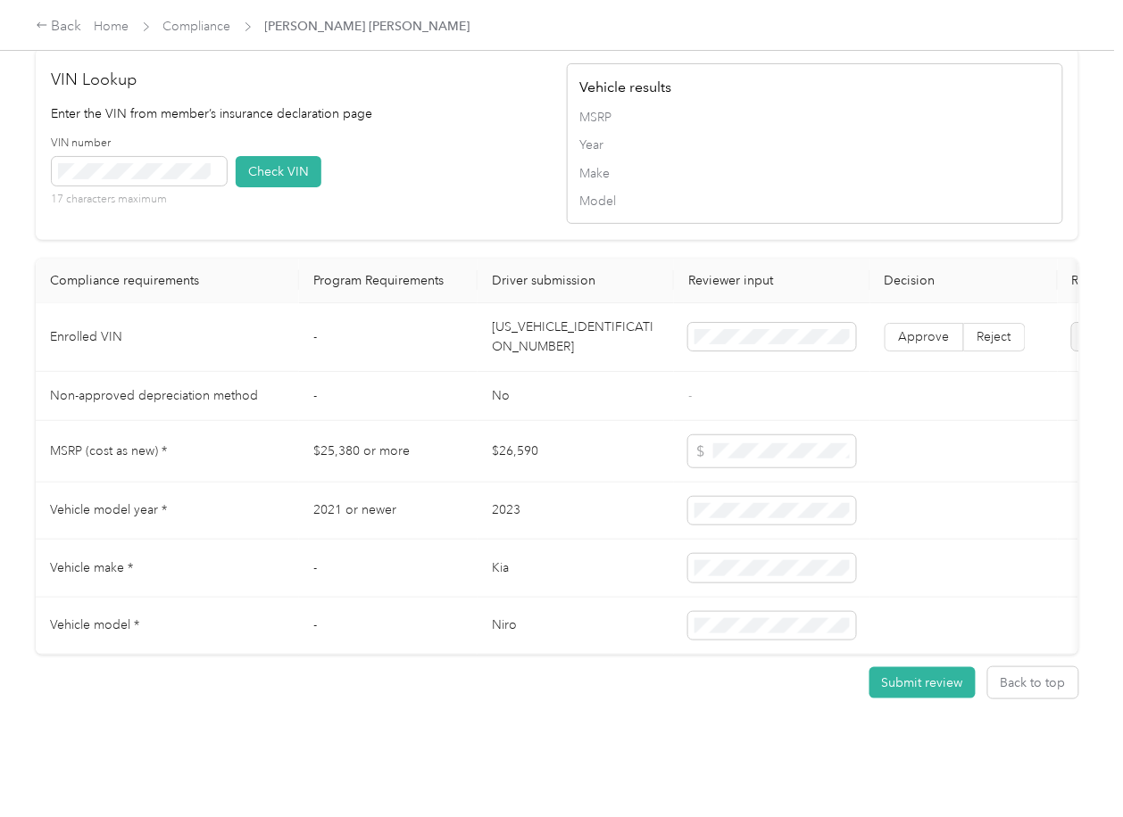
click at [541, 303] on td "[US_VEHICLE_IDENTIFICATION_NUMBER]" at bounding box center [575, 337] width 196 height 69
drag, startPoint x: 441, startPoint y: 172, endPoint x: 428, endPoint y: 172, distance: 12.5
click at [441, 172] on div "VIN number 17 characters maximum Check VIN" at bounding box center [300, 178] width 496 height 85
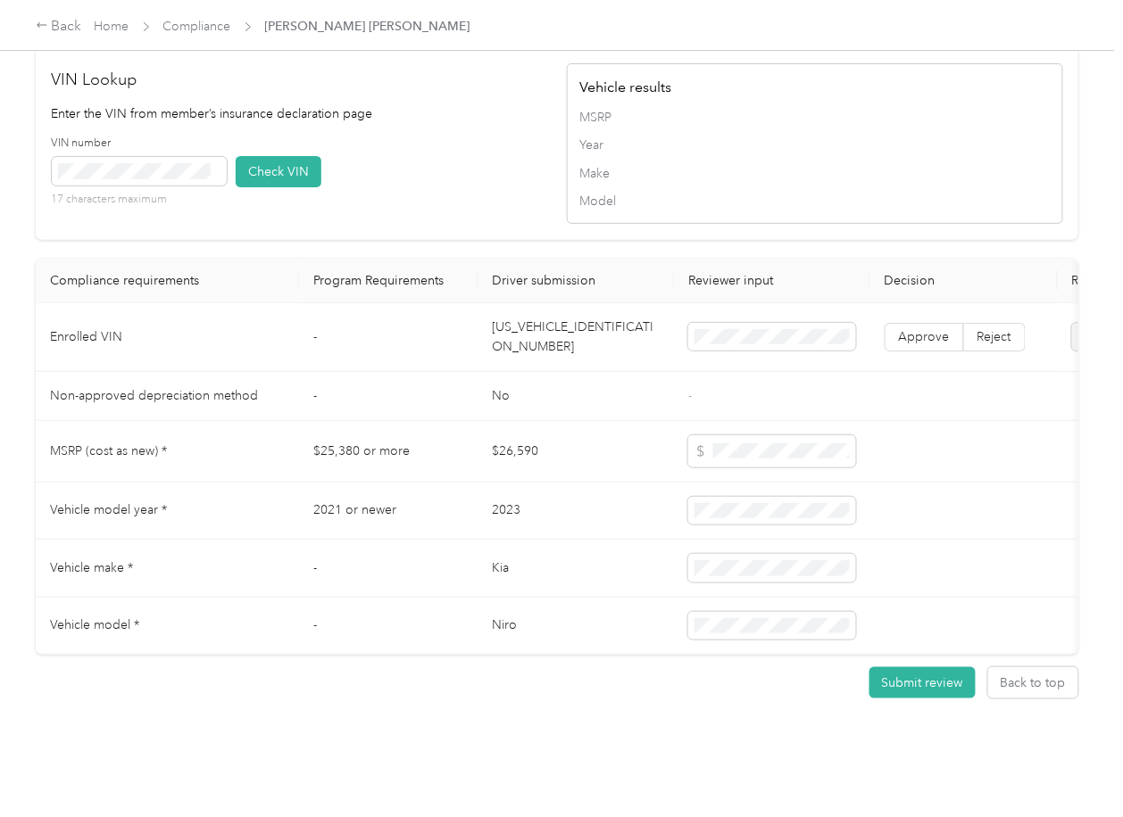
drag, startPoint x: 247, startPoint y: 139, endPoint x: 326, endPoint y: 178, distance: 87.8
click at [253, 156] on button "Check VIN" at bounding box center [279, 171] width 86 height 31
click at [914, 329] on span "Approve" at bounding box center [924, 336] width 51 height 15
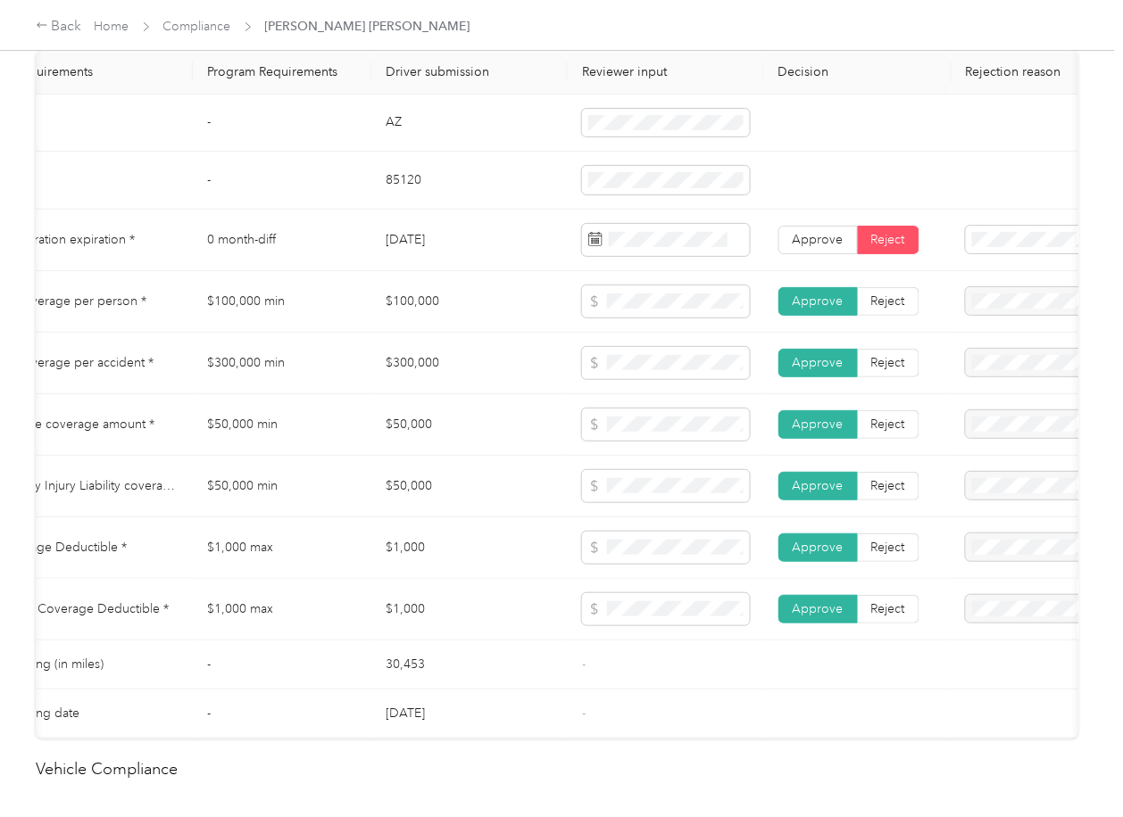
scroll to position [850, 0]
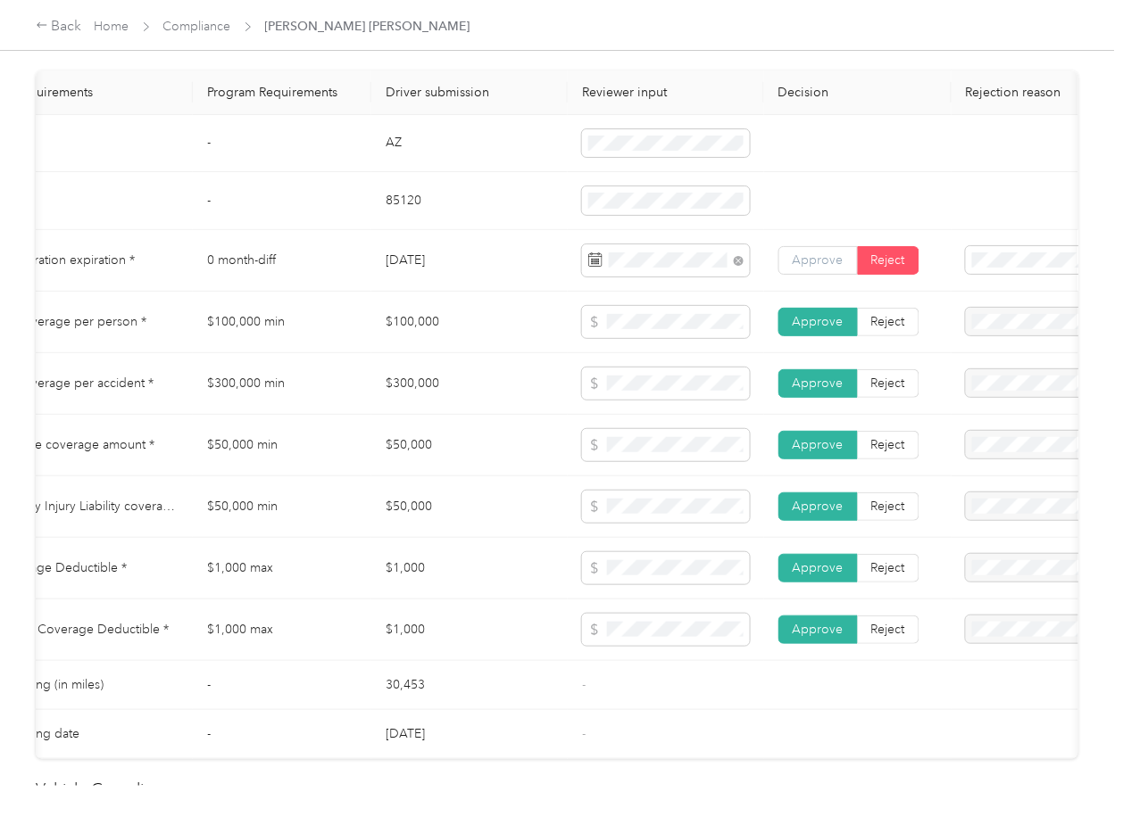
click at [800, 268] on span "Approve" at bounding box center [817, 260] width 51 height 15
click at [437, 415] on td "$300,000" at bounding box center [469, 384] width 196 height 62
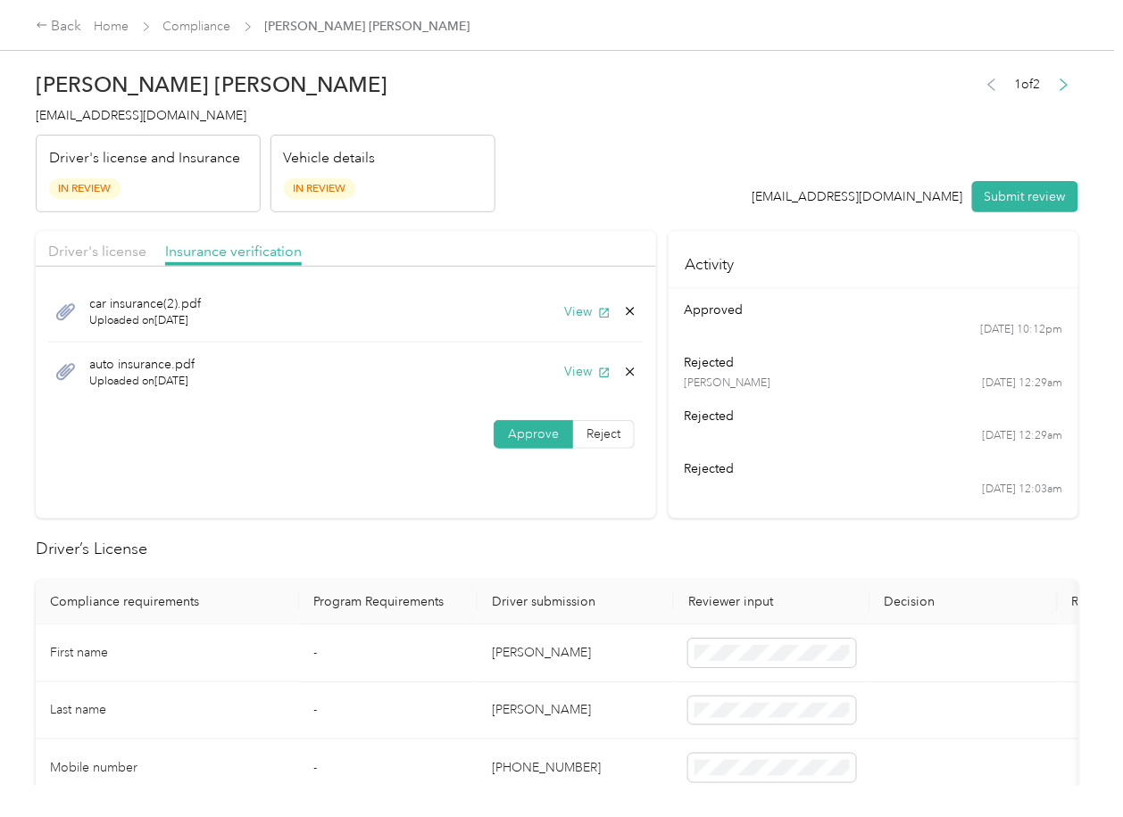
click at [443, 435] on div "Approve Reject" at bounding box center [346, 434] width 620 height 29
click at [564, 363] on button "View" at bounding box center [587, 371] width 46 height 19
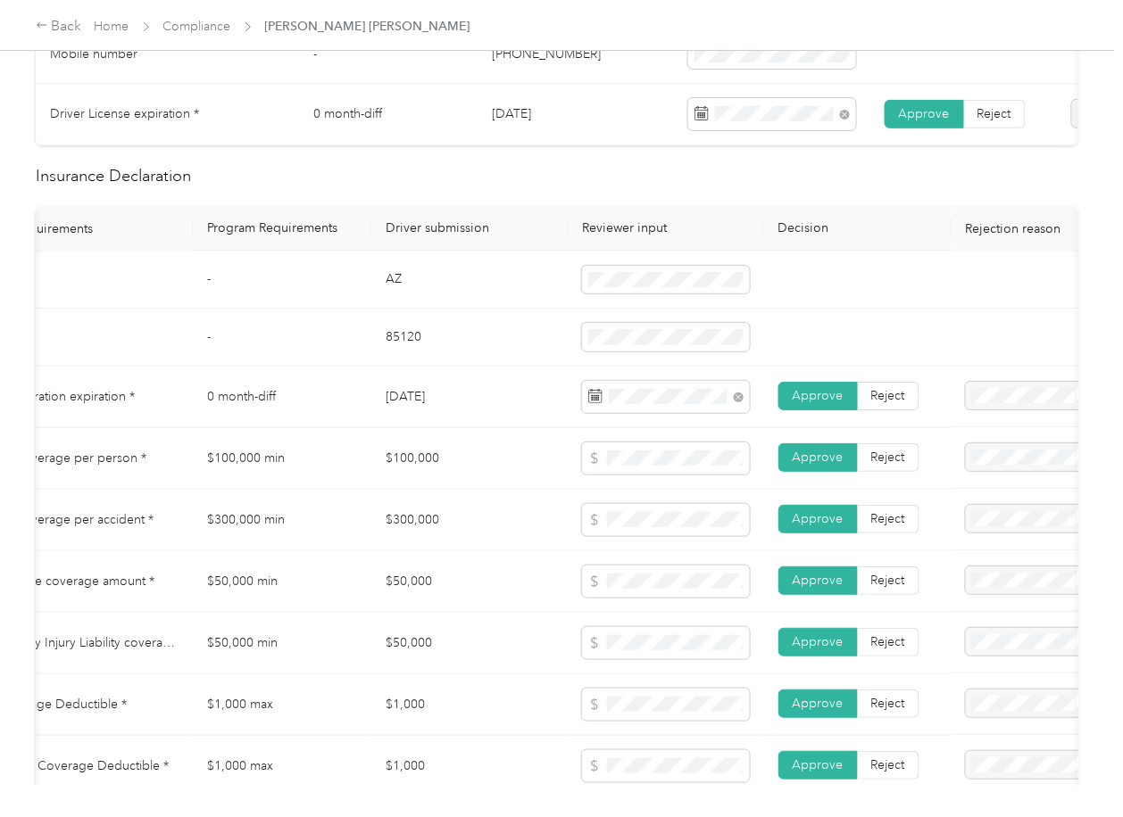
click at [476, 393] on td "[DATE]" at bounding box center [469, 398] width 196 height 62
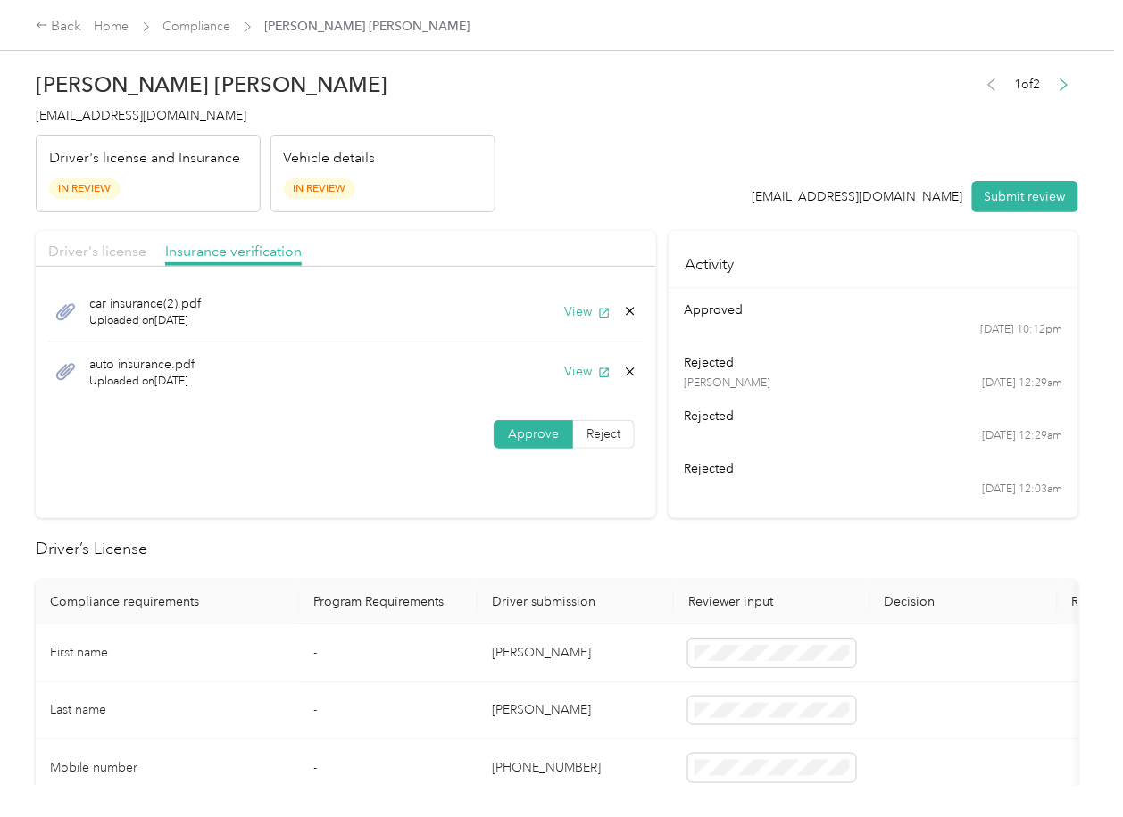
click at [90, 251] on span "Driver's license" at bounding box center [97, 251] width 98 height 17
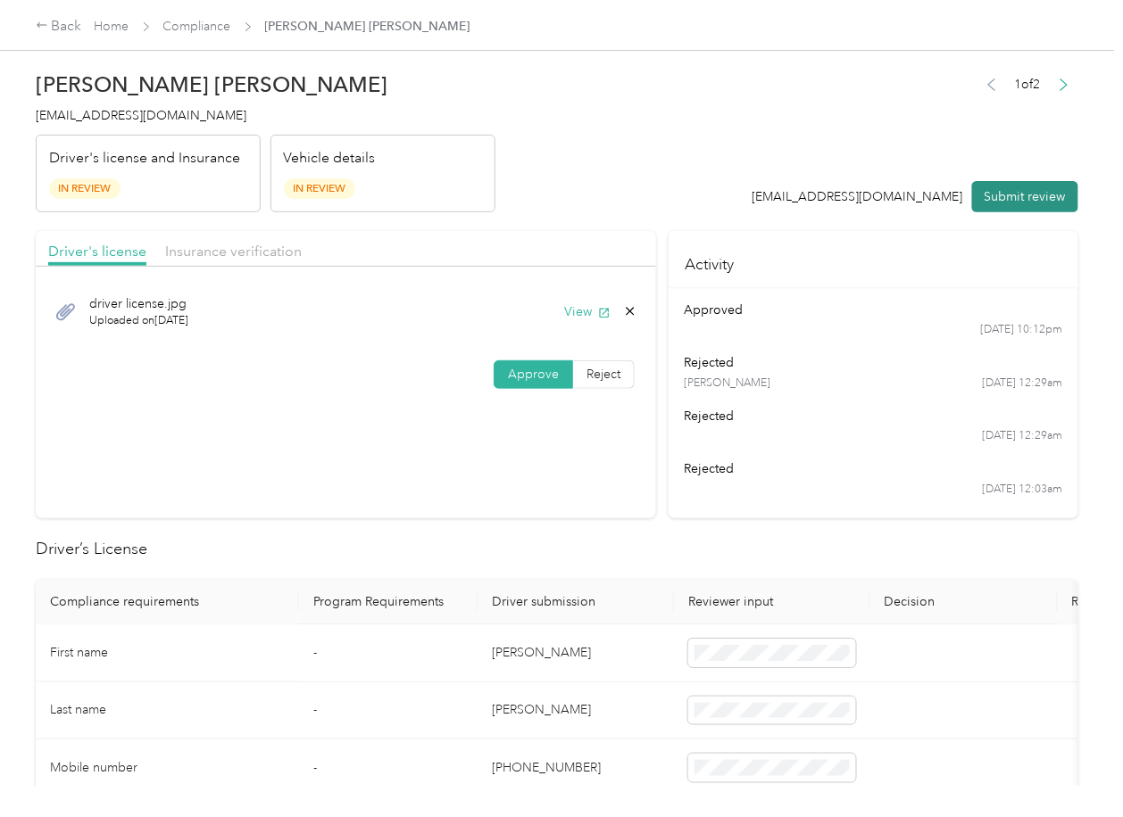
click at [1005, 191] on button "Submit review" at bounding box center [1025, 196] width 106 height 31
click at [153, 123] on h4 "[EMAIL_ADDRESS][DOMAIN_NAME]" at bounding box center [266, 115] width 460 height 19
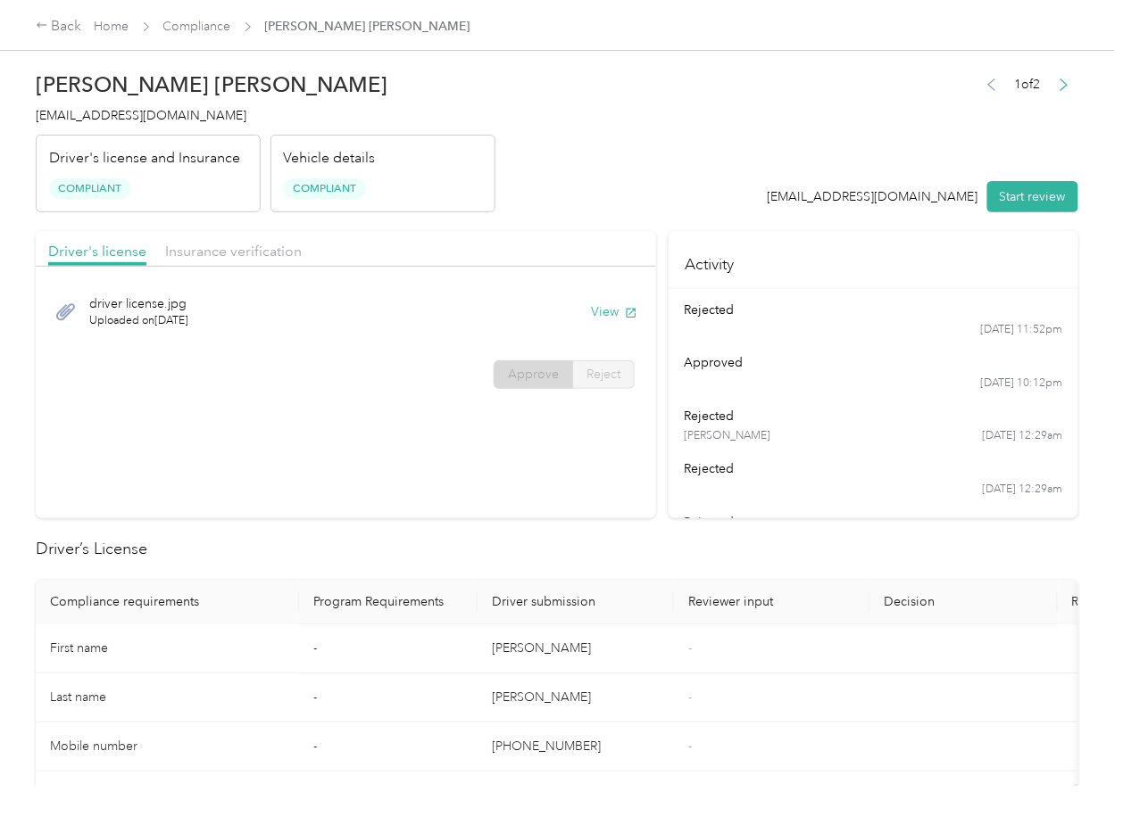
click at [846, 493] on div "[DATE] 12:29am" at bounding box center [873, 490] width 378 height 16
click at [384, 493] on section "Driver's license Insurance verification driver license.jpg Uploaded on [DATE] V…" at bounding box center [346, 374] width 620 height 287
click at [231, 250] on span "Insurance verification" at bounding box center [233, 251] width 137 height 17
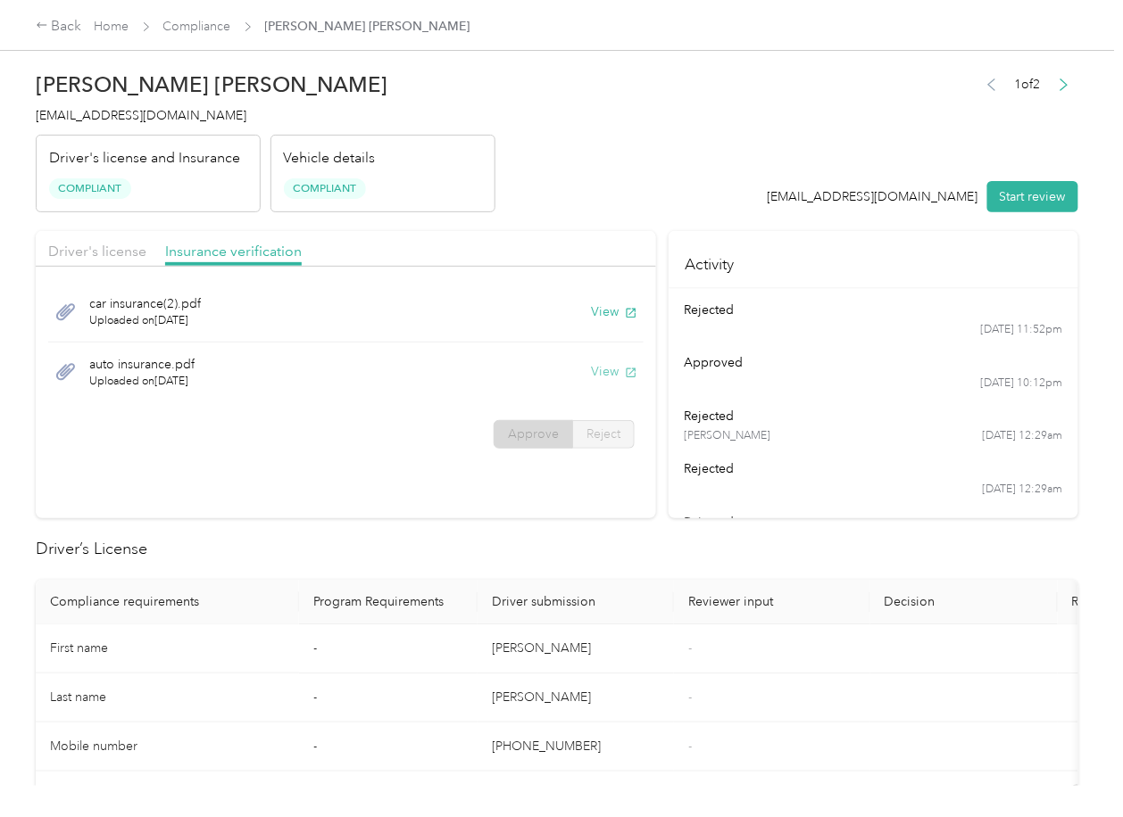
click at [606, 369] on button "View" at bounding box center [614, 371] width 46 height 19
click at [605, 311] on button "View" at bounding box center [614, 312] width 46 height 19
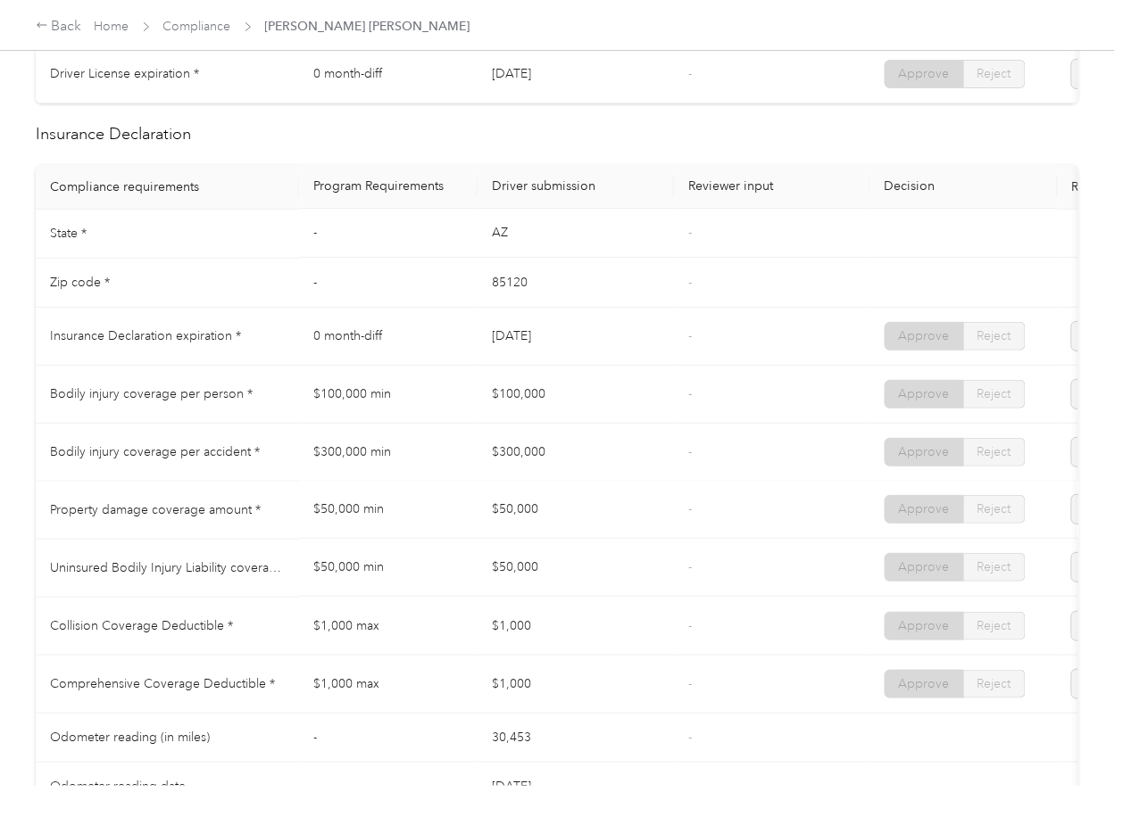
scroll to position [833, 0]
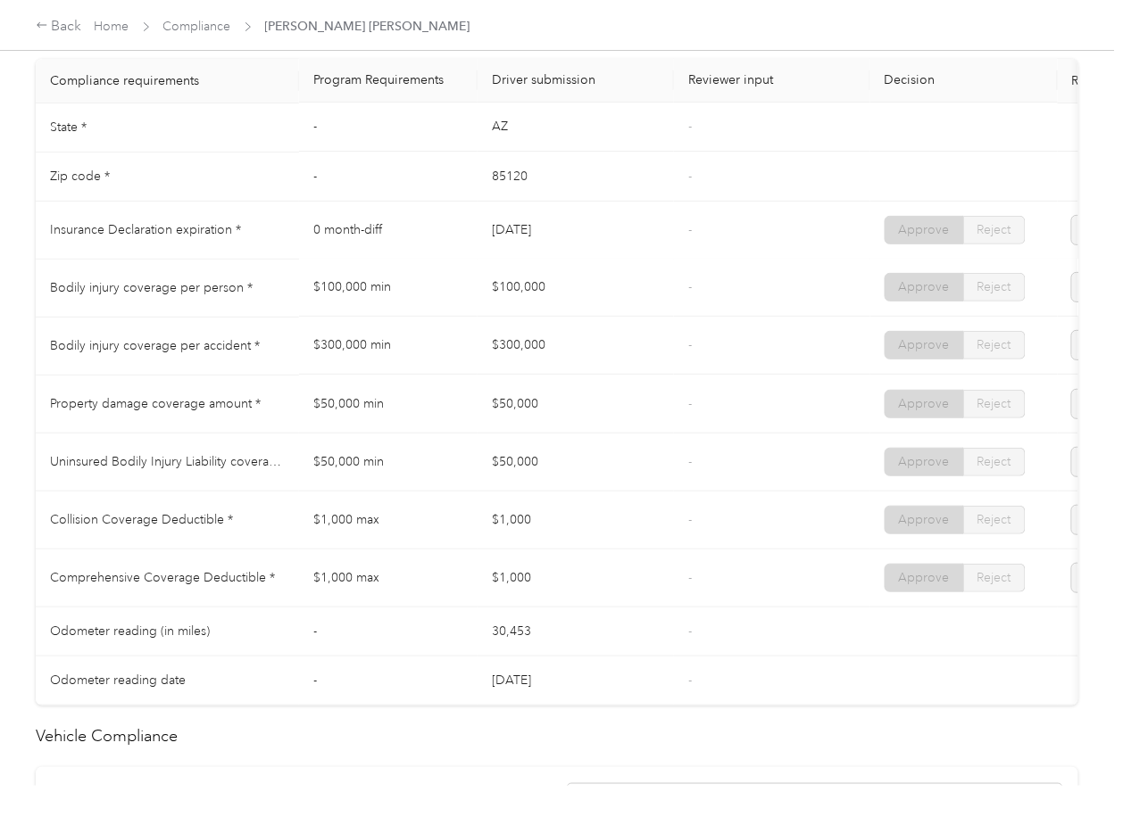
click at [539, 296] on td "$100,000" at bounding box center [575, 289] width 196 height 58
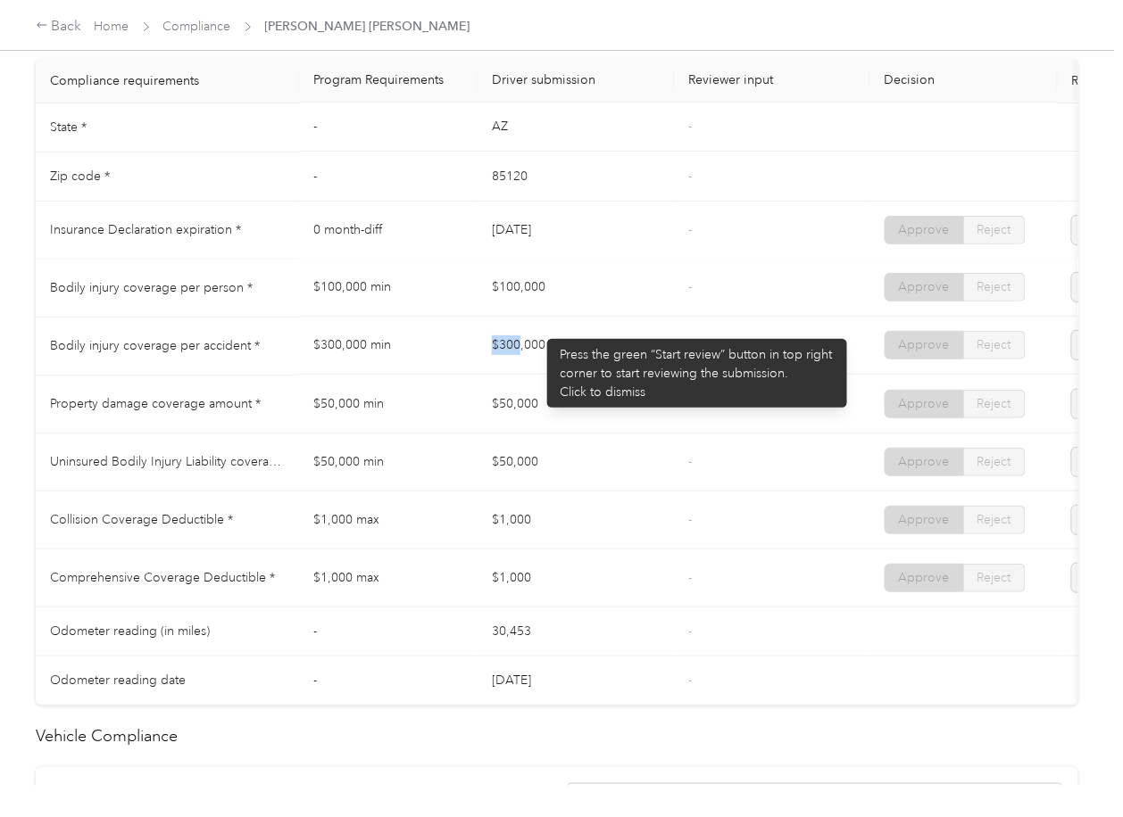
drag, startPoint x: 493, startPoint y: 352, endPoint x: 541, endPoint y: 395, distance: 63.8
click at [560, 376] on td "$300,000" at bounding box center [575, 347] width 196 height 58
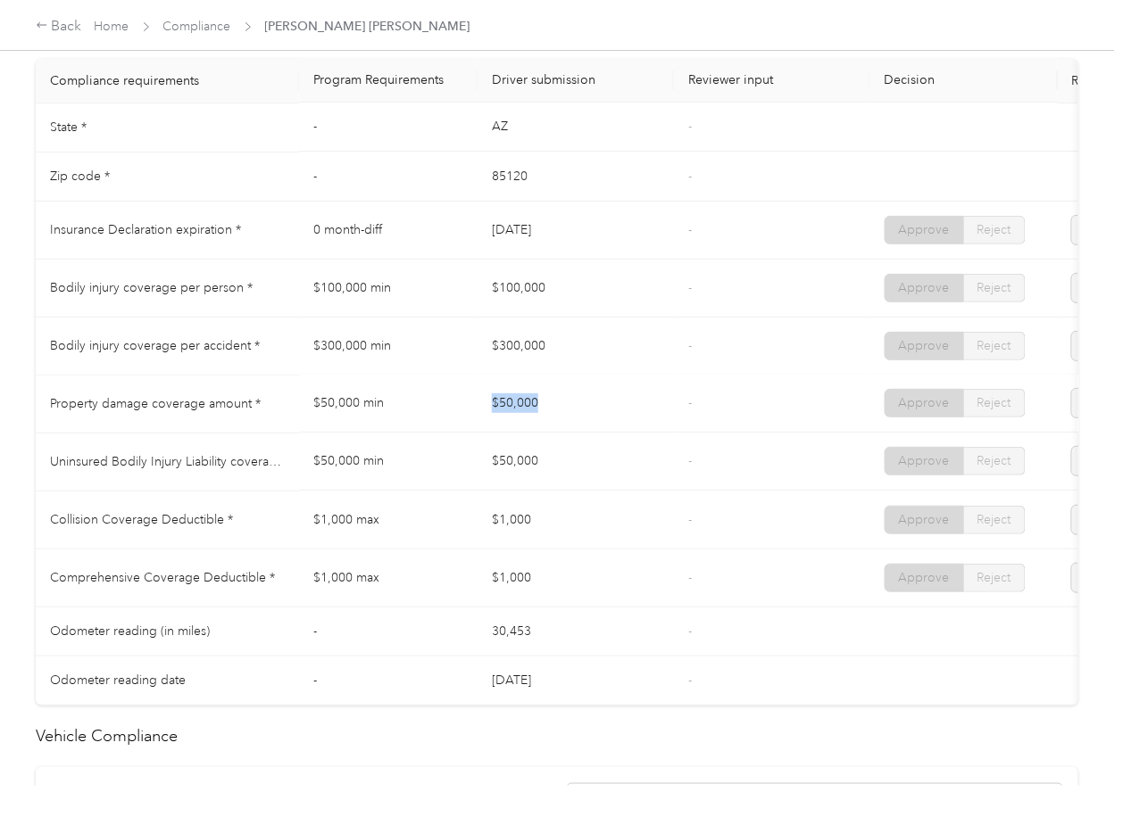
drag, startPoint x: 573, startPoint y: 430, endPoint x: 640, endPoint y: 430, distance: 66.9
click at [640, 430] on td "$50,000" at bounding box center [575, 405] width 196 height 58
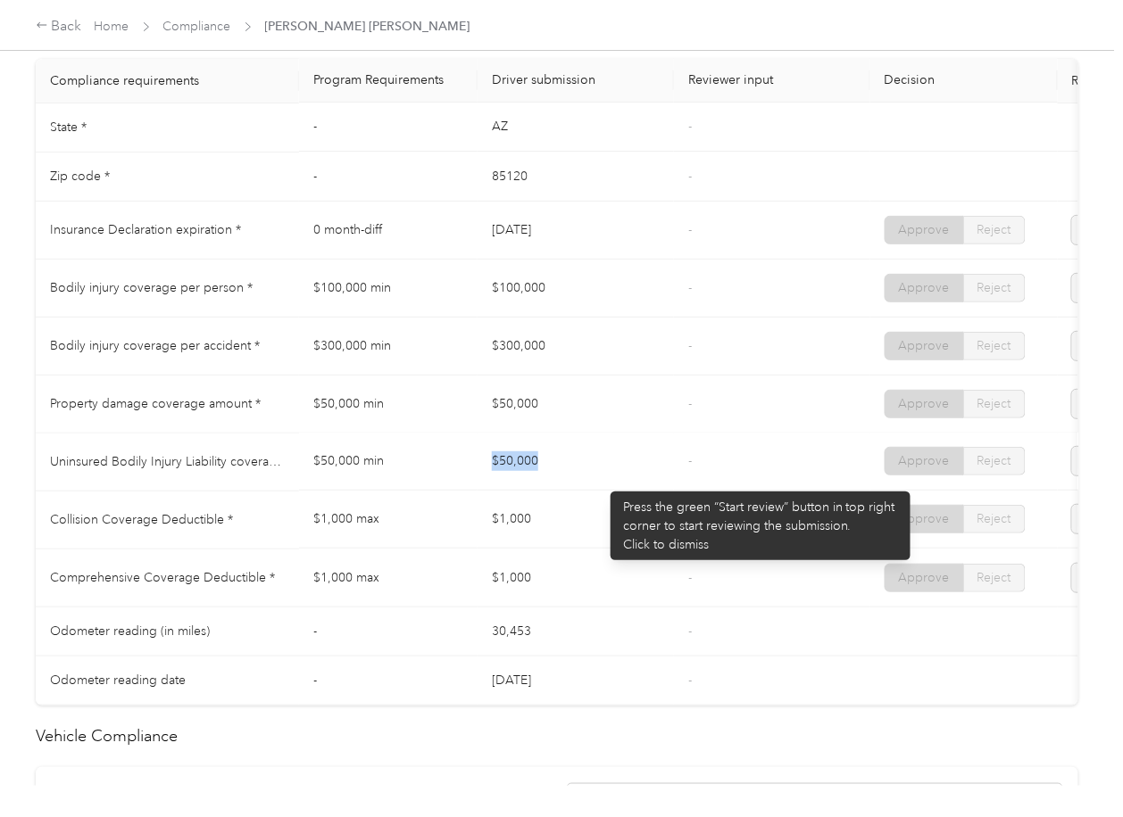
drag, startPoint x: 494, startPoint y: 483, endPoint x: 601, endPoint y: 483, distance: 107.1
click at [601, 483] on td "$50,000" at bounding box center [575, 463] width 196 height 58
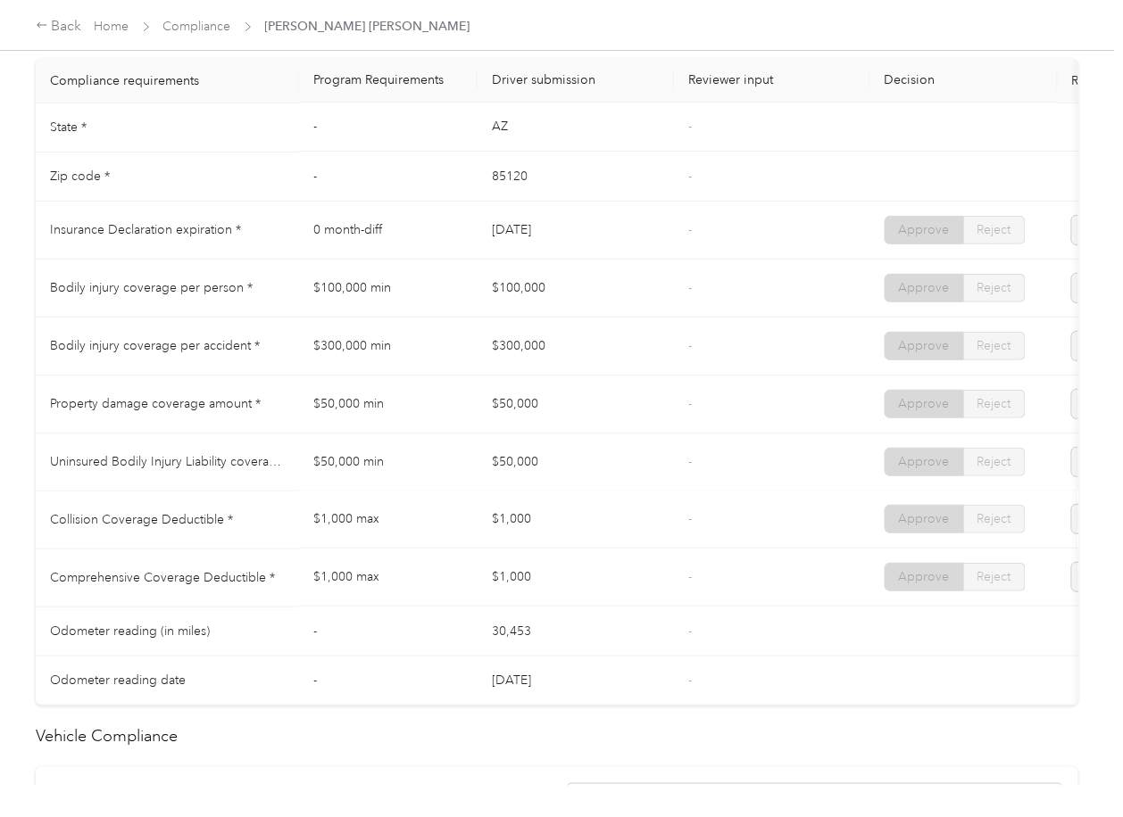
click at [501, 550] on td "$1,000" at bounding box center [575, 521] width 196 height 58
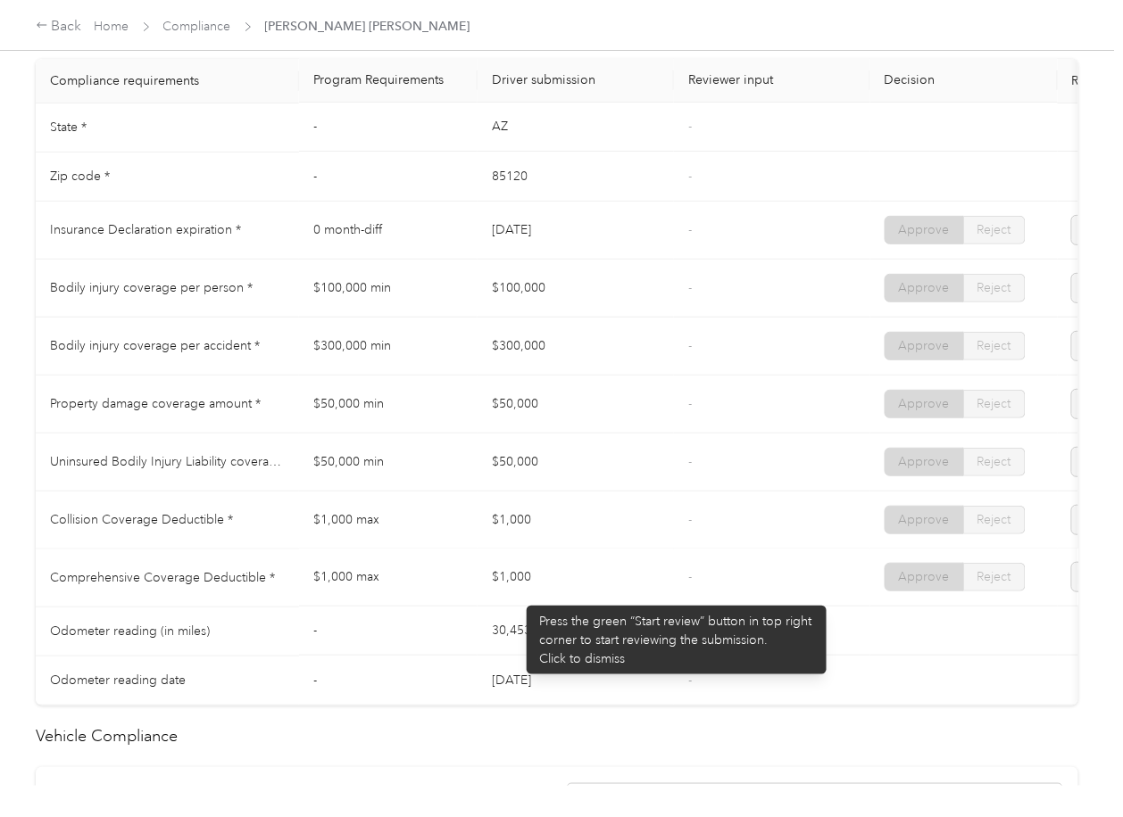
click at [518, 598] on td "$1,000" at bounding box center [575, 579] width 196 height 58
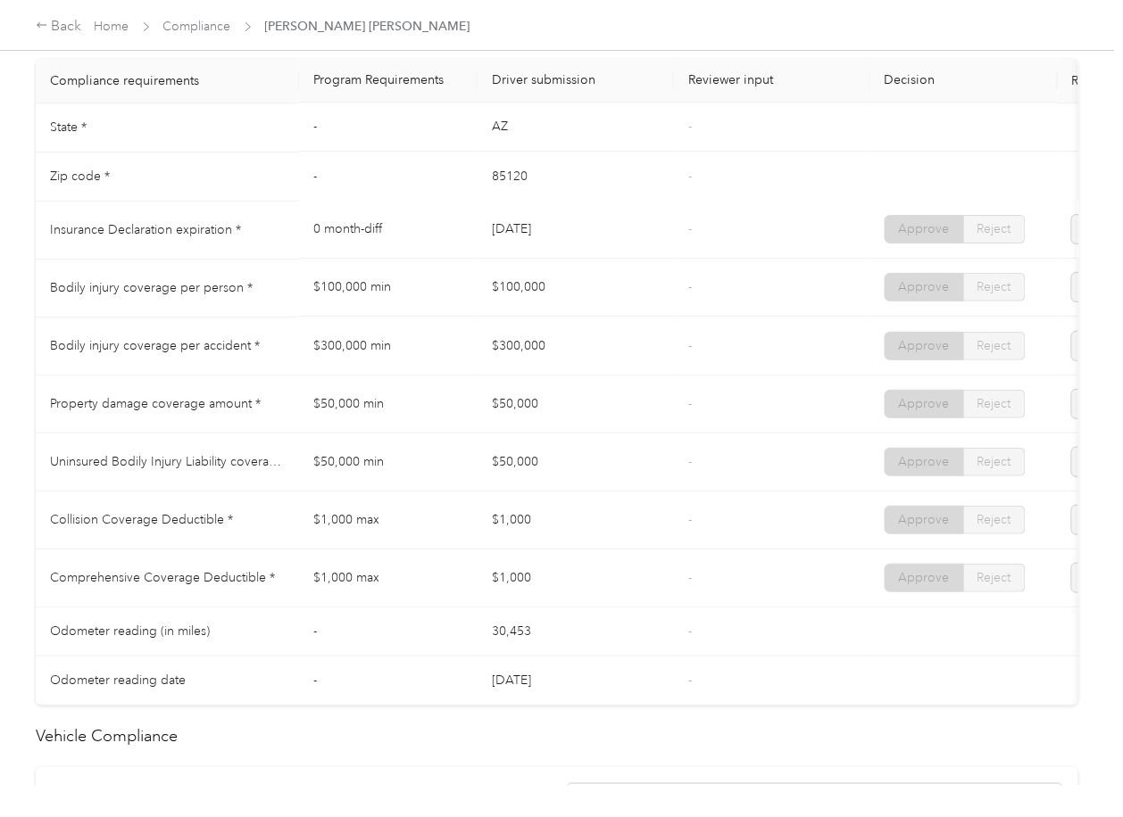
click at [520, 251] on td "[DATE]" at bounding box center [575, 231] width 196 height 58
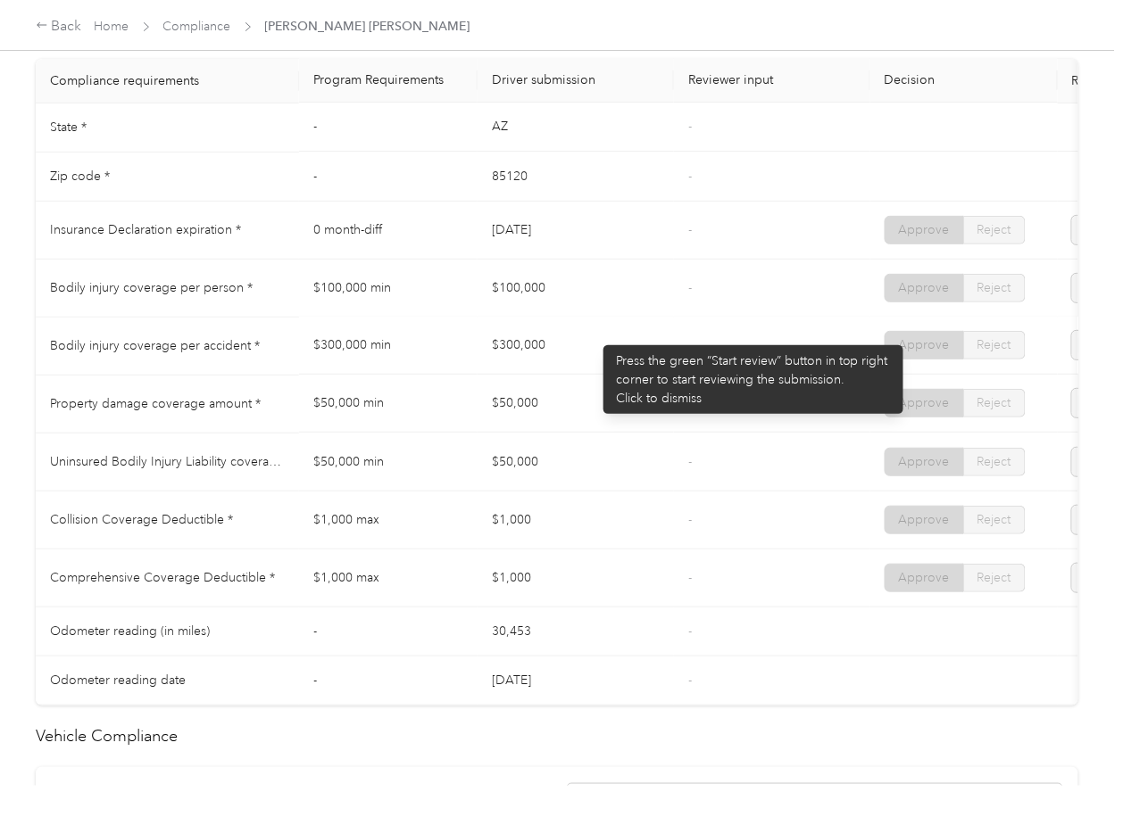
click at [594, 337] on td "$300,000" at bounding box center [575, 347] width 196 height 58
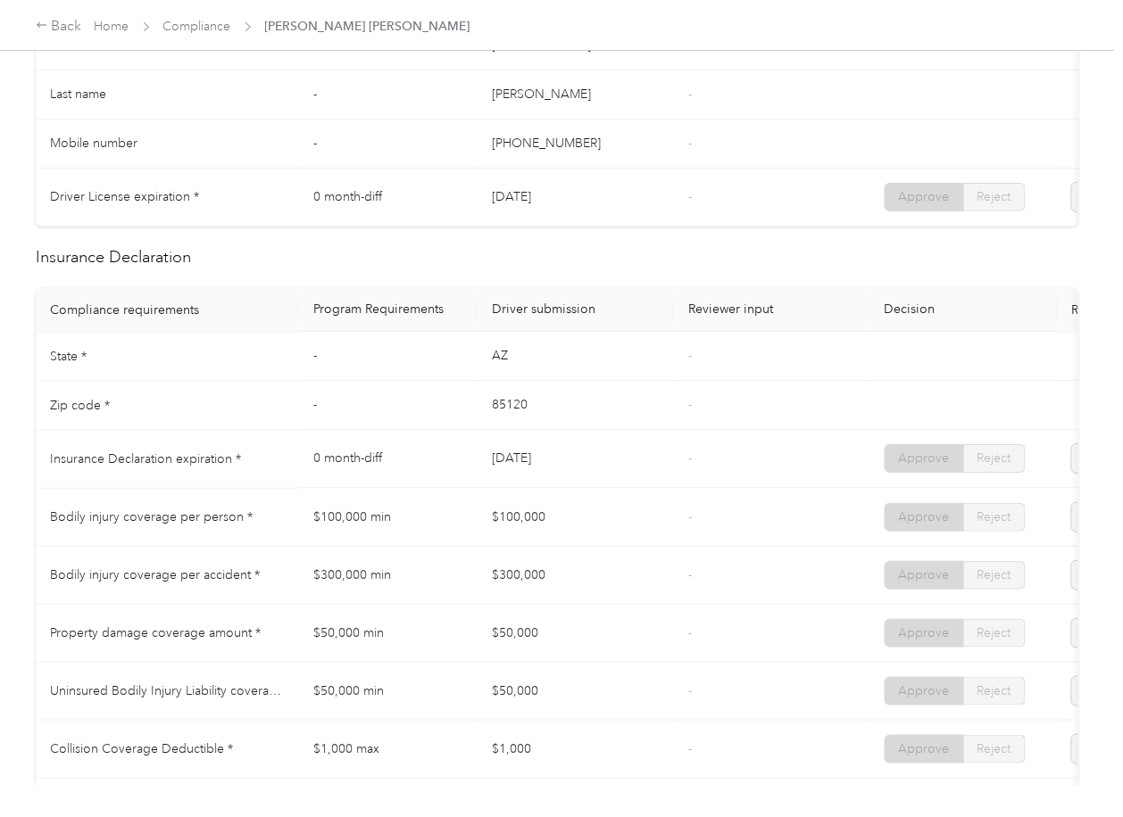
scroll to position [594, 0]
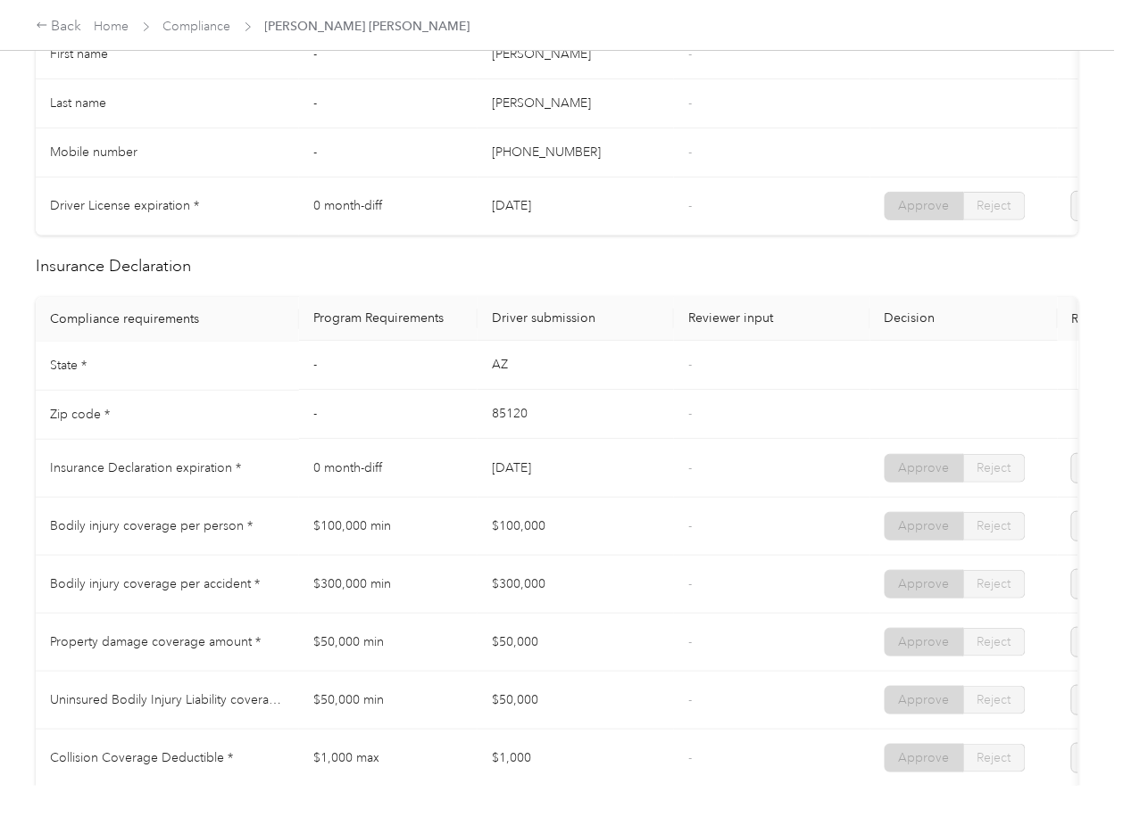
click at [549, 368] on td "AZ" at bounding box center [575, 366] width 196 height 49
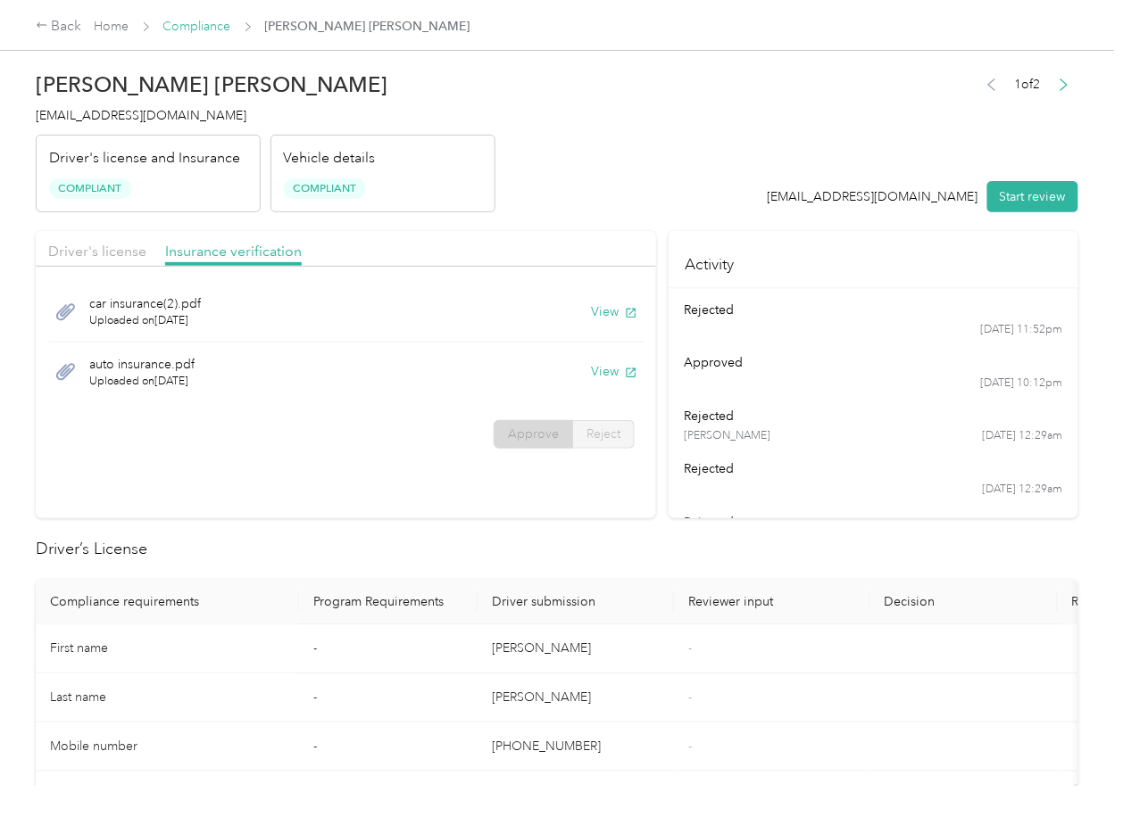
click at [204, 24] on link "Compliance" at bounding box center [197, 26] width 68 height 15
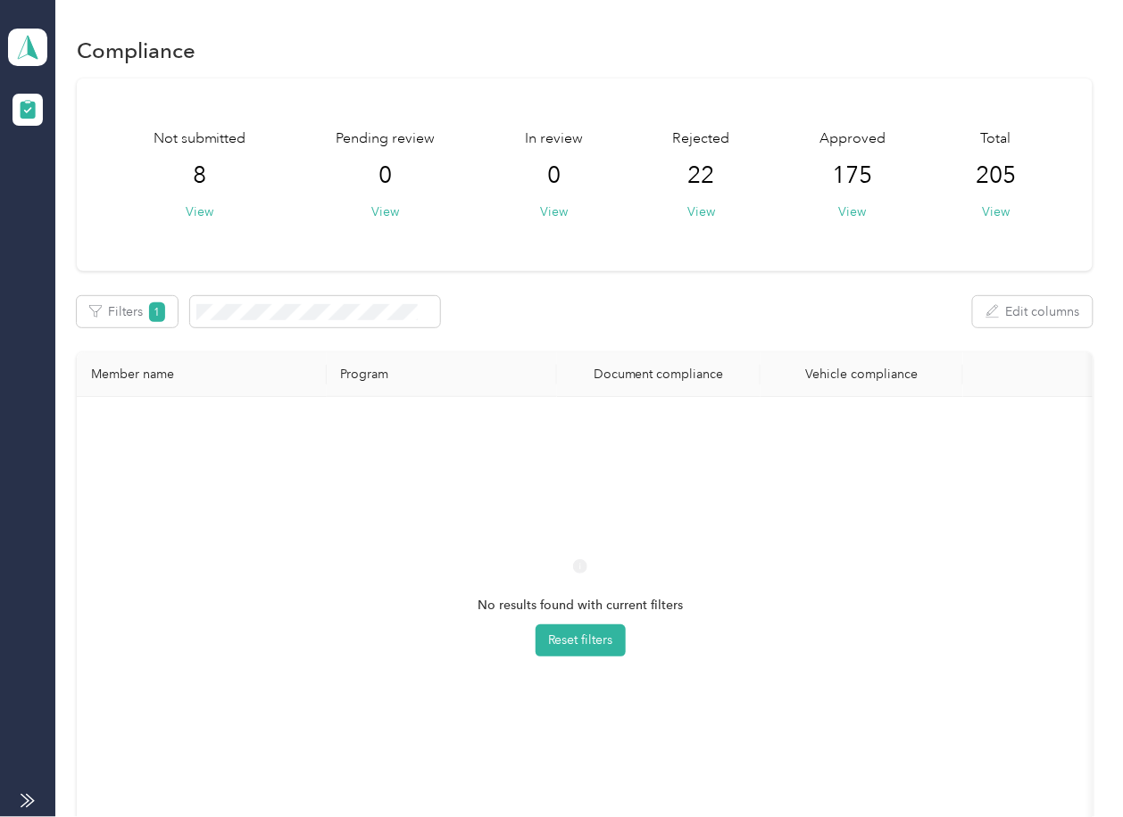
click at [602, 235] on div "Not submitted 8 View Pending review 0 View In review 0 View Rejected 22 View Ap…" at bounding box center [584, 175] width 1015 height 193
click at [130, 323] on button "Filters 1" at bounding box center [127, 311] width 101 height 31
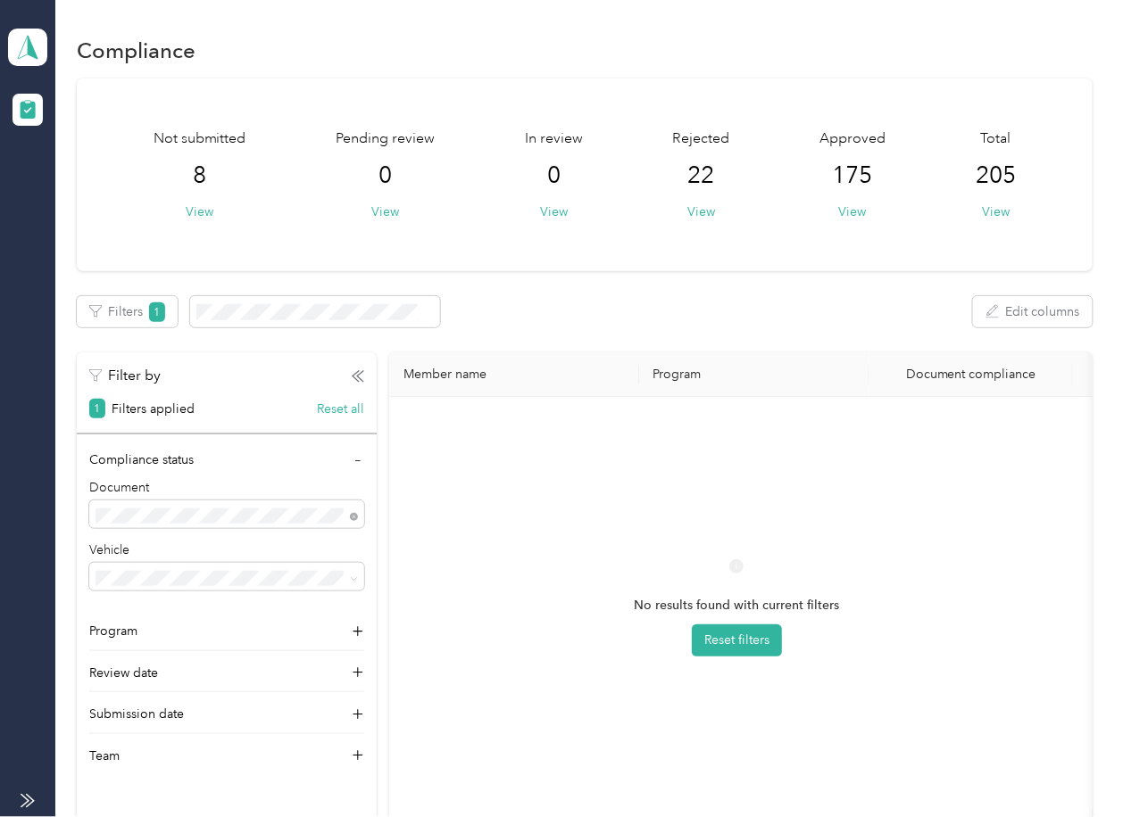
click at [336, 401] on button "Reset all" at bounding box center [340, 409] width 47 height 19
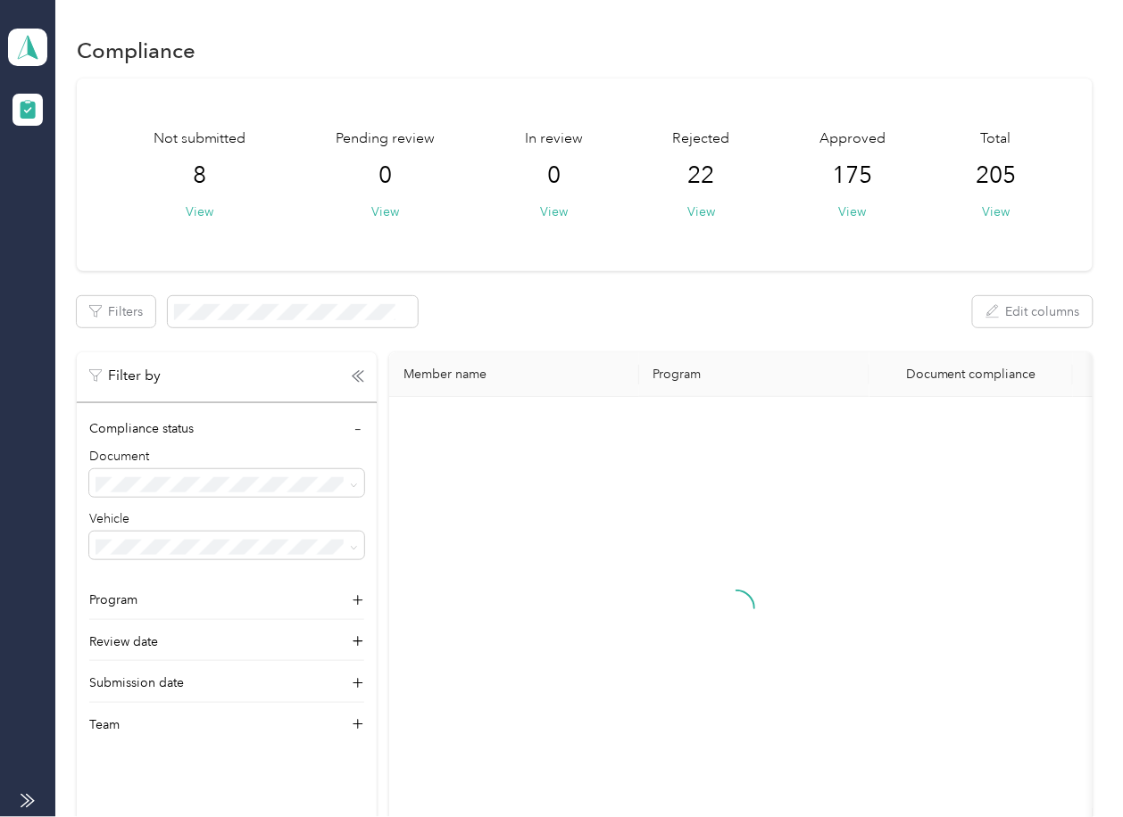
drag, startPoint x: 680, startPoint y: 328, endPoint x: 444, endPoint y: 328, distance: 236.5
click at [681, 328] on div "Not submitted 8 View Pending review 0 View In review 0 View Rejected 22 View Ap…" at bounding box center [584, 466] width 1015 height 774
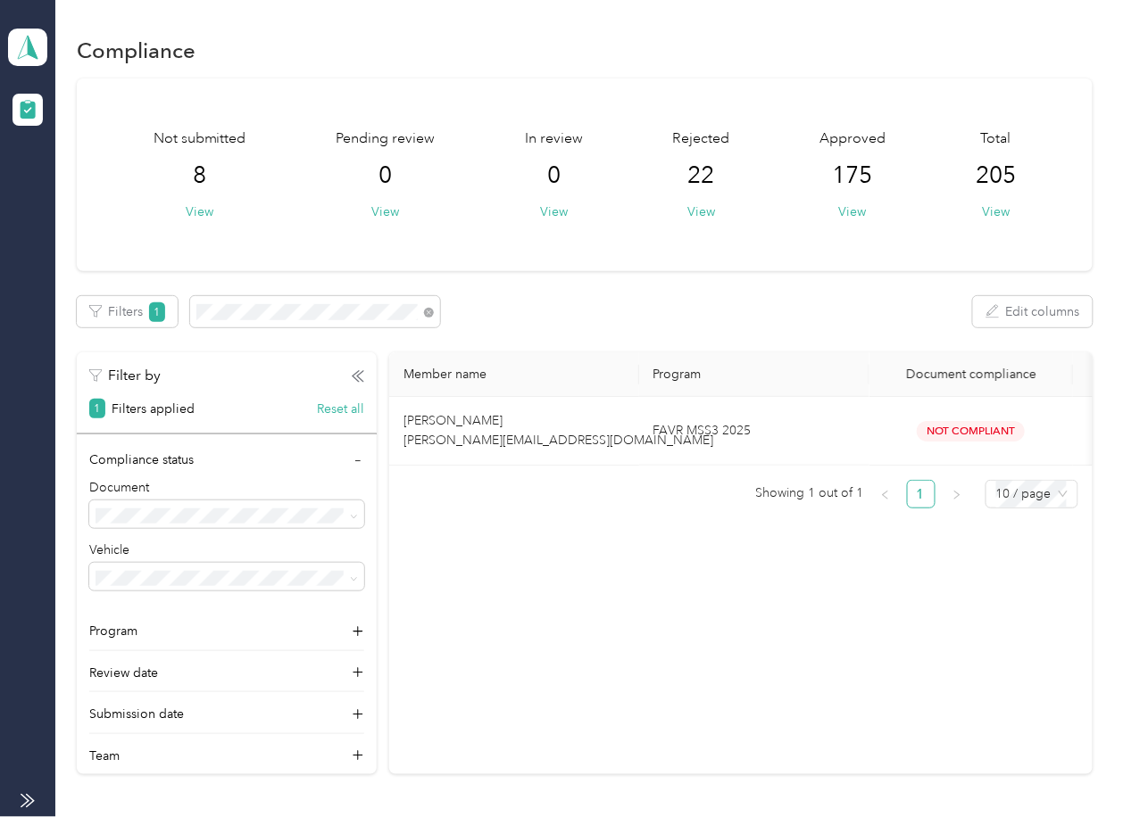
click at [564, 287] on div "Not submitted 8 View Pending review 0 View In review 0 View Rejected 22 View Ap…" at bounding box center [584, 427] width 1015 height 697
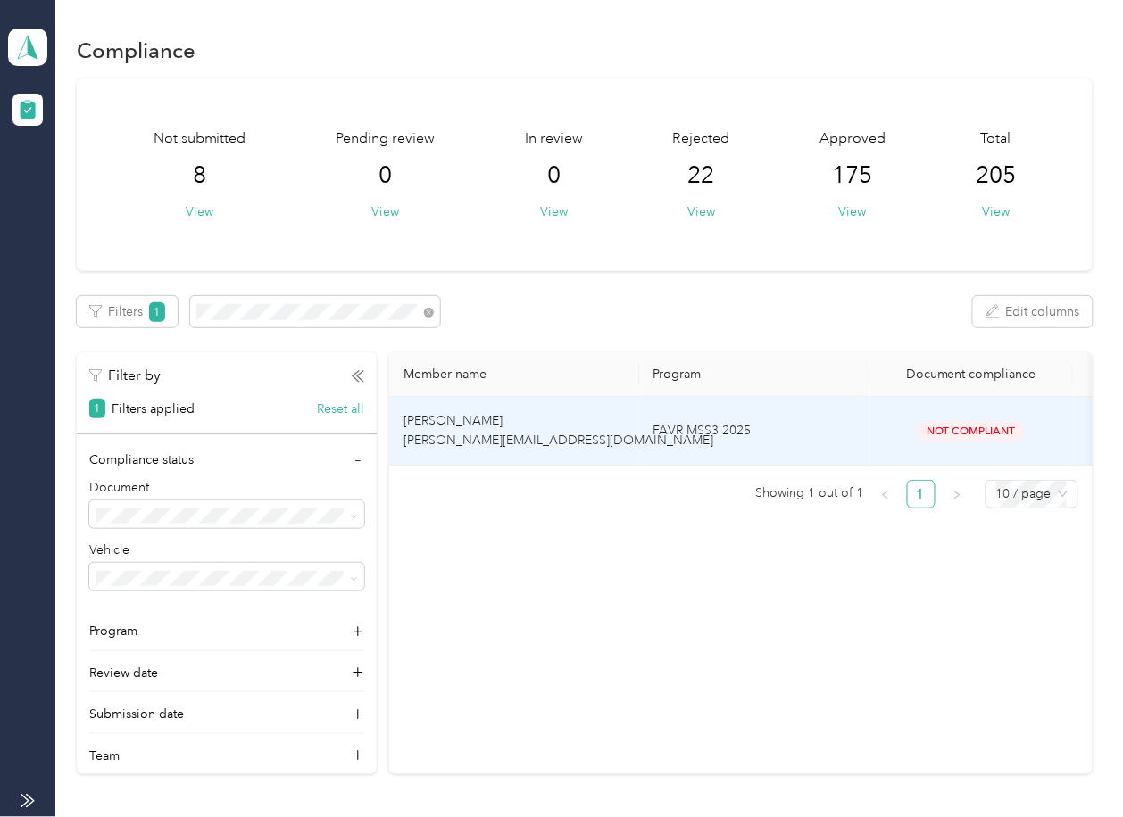
click at [448, 443] on span "[PERSON_NAME] [PERSON_NAME][EMAIL_ADDRESS][DOMAIN_NAME]" at bounding box center [558, 430] width 310 height 35
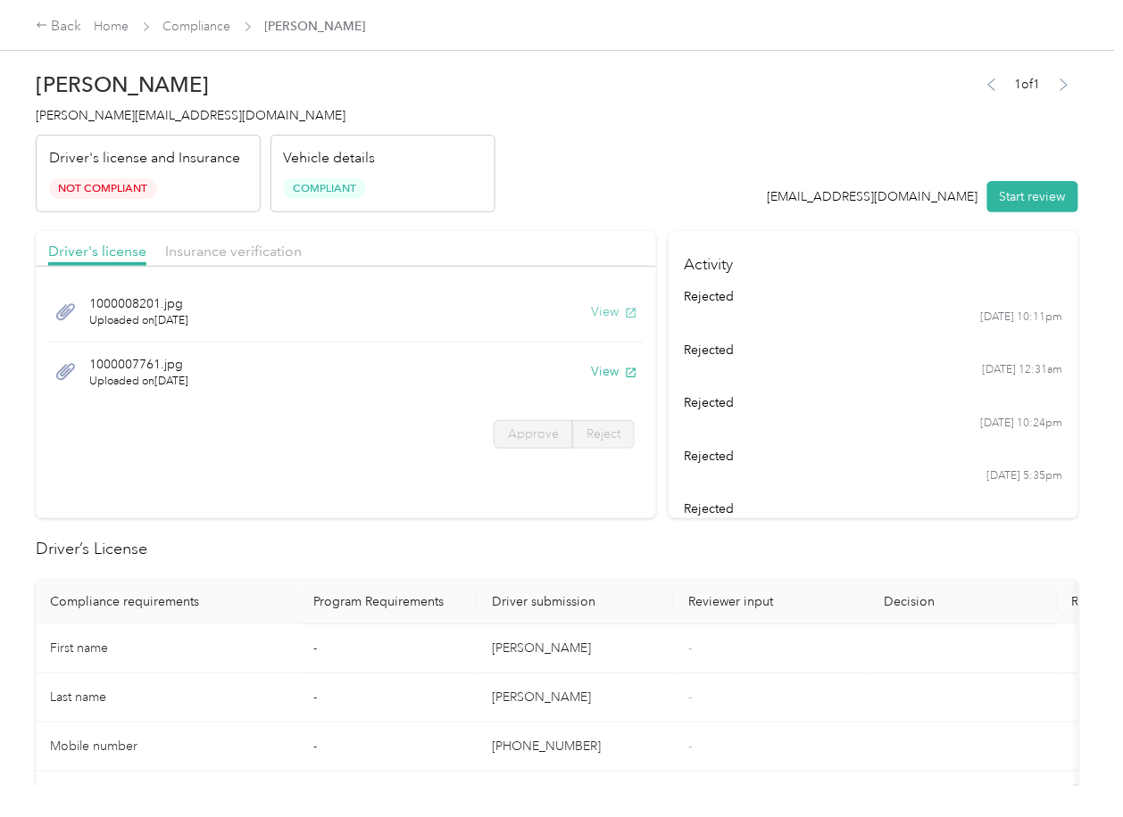
click at [611, 309] on button "View" at bounding box center [614, 312] width 46 height 19
drag, startPoint x: 610, startPoint y: 371, endPoint x: 553, endPoint y: 273, distance: 113.6
click at [610, 372] on button "View" at bounding box center [614, 371] width 46 height 19
click at [527, 235] on div "Driver's license Insurance verification" at bounding box center [346, 249] width 620 height 36
click at [274, 272] on div at bounding box center [346, 272] width 620 height 10
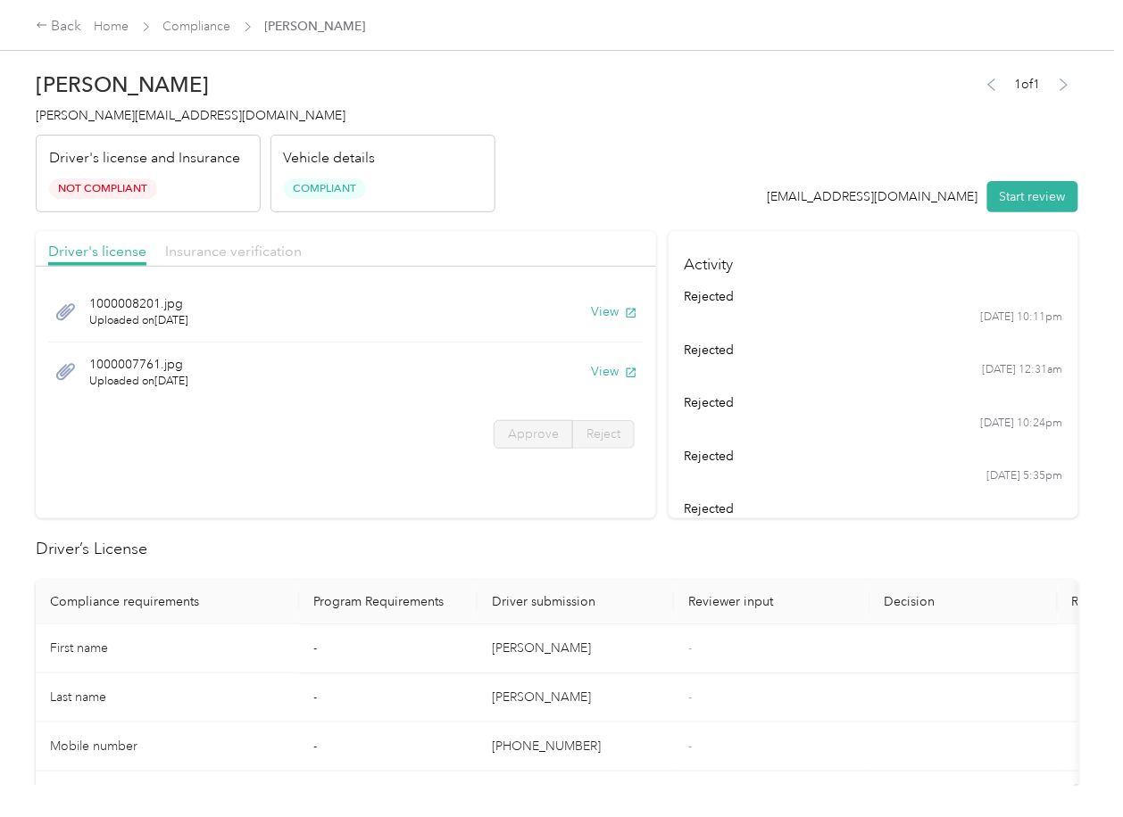
click at [262, 256] on span "Insurance verification" at bounding box center [233, 251] width 137 height 17
click at [276, 247] on span "Insurance verification" at bounding box center [233, 251] width 137 height 17
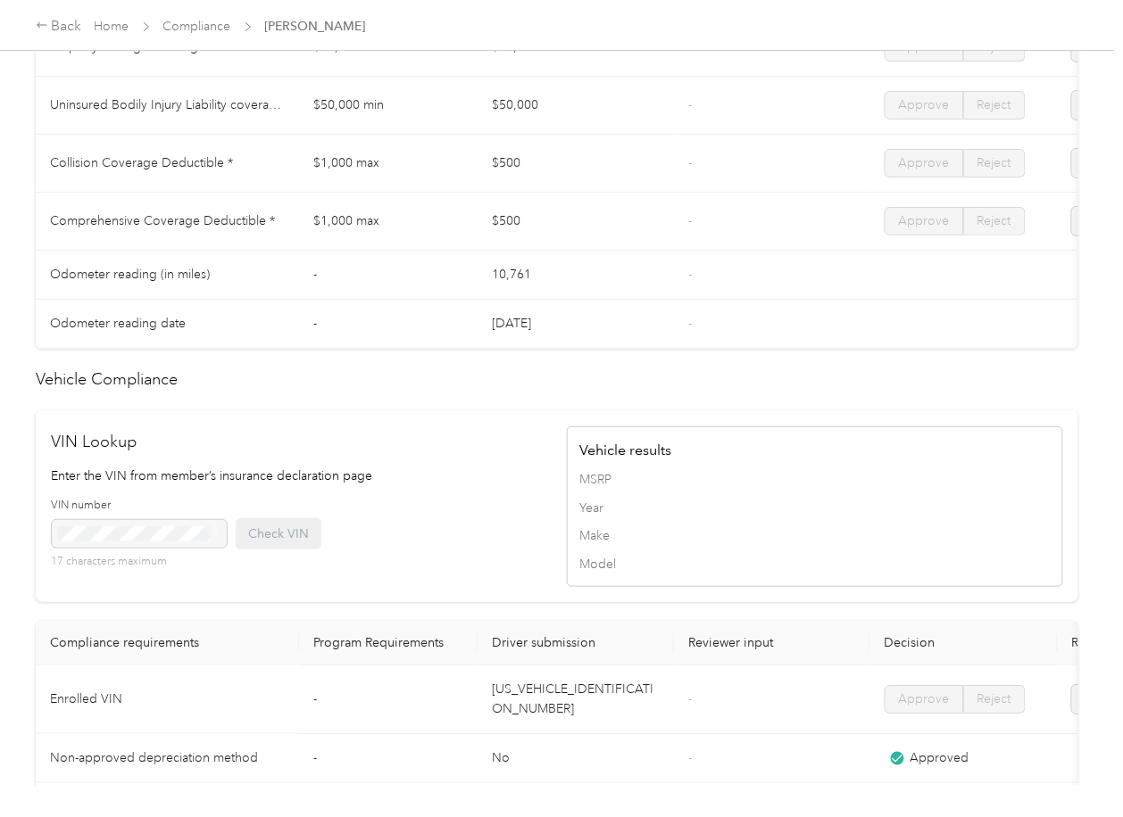
scroll to position [833, 0]
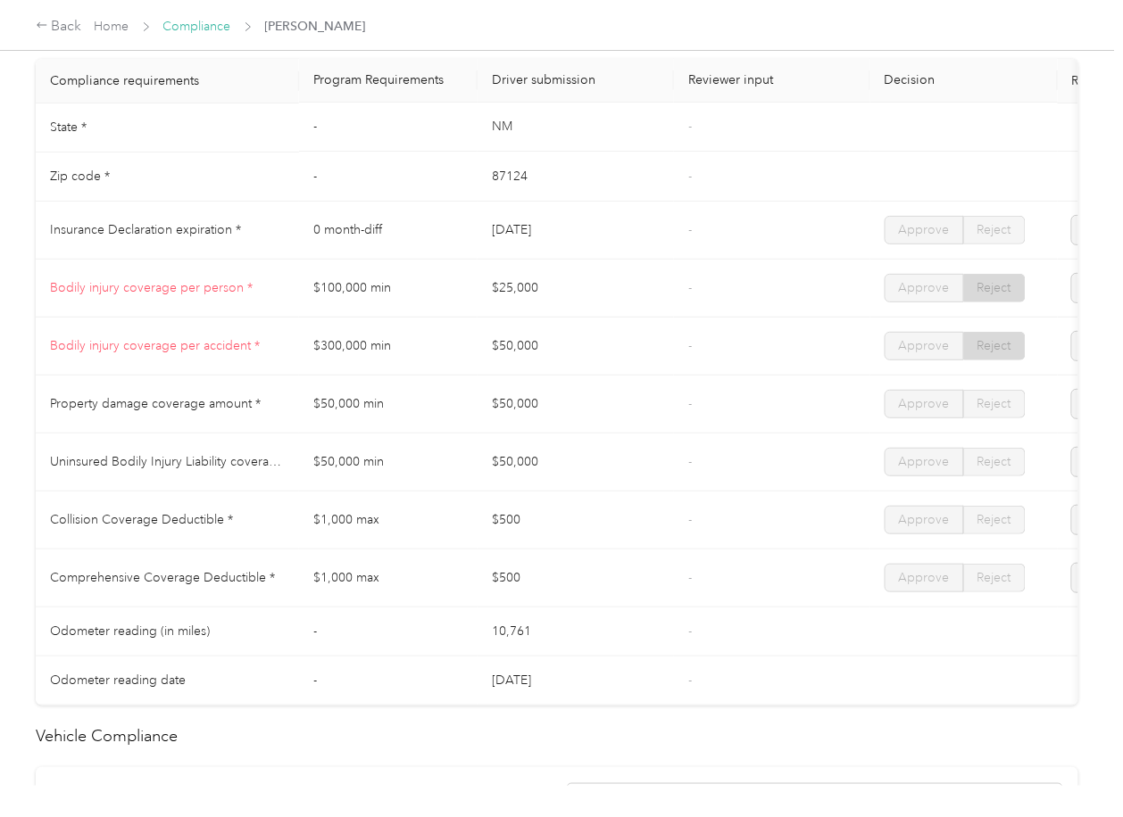
click at [191, 25] on link "Compliance" at bounding box center [197, 26] width 68 height 15
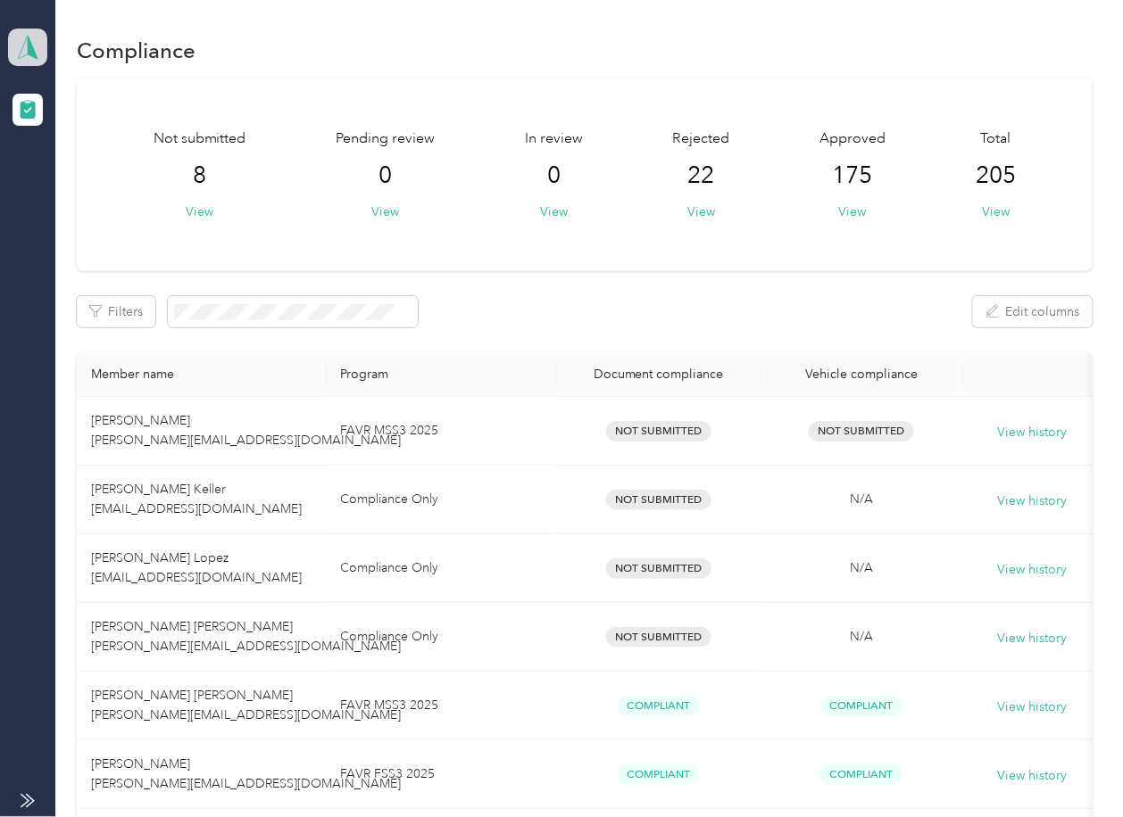
click at [32, 37] on icon at bounding box center [27, 47] width 27 height 25
click at [90, 178] on div "Log out" at bounding box center [196, 186] width 351 height 31
